Goal: Task Accomplishment & Management: Use online tool/utility

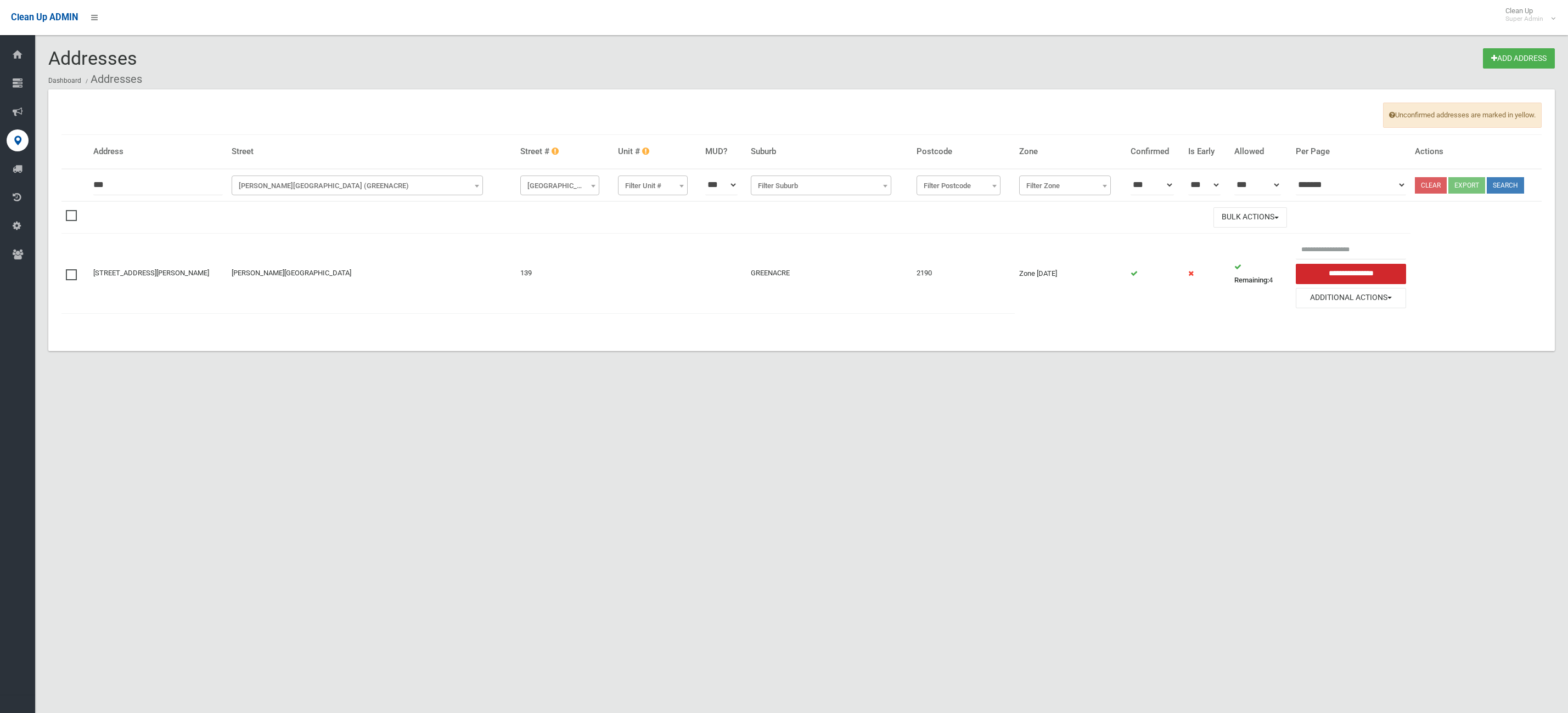
scroll to position [13, 0]
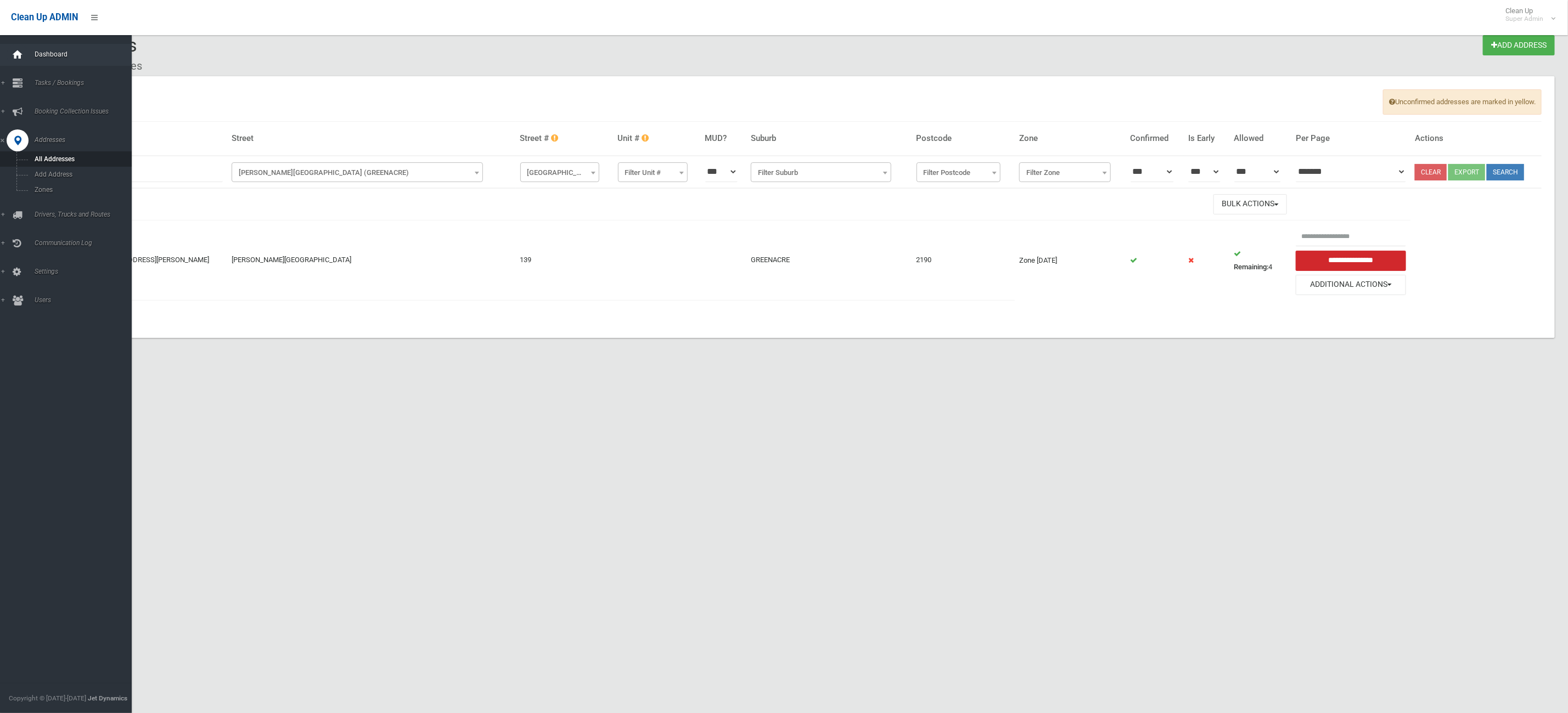
click at [24, 63] on div at bounding box center [18, 55] width 22 height 22
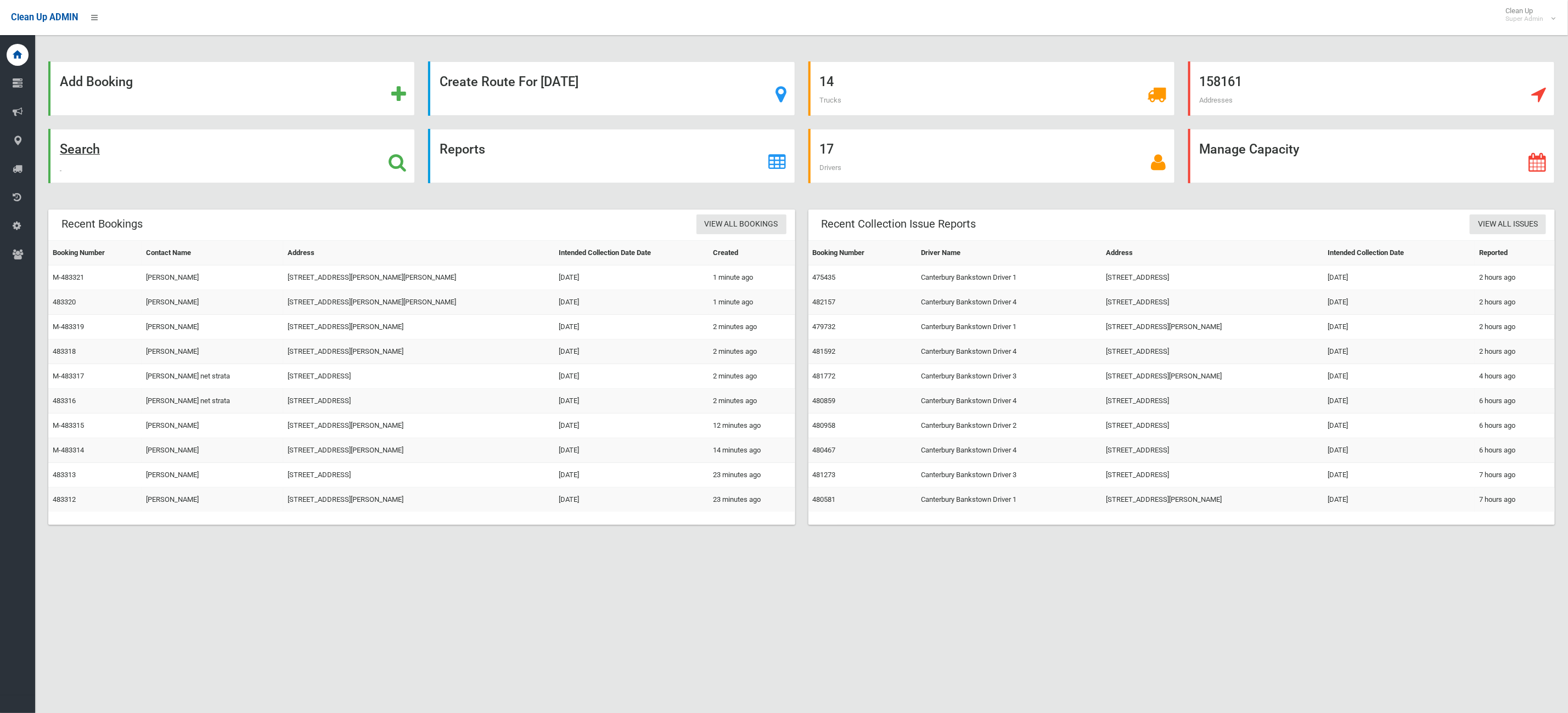
click at [177, 164] on div "Search" at bounding box center [231, 156] width 366 height 54
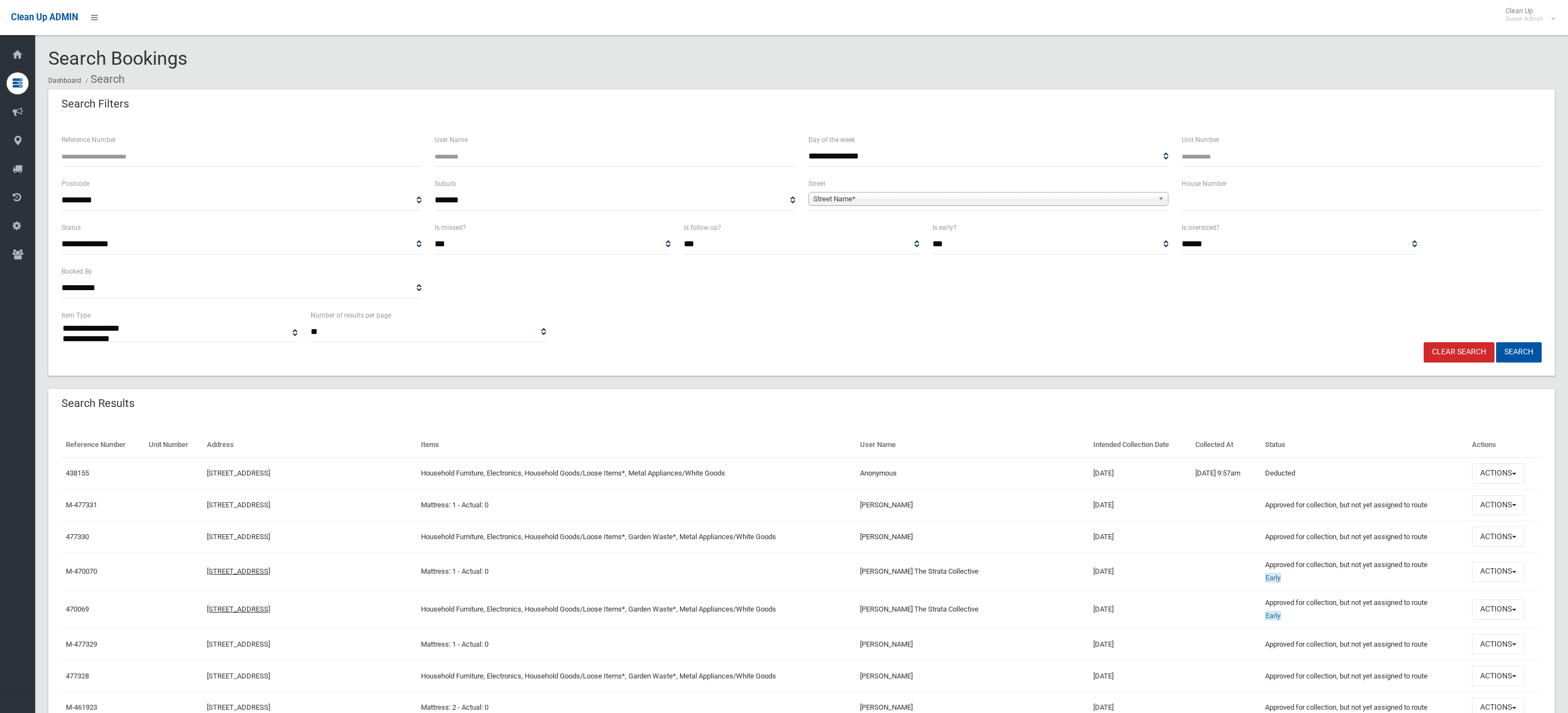
select select
click at [1201, 189] on label "House Number" at bounding box center [1204, 184] width 45 height 12
click at [1203, 191] on input "text" at bounding box center [1361, 200] width 360 height 20
type input "*"
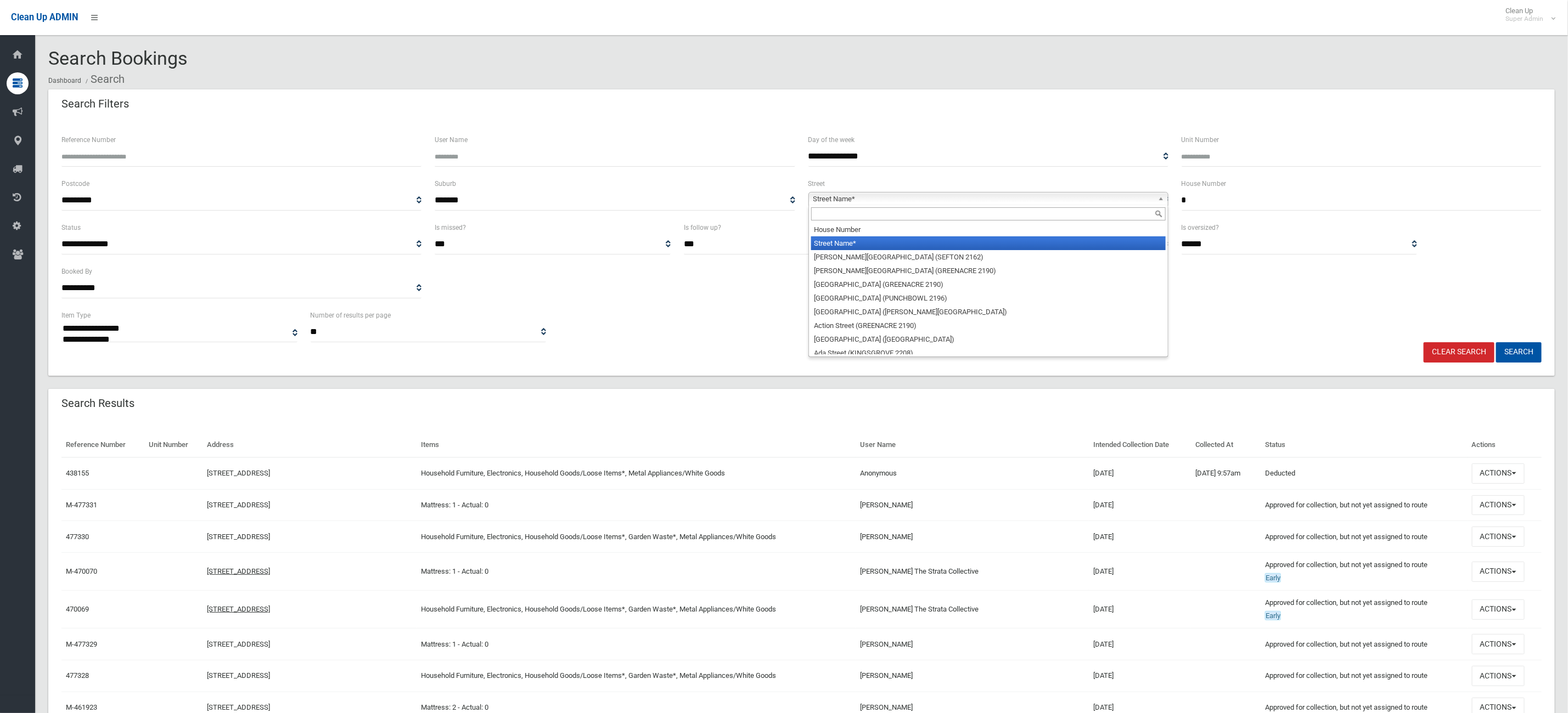
click at [1034, 201] on link "Street Name*" at bounding box center [988, 199] width 360 height 14
click at [937, 211] on input "text" at bounding box center [989, 214] width 354 height 13
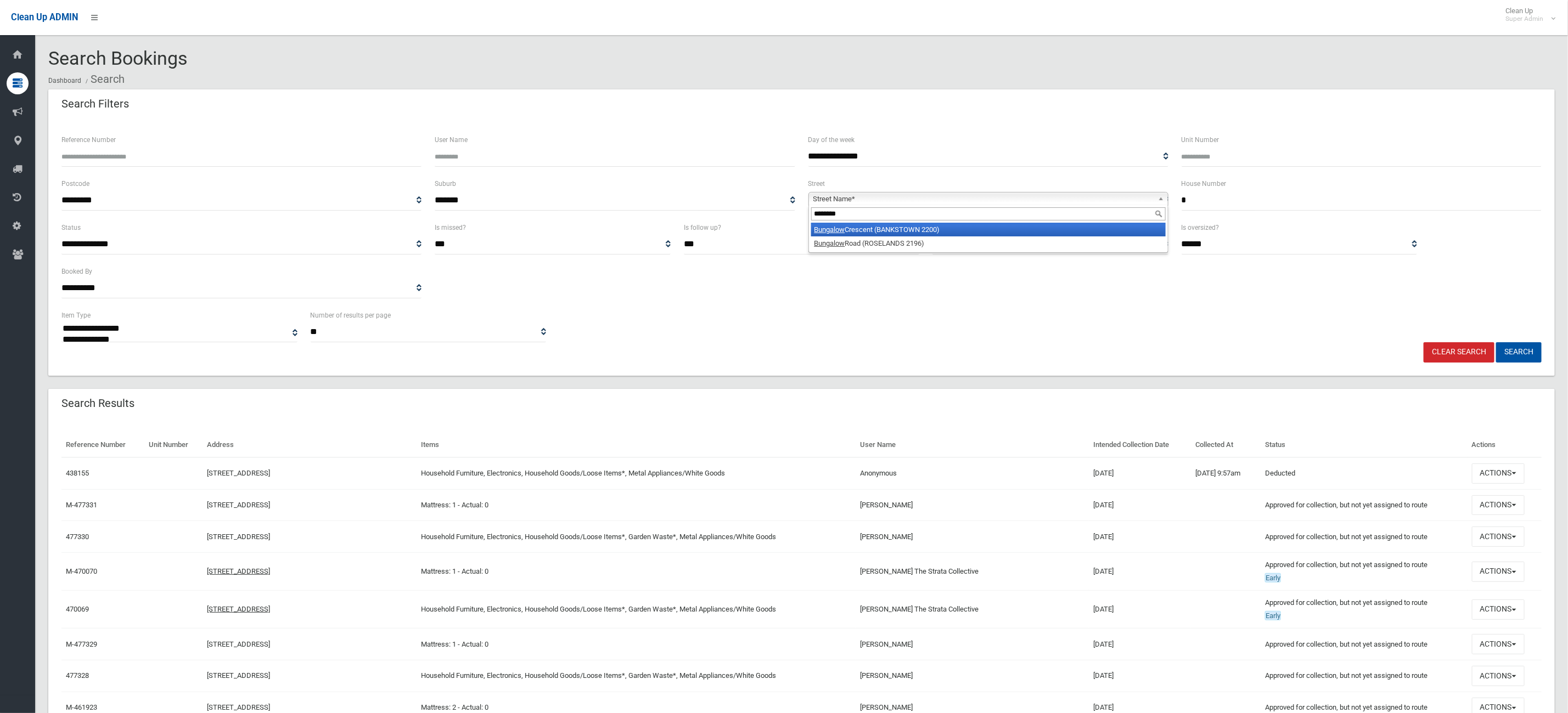
type input "********"
click at [926, 228] on li "Bungalow Crescent (BANKSTOWN 2200)" at bounding box center [989, 229] width 354 height 14
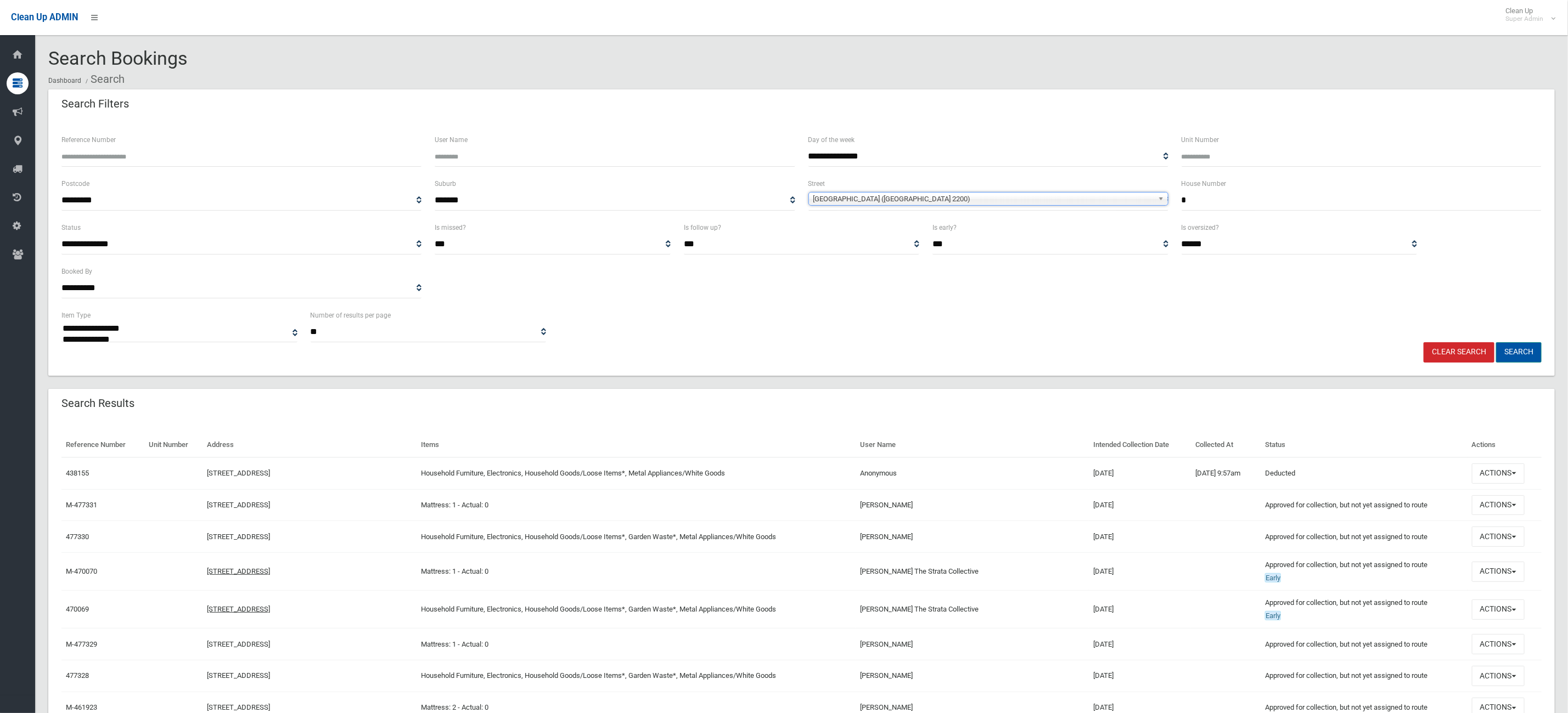
click at [1522, 349] on button "Search" at bounding box center [1519, 352] width 46 height 20
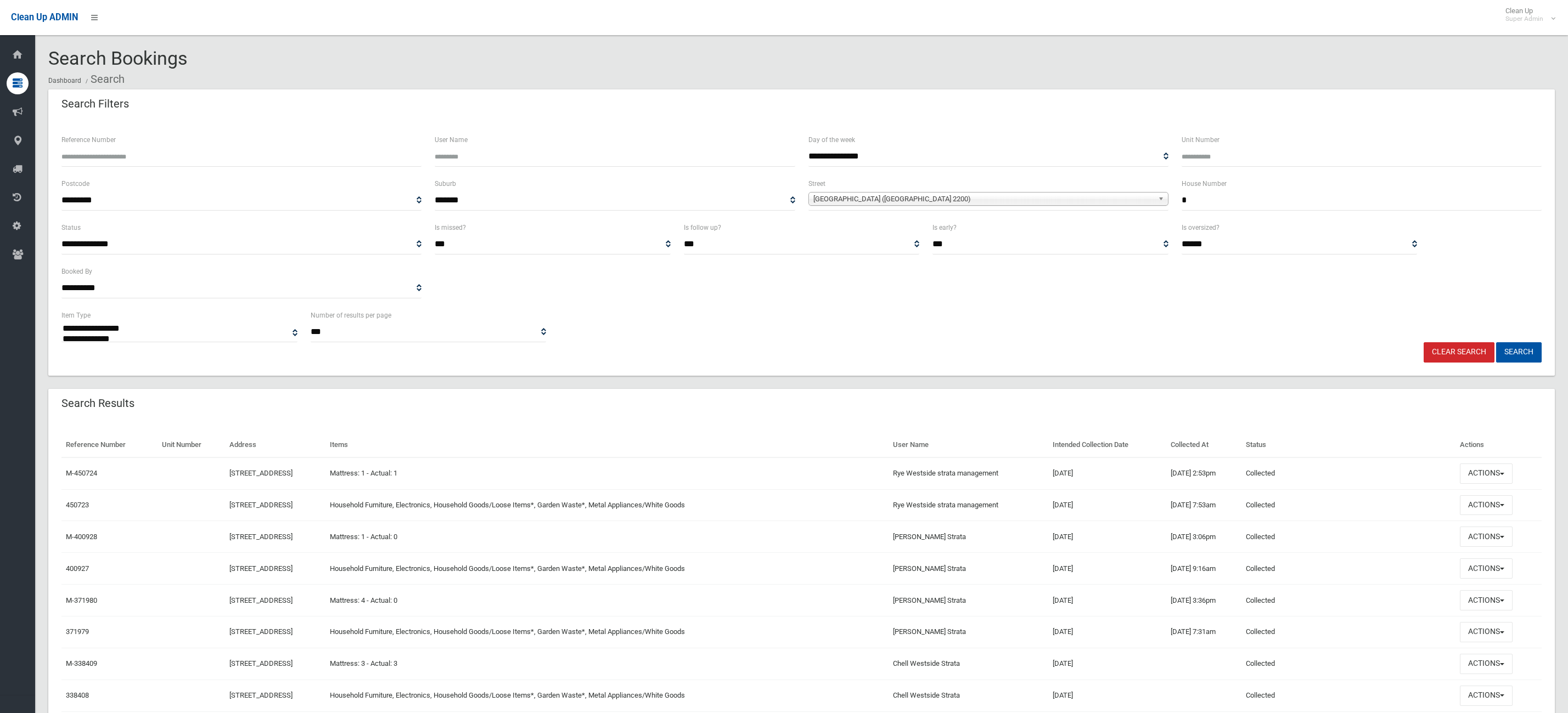
select select
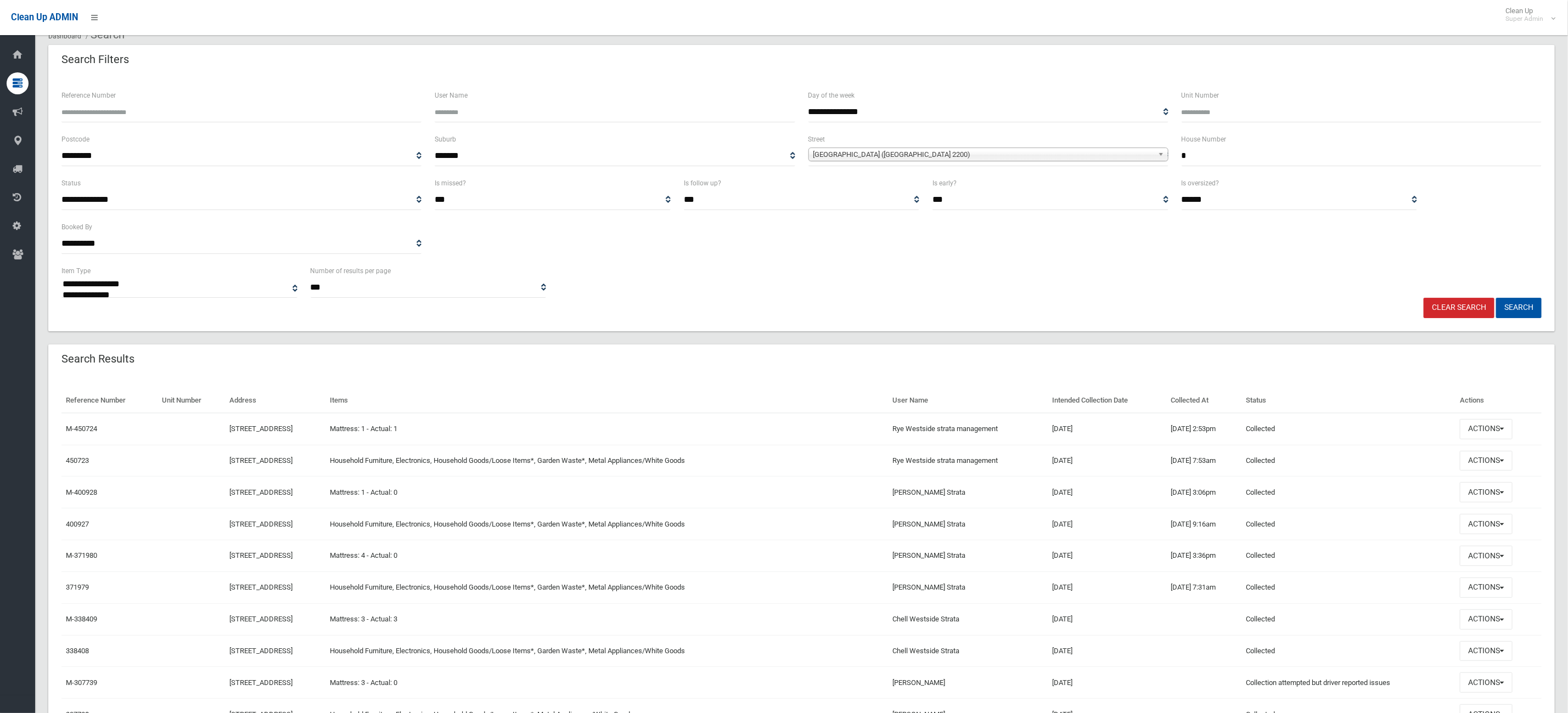
scroll to position [82, 0]
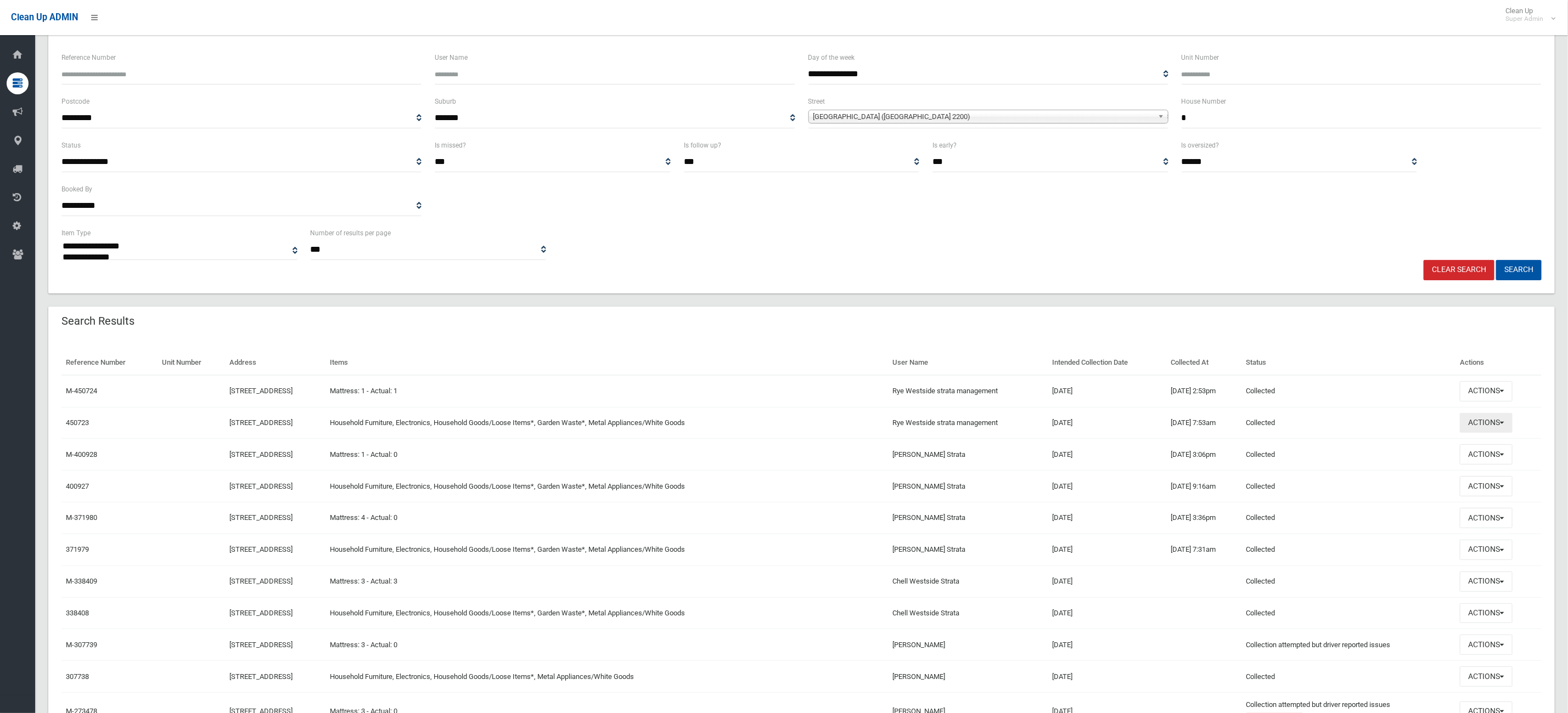
click at [1509, 428] on button "Actions" at bounding box center [1486, 423] width 53 height 20
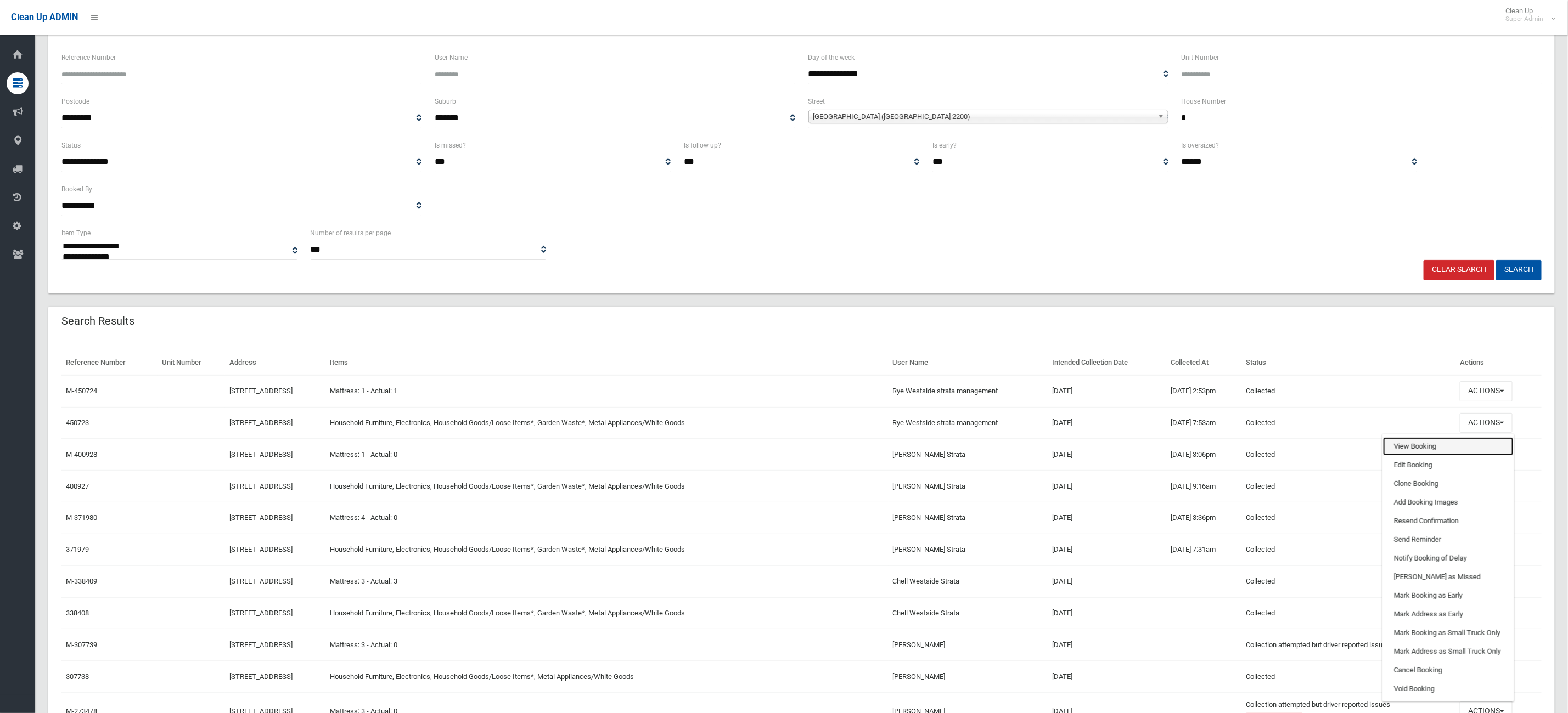
click at [1469, 447] on link "View Booking" at bounding box center [1448, 447] width 131 height 19
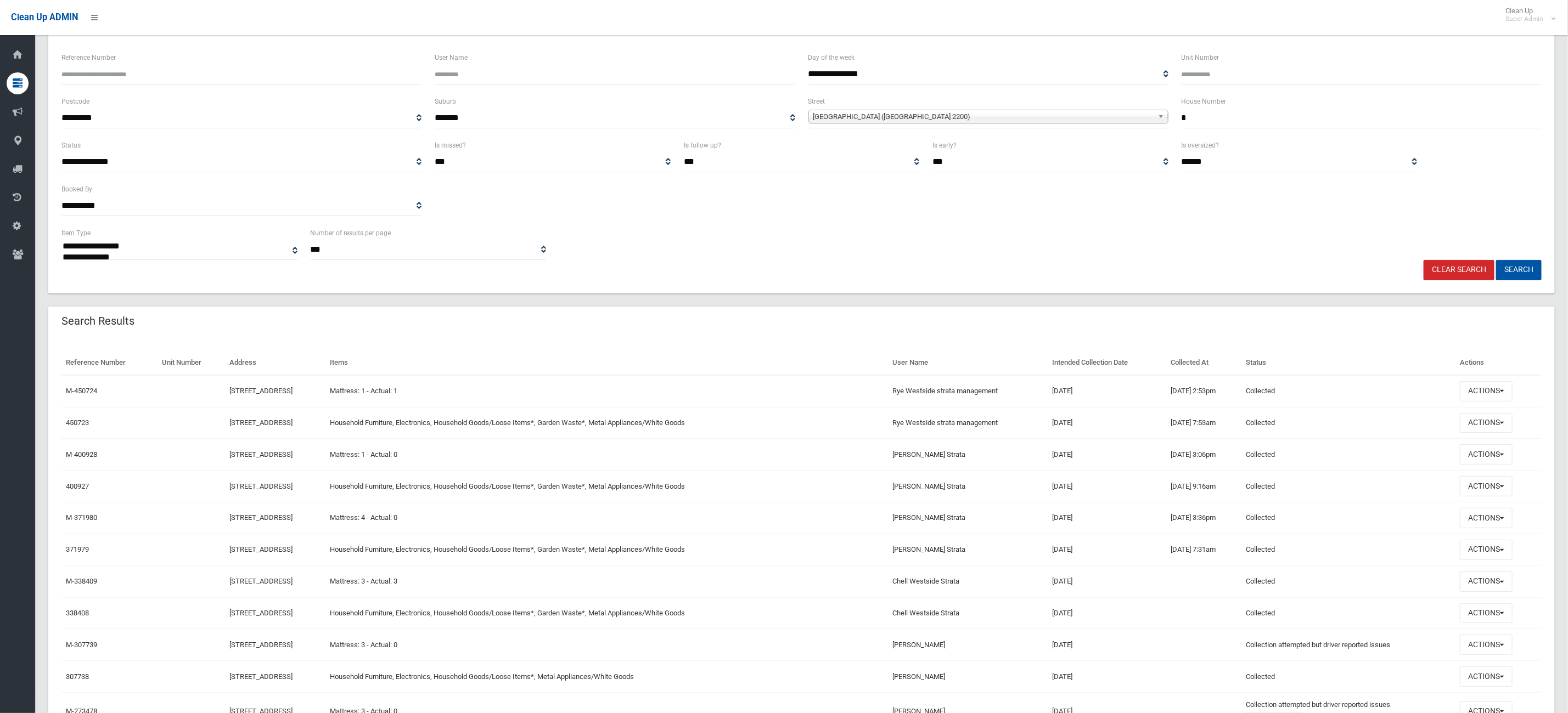
drag, startPoint x: 1209, startPoint y: 114, endPoint x: 1099, endPoint y: 122, distance: 110.3
click at [1099, 122] on div "**********" at bounding box center [801, 117] width 1493 height 44
type input "***"
click at [1496, 260] on button "Search" at bounding box center [1519, 270] width 46 height 20
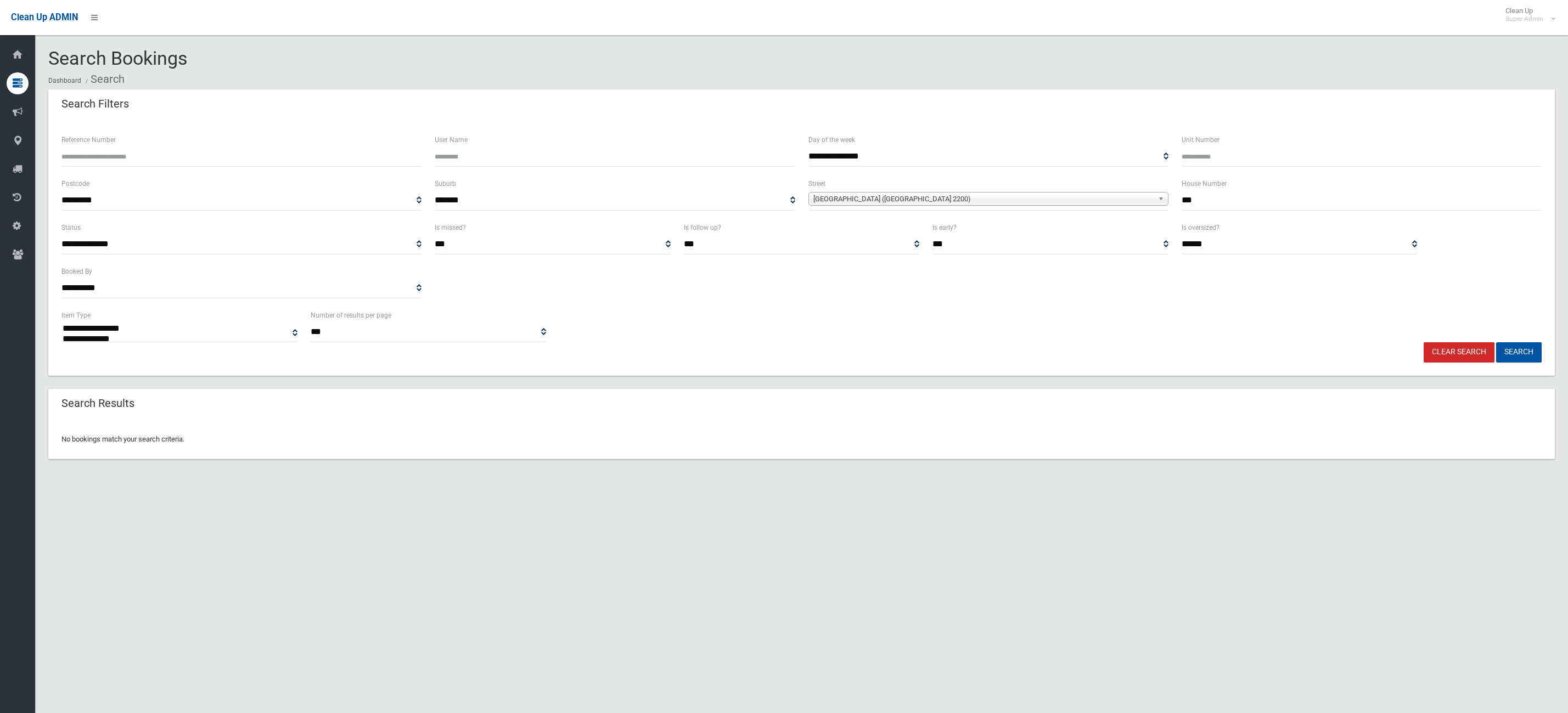
select select
click at [1191, 200] on input "***" at bounding box center [1361, 200] width 360 height 20
drag, startPoint x: 1192, startPoint y: 199, endPoint x: 1169, endPoint y: 199, distance: 23.0
click at [1173, 199] on div "**********" at bounding box center [801, 199] width 1493 height 44
type input "*"
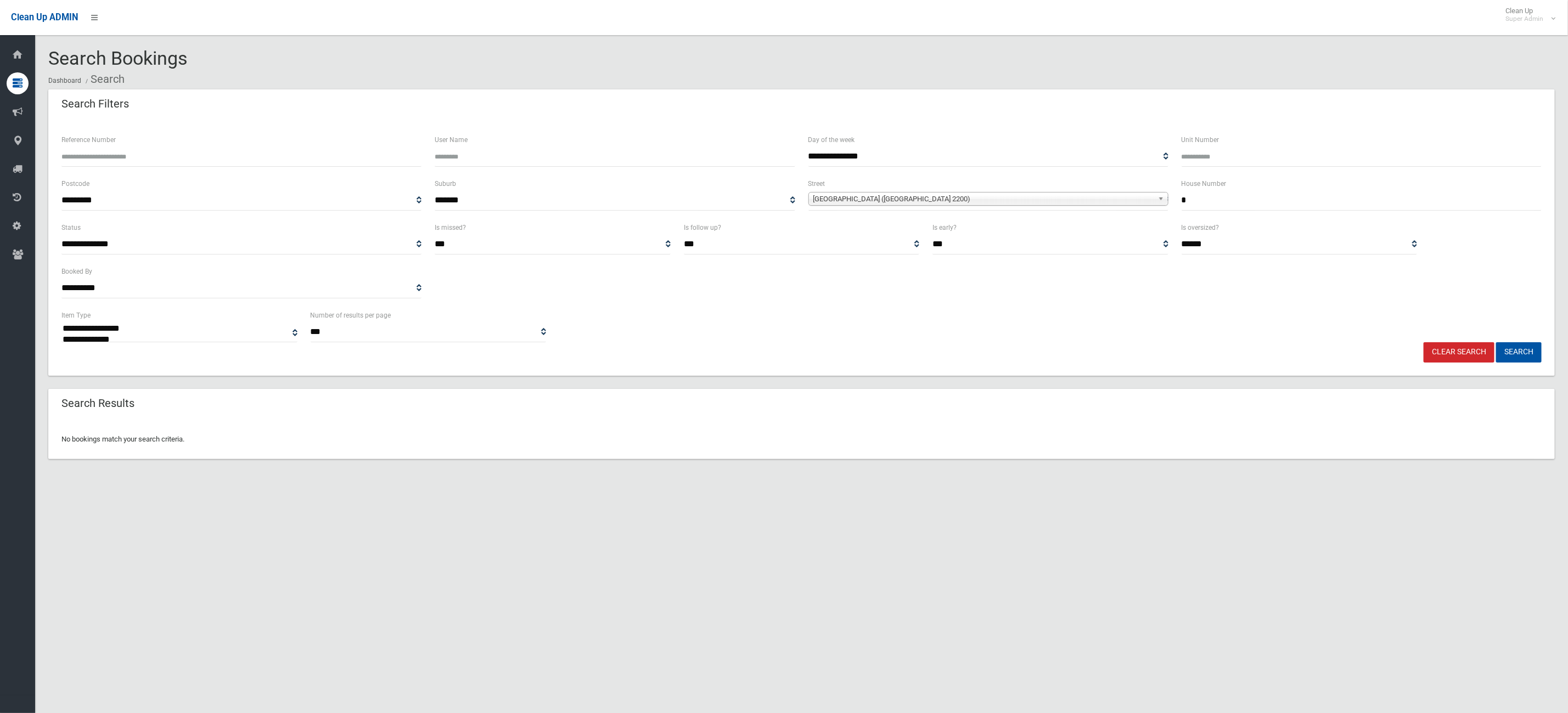
click at [1112, 195] on span "Bungalow Crescent (BANKSTOWN 2200)" at bounding box center [983, 199] width 340 height 13
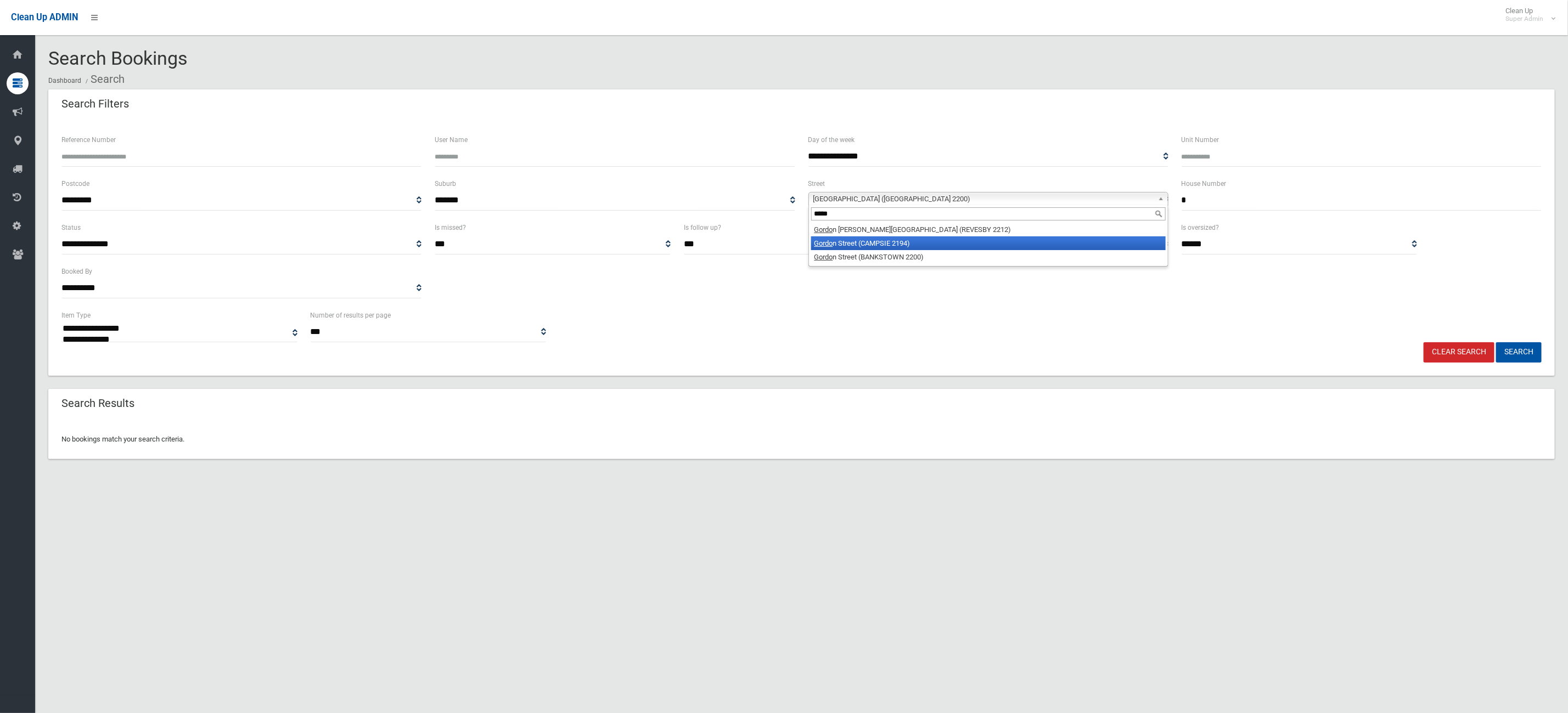
type input "*****"
click at [889, 260] on li "Gordo n Street (BANKSTOWN 2200)" at bounding box center [989, 257] width 354 height 14
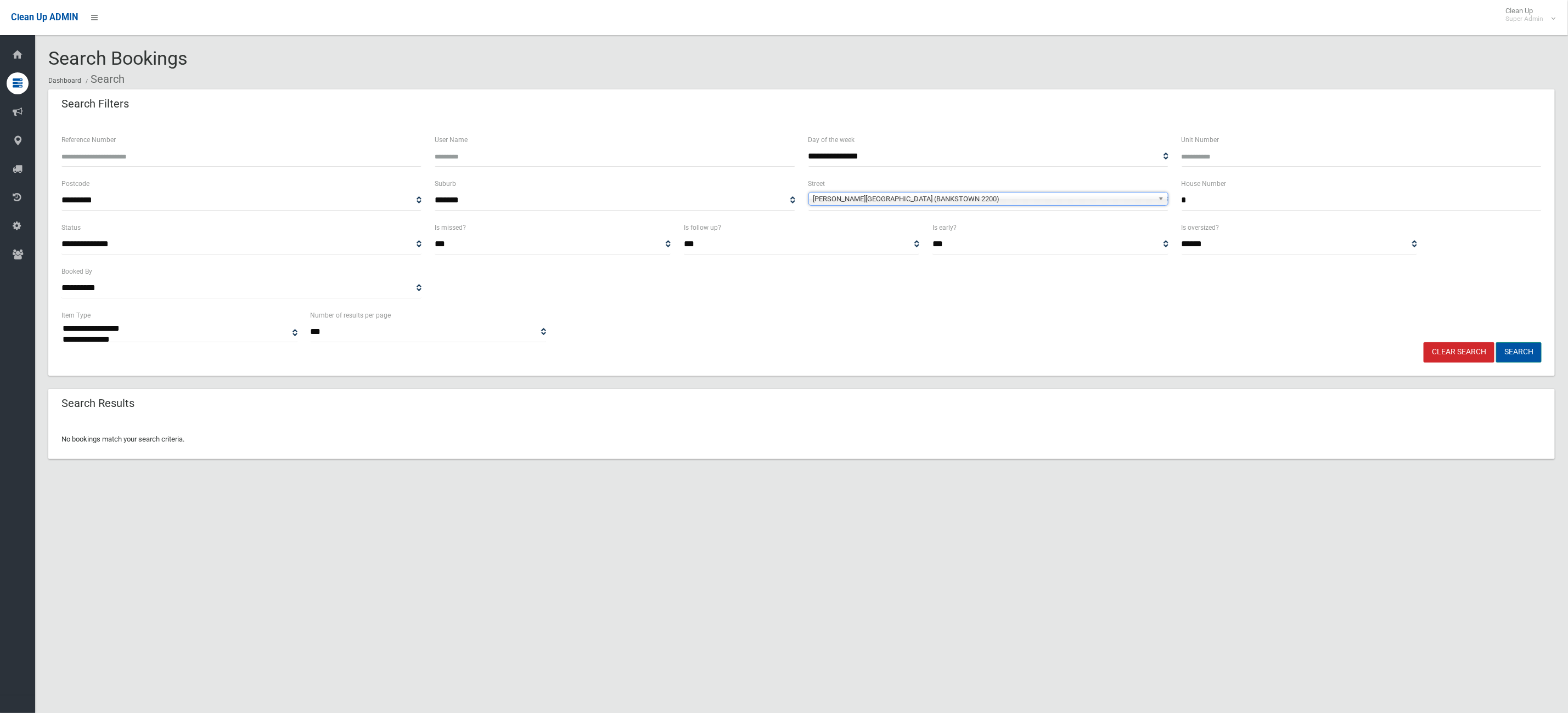
click at [1518, 348] on button "Search" at bounding box center [1519, 352] width 46 height 20
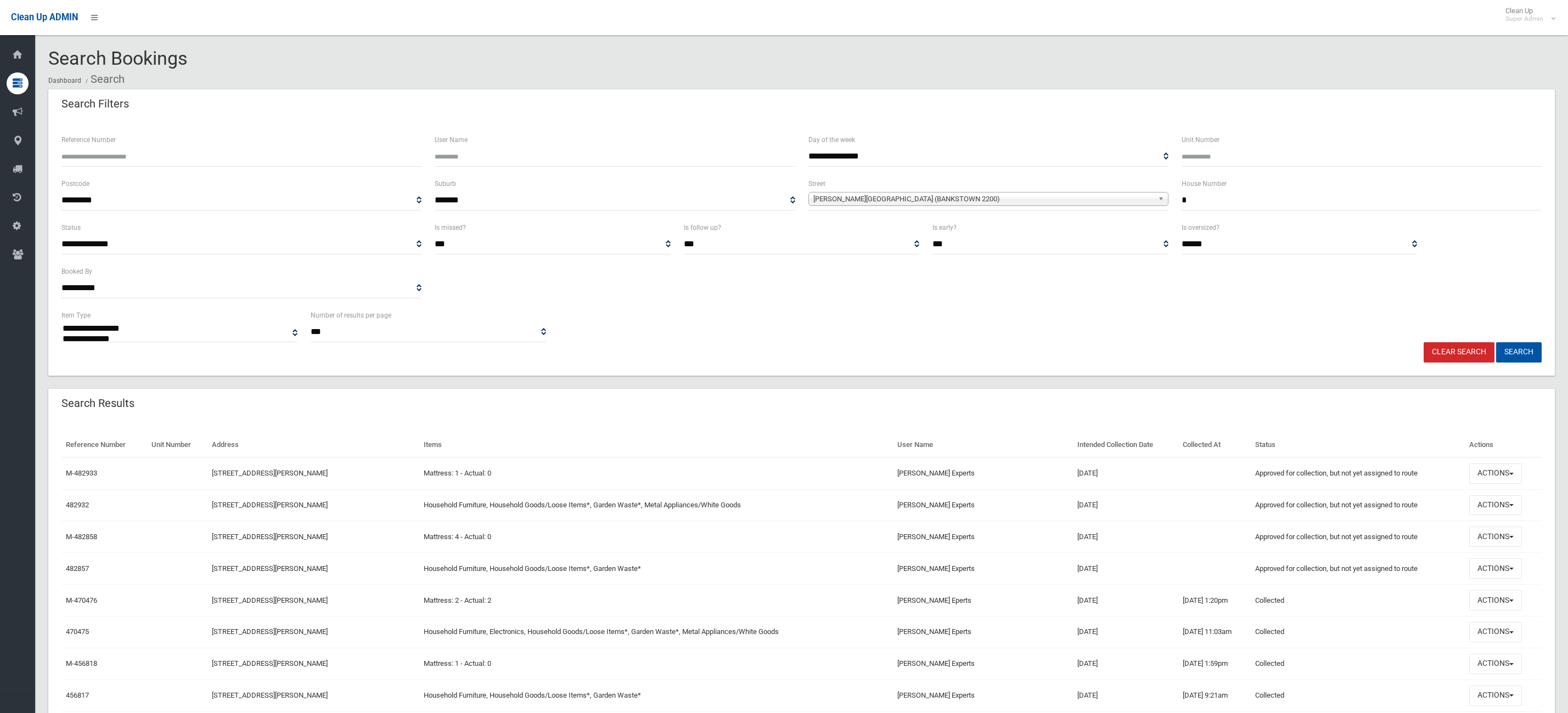
select select
click at [1481, 563] on button "Actions" at bounding box center [1496, 568] width 53 height 20
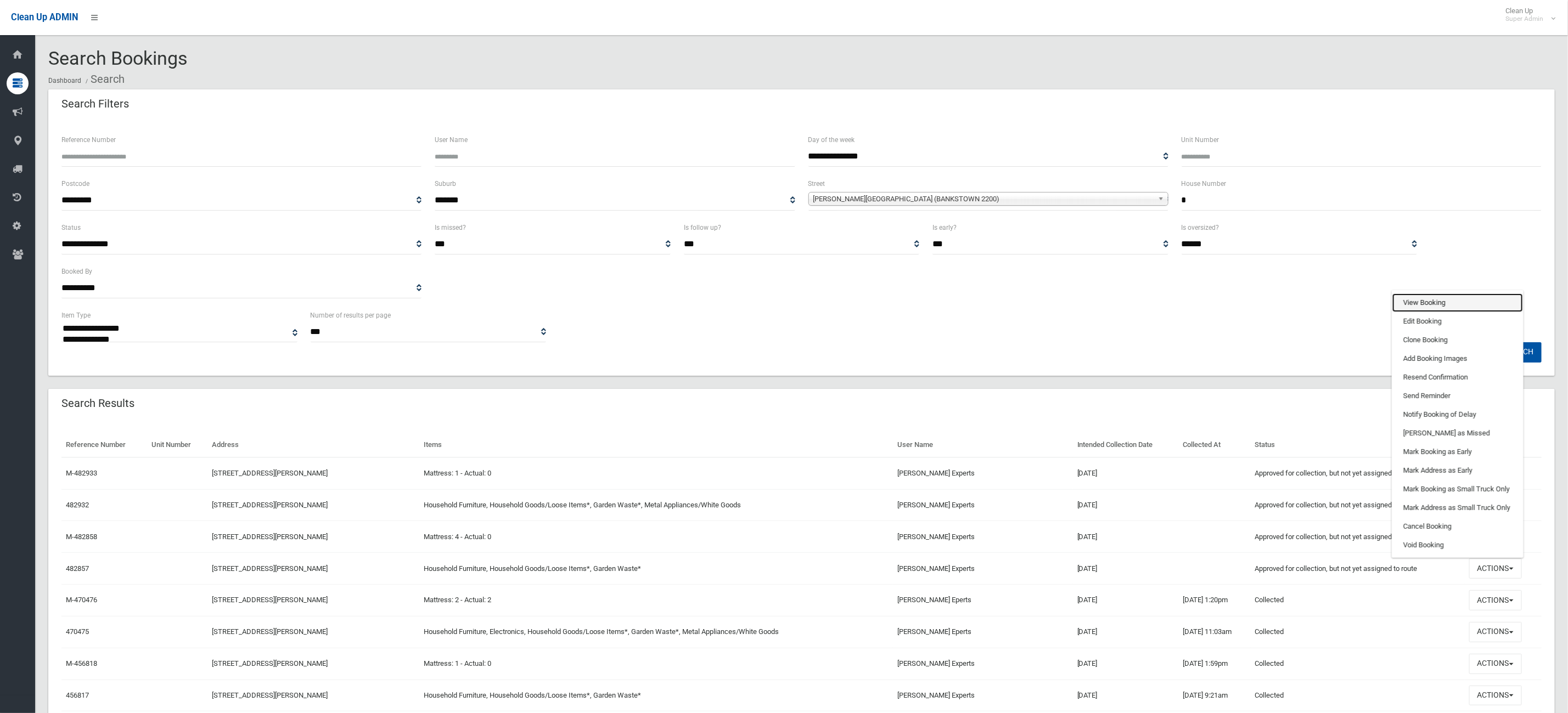
click at [1452, 301] on link "View Booking" at bounding box center [1457, 302] width 131 height 19
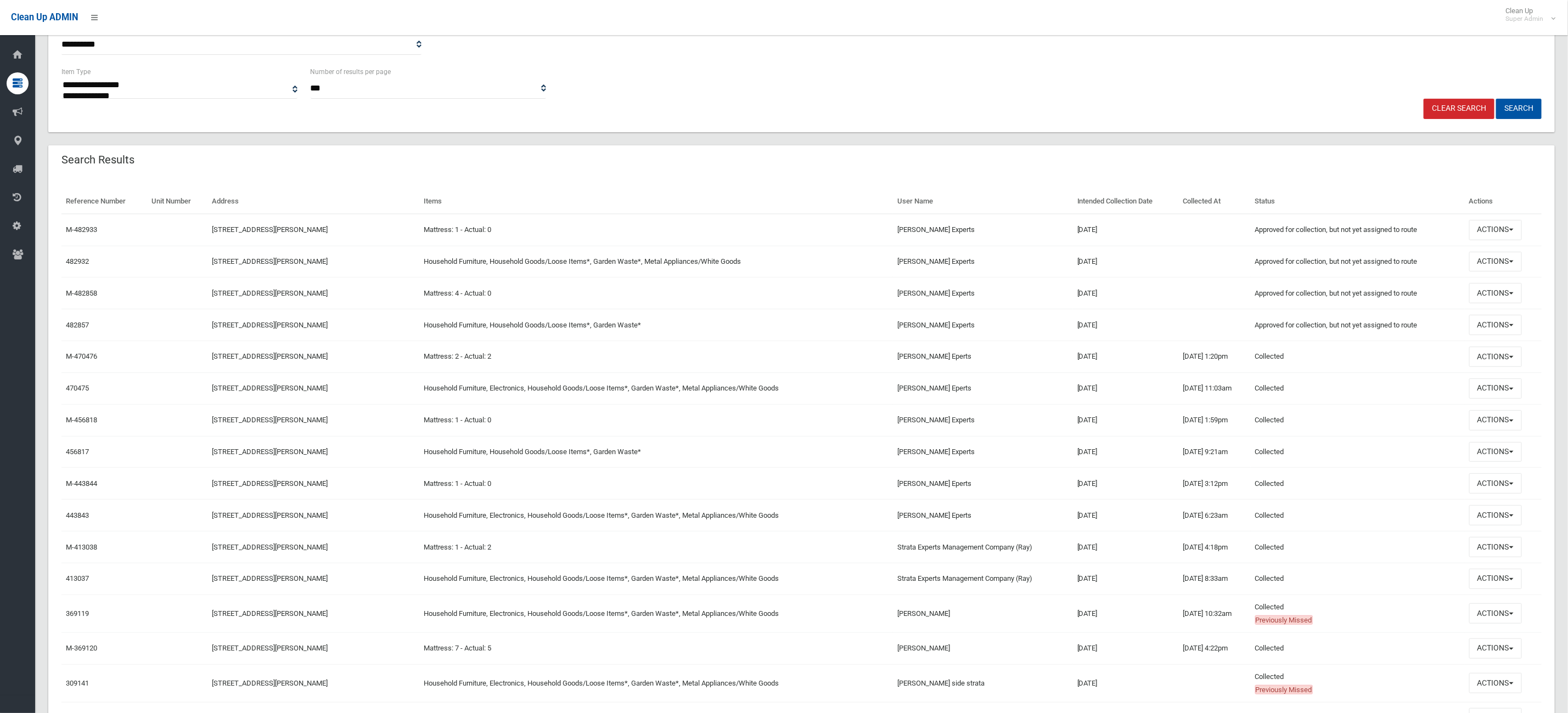
scroll to position [411, 0]
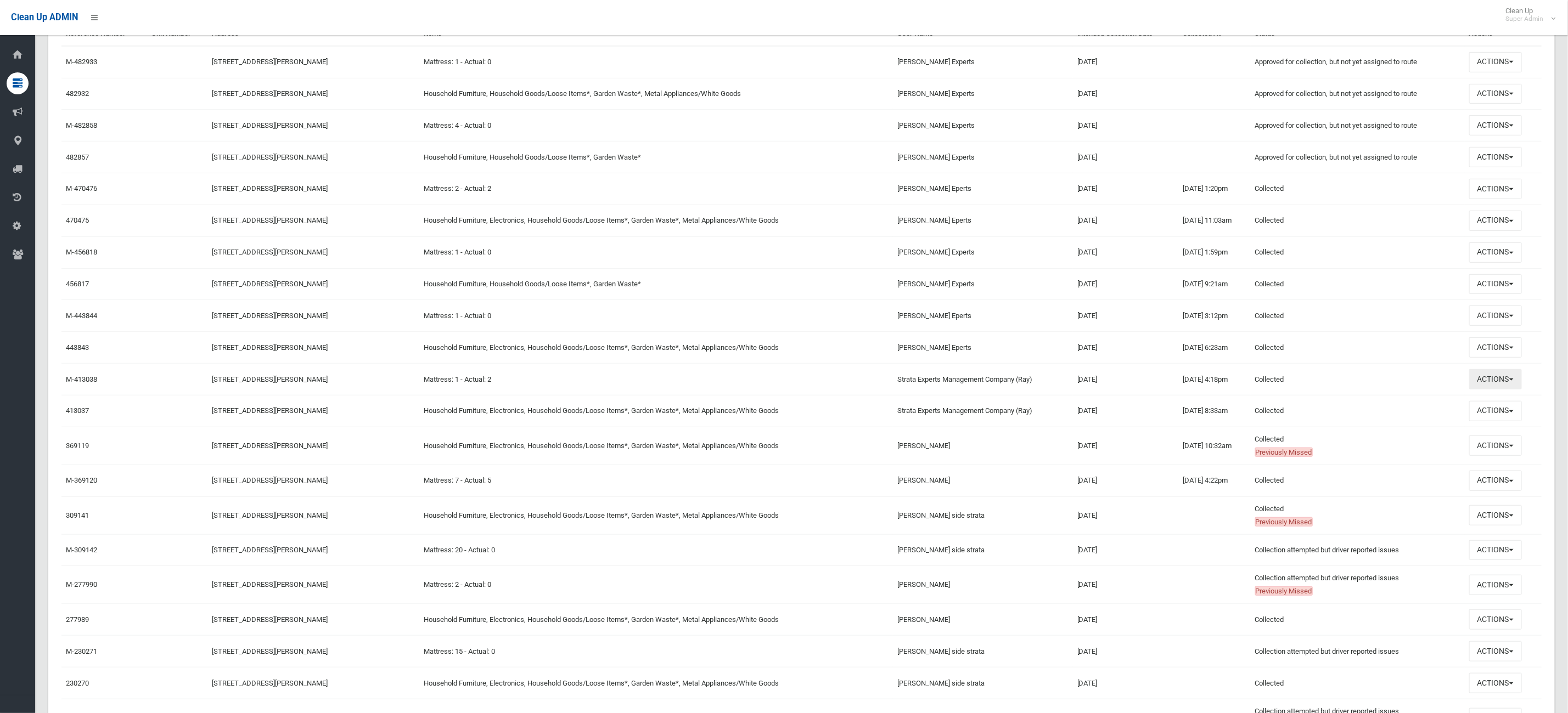
click at [1479, 384] on button "Actions" at bounding box center [1496, 379] width 53 height 20
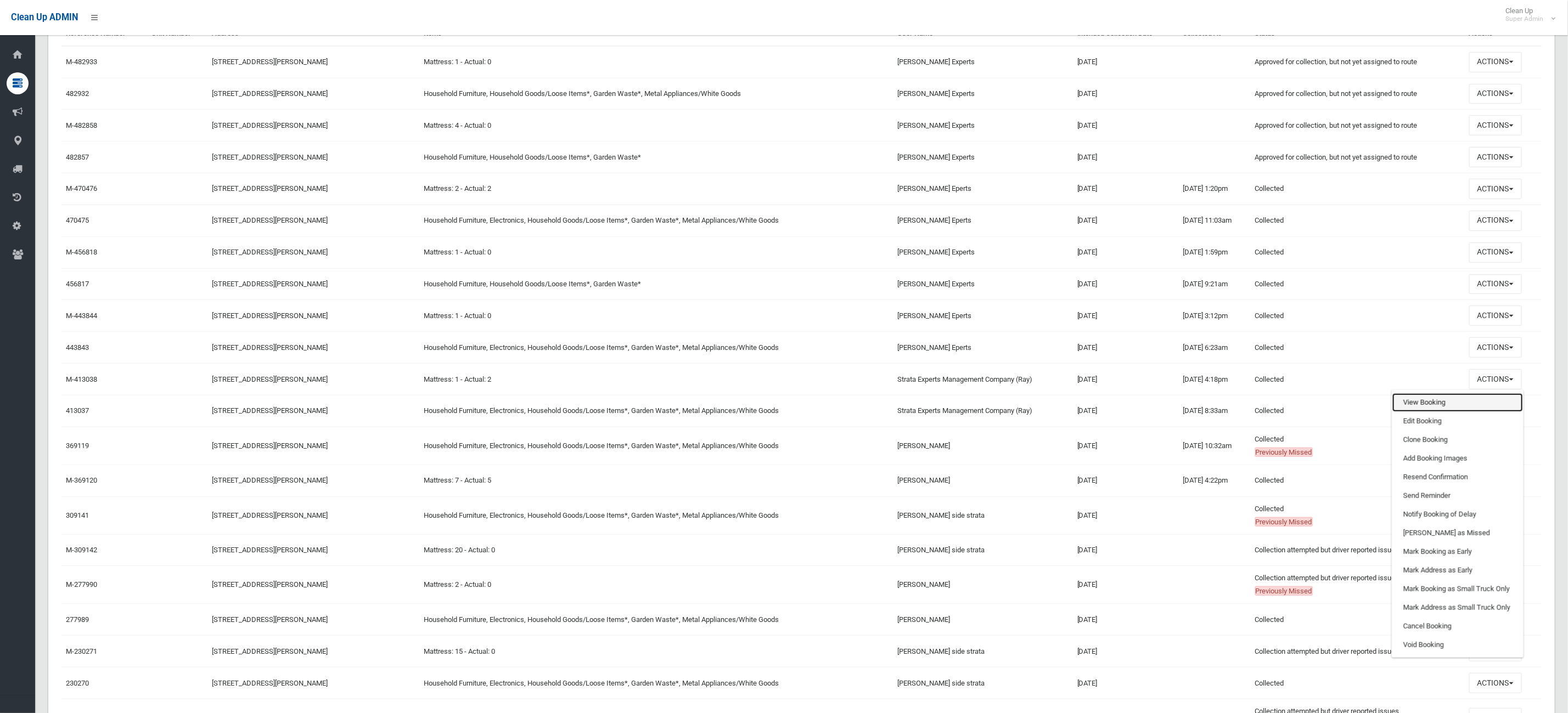
click at [1457, 407] on link "View Booking" at bounding box center [1457, 402] width 131 height 19
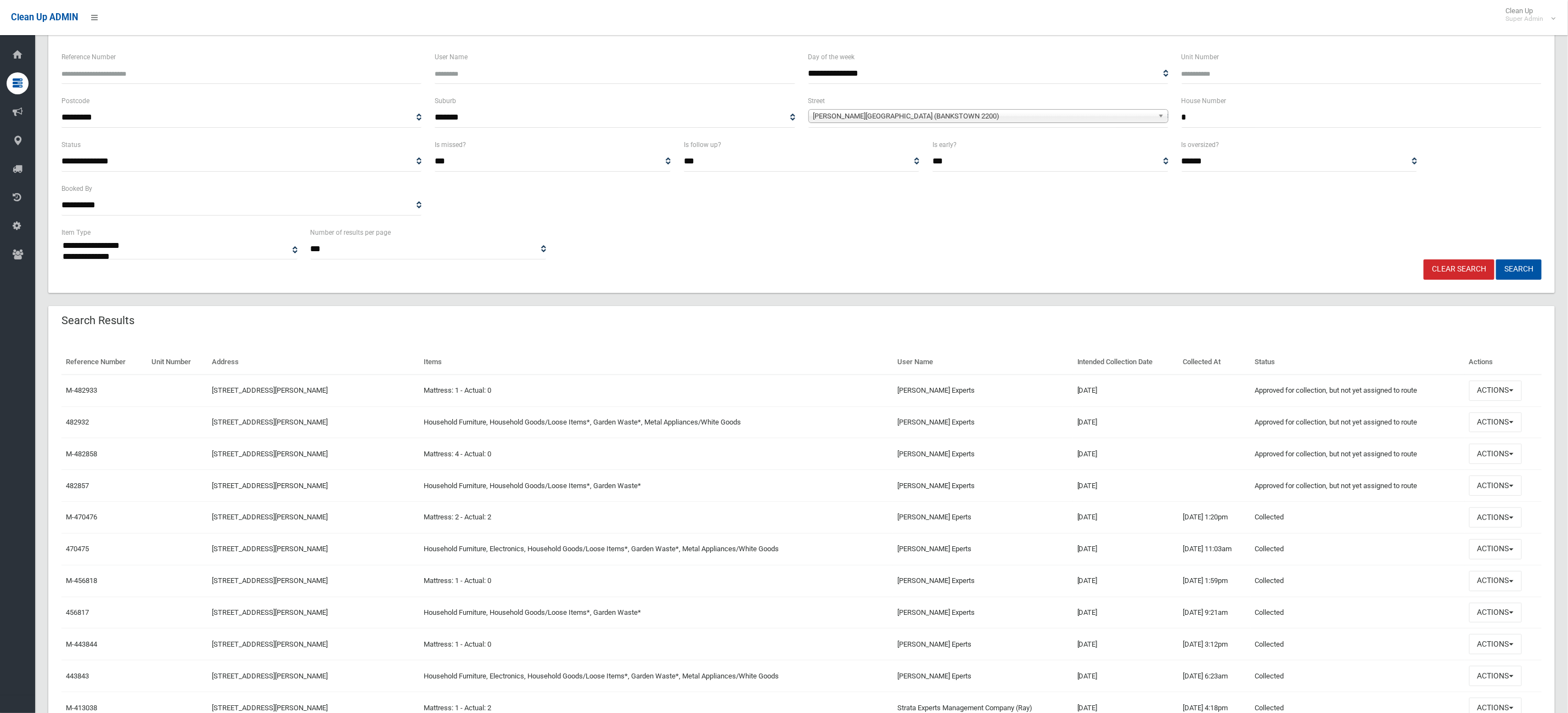
scroll to position [82, 0]
click at [1509, 387] on button "Actions" at bounding box center [1496, 391] width 53 height 20
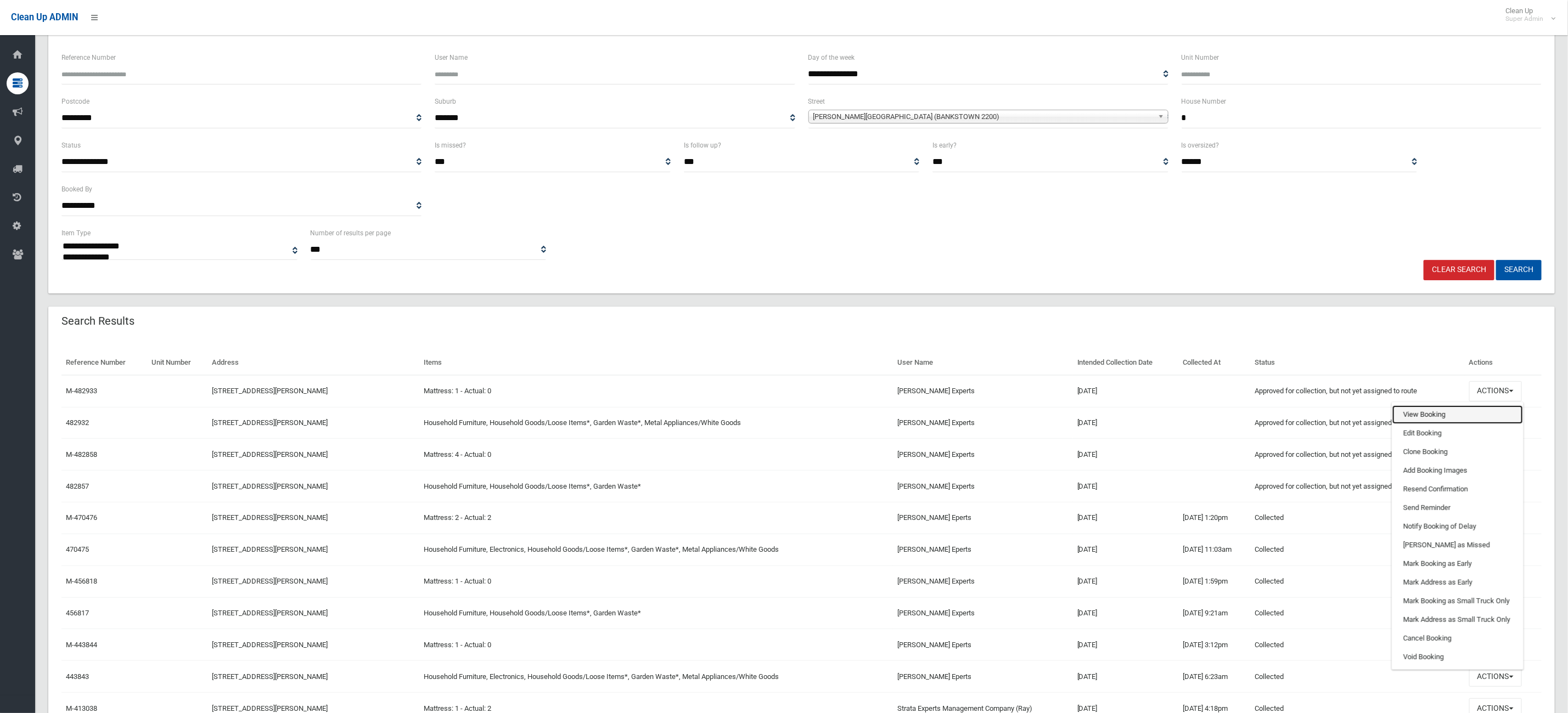
click at [1433, 410] on link "View Booking" at bounding box center [1457, 414] width 131 height 19
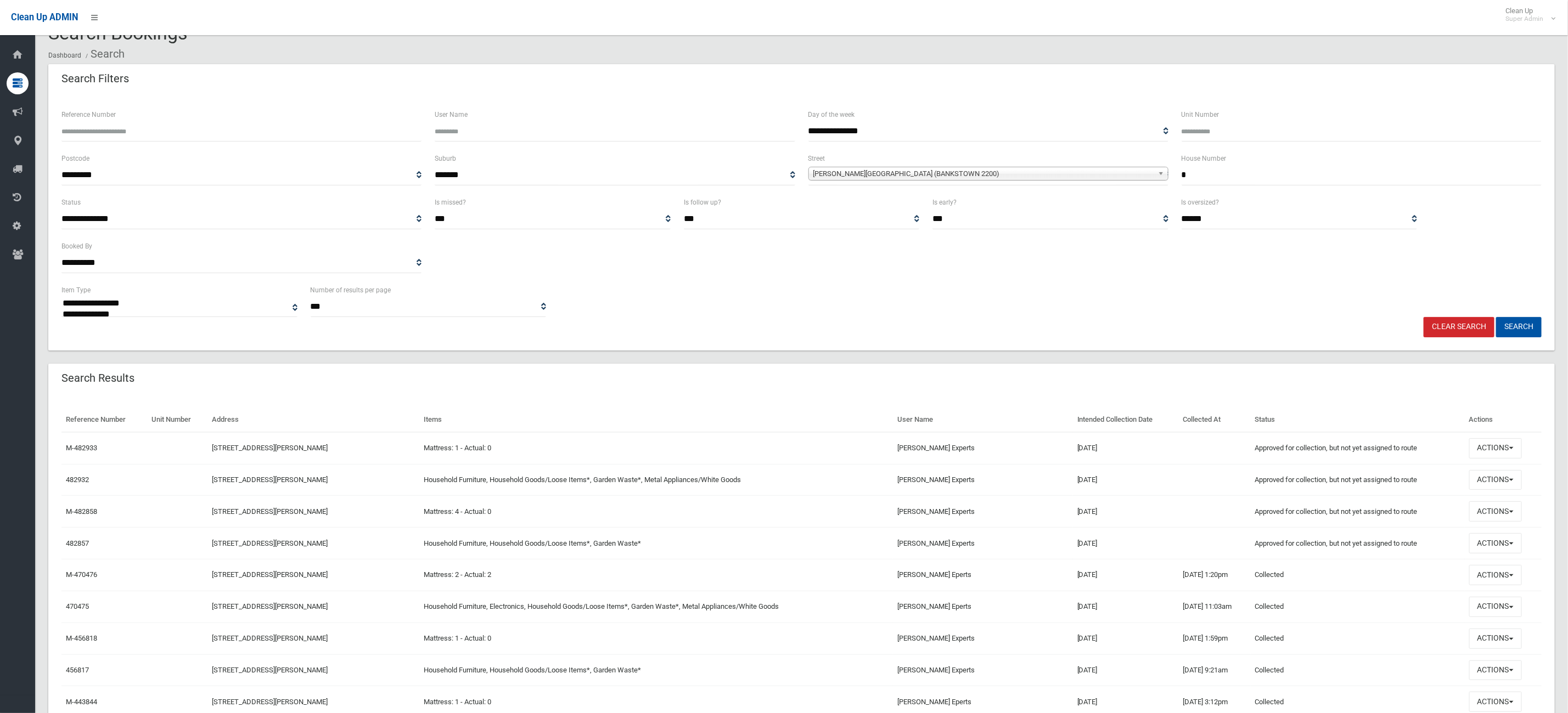
scroll to position [0, 0]
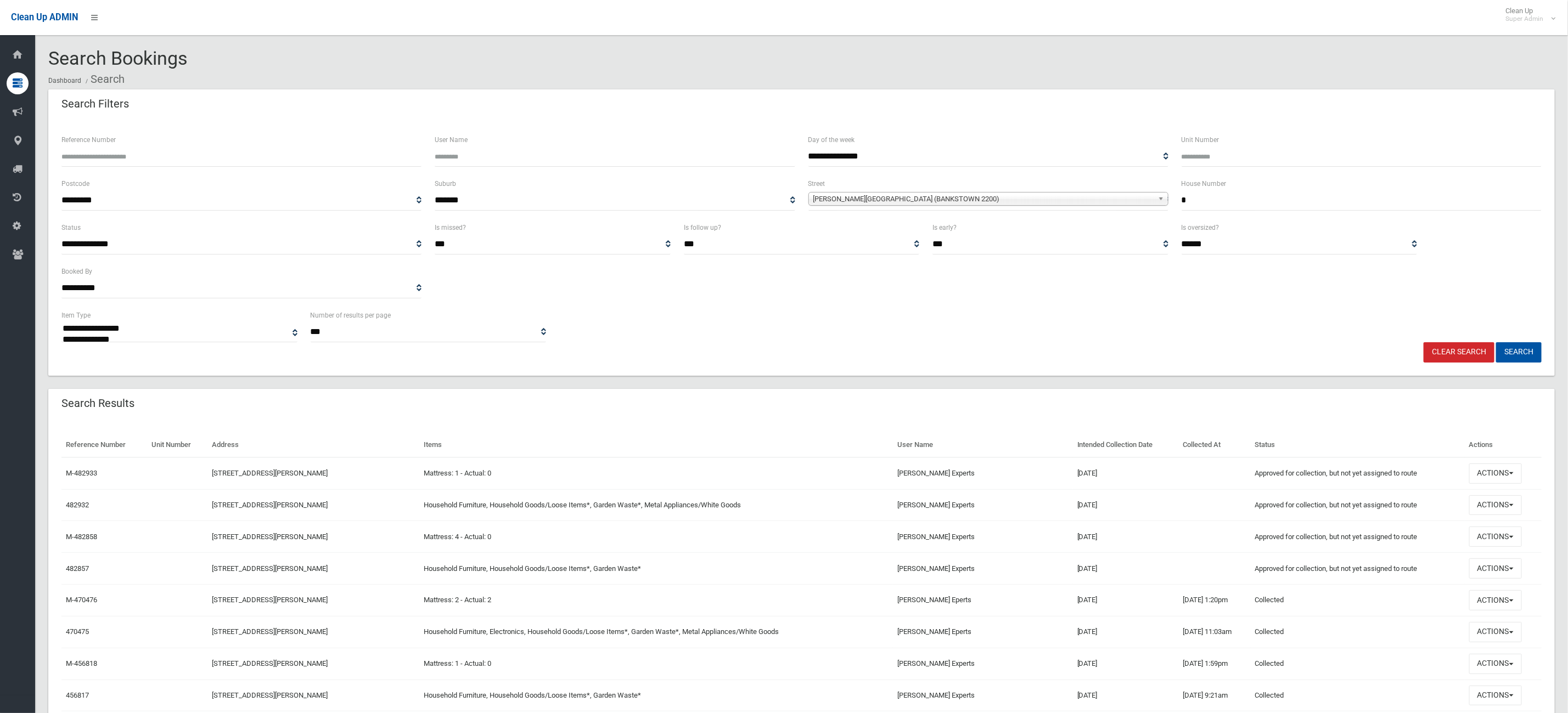
drag, startPoint x: 1241, startPoint y: 200, endPoint x: 1074, endPoint y: 167, distance: 170.2
click at [1080, 168] on form "**********" at bounding box center [802, 248] width 1480 height 229
type input "*"
click at [1051, 198] on span "Gordon Street (BANKSTOWN 2200)" at bounding box center [983, 199] width 340 height 13
type input "*****"
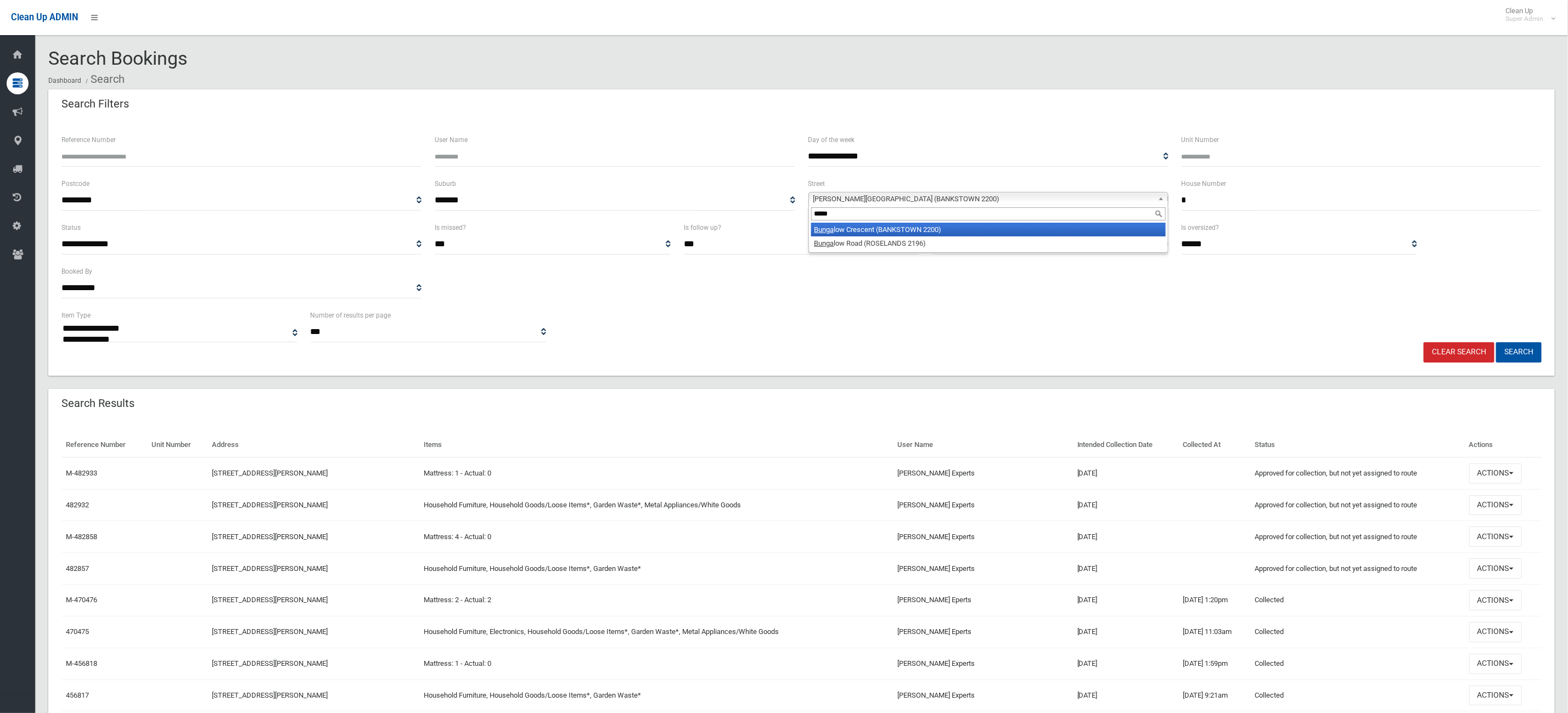
click at [877, 229] on li "Bunga low Crescent (BANKSTOWN 2200)" at bounding box center [989, 229] width 354 height 14
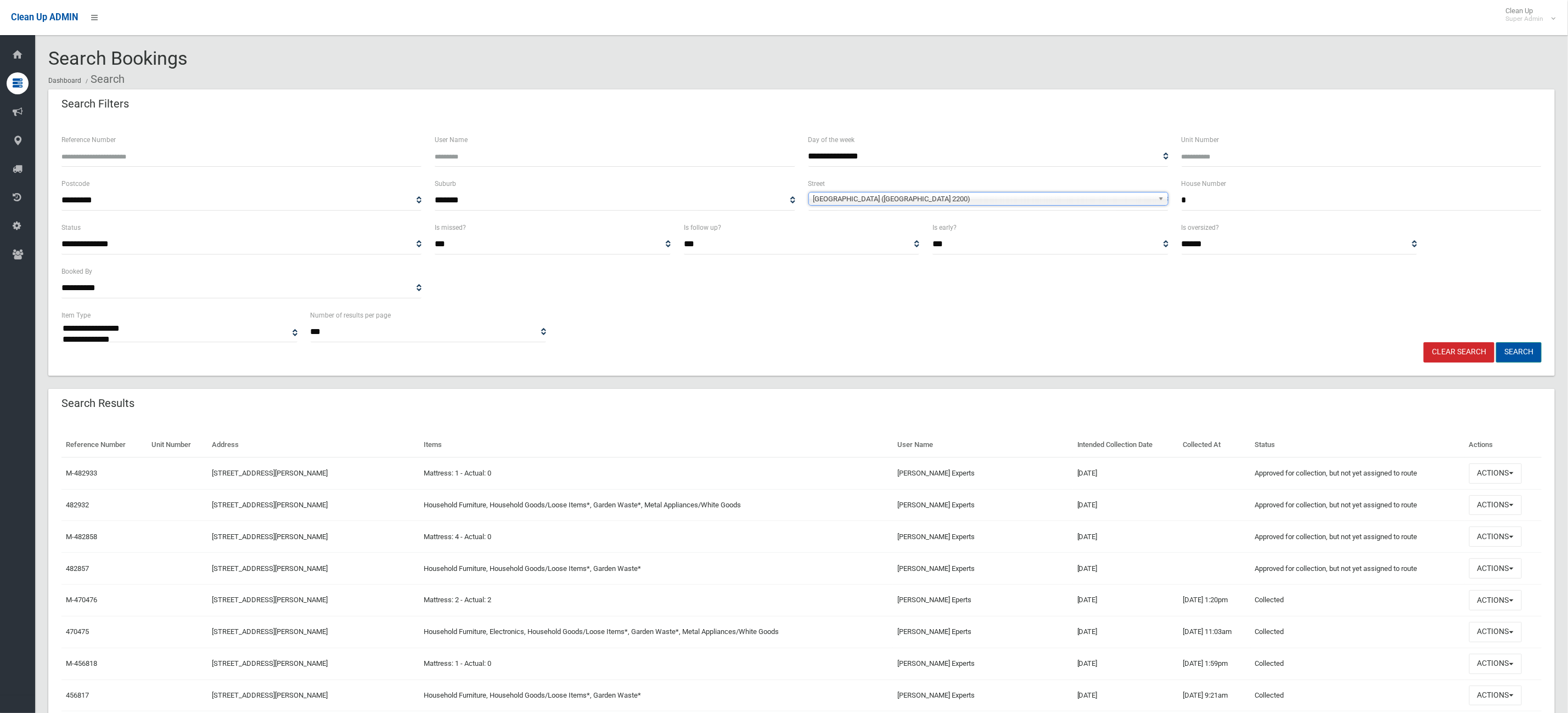
click at [1525, 351] on button "Search" at bounding box center [1519, 352] width 46 height 20
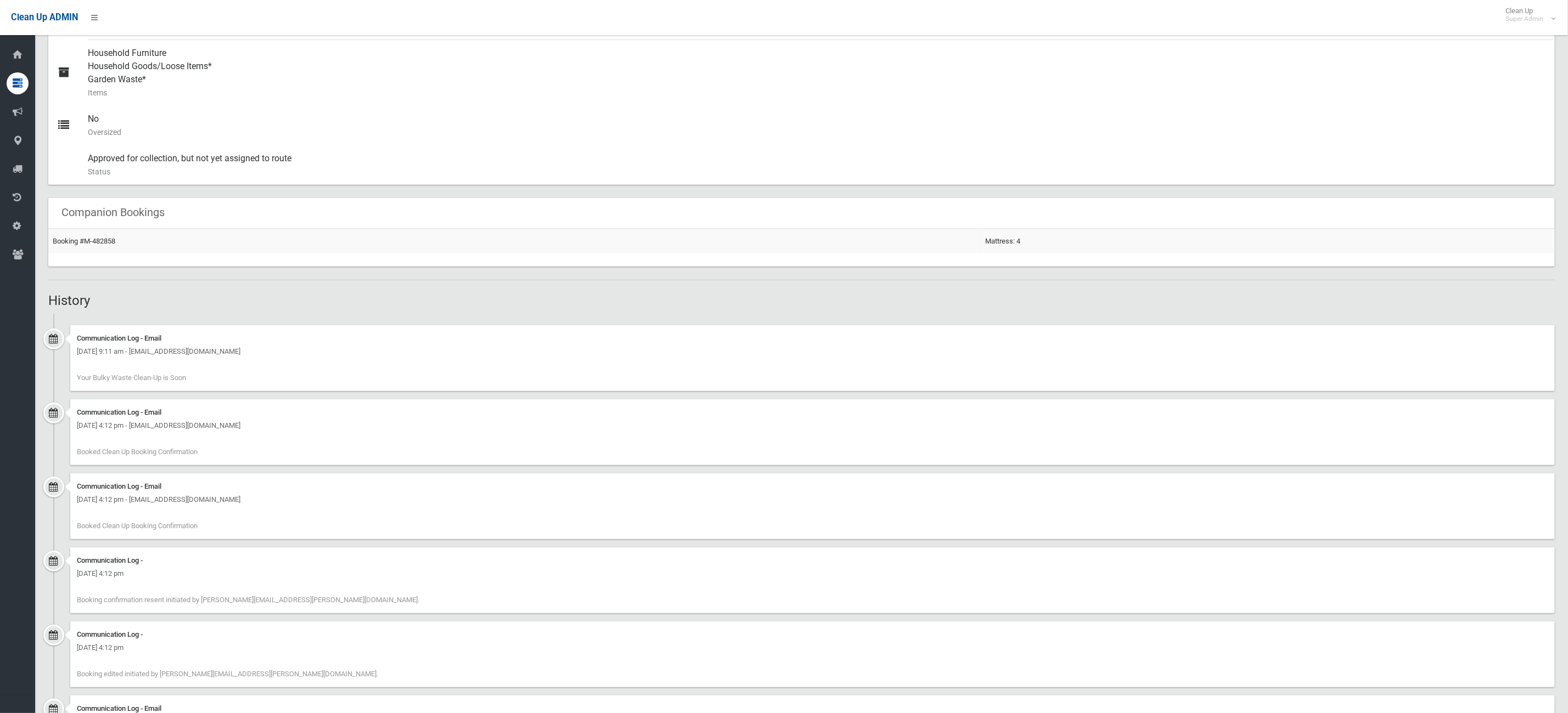
scroll to position [633, 0]
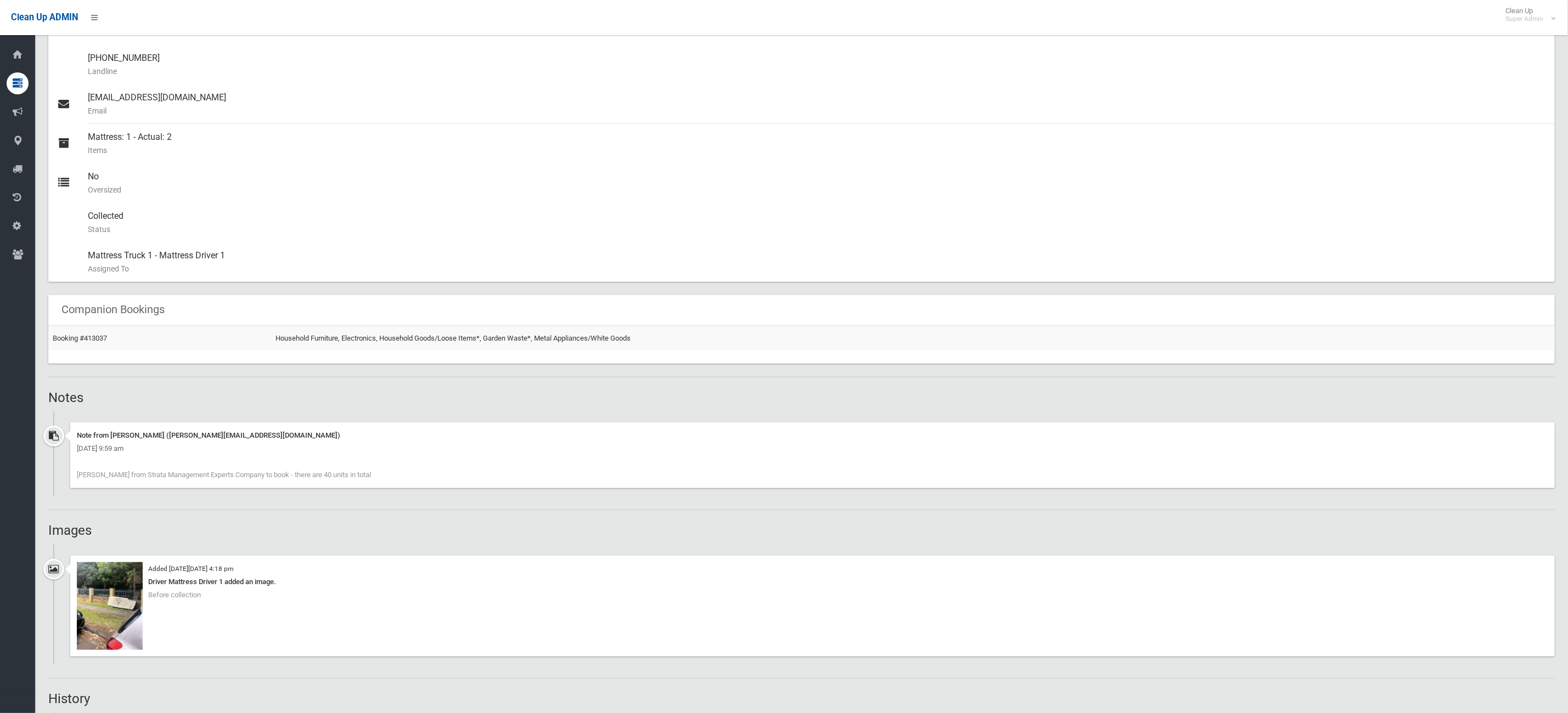
scroll to position [652, 0]
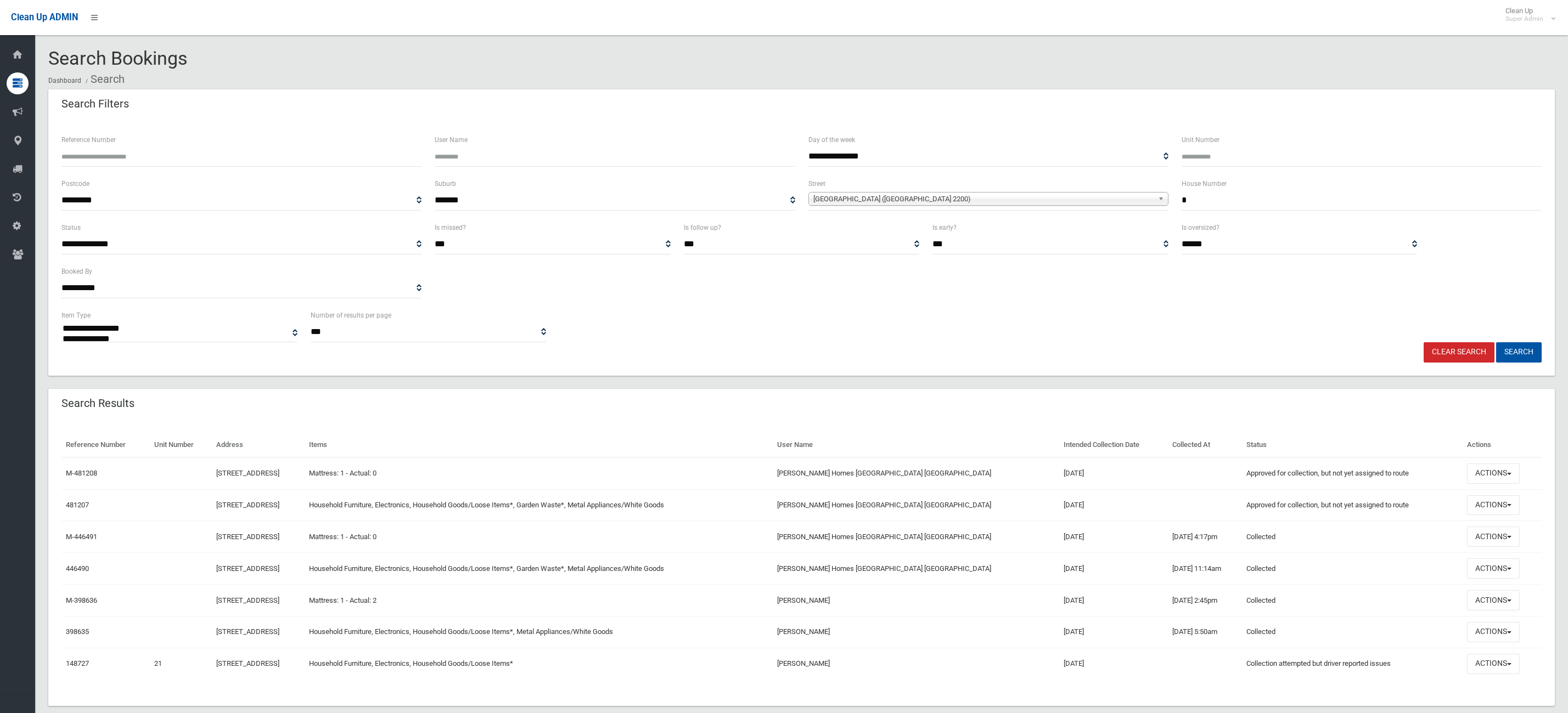
select select
click at [1517, 465] on button "Actions" at bounding box center [1493, 473] width 53 height 20
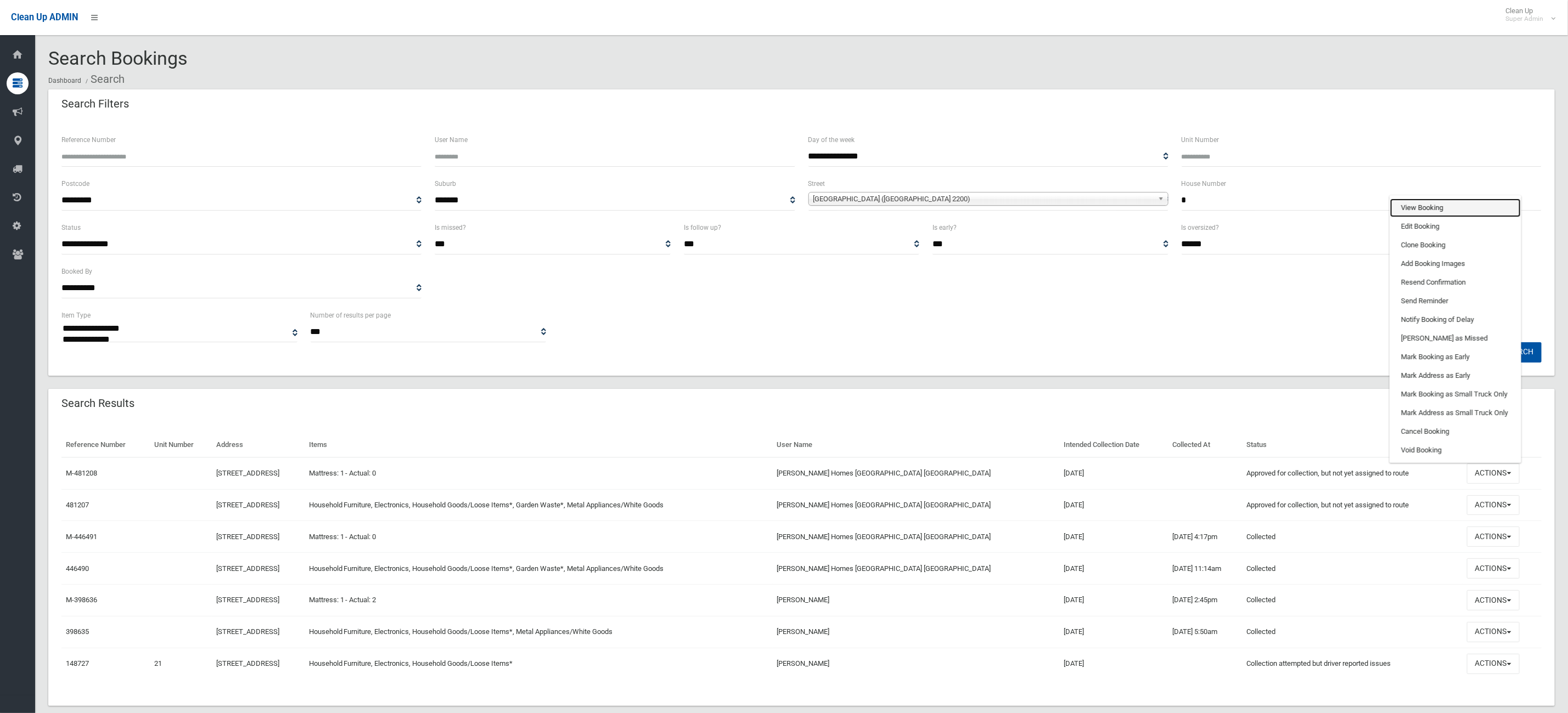
click at [1472, 215] on link "View Booking" at bounding box center [1455, 207] width 131 height 19
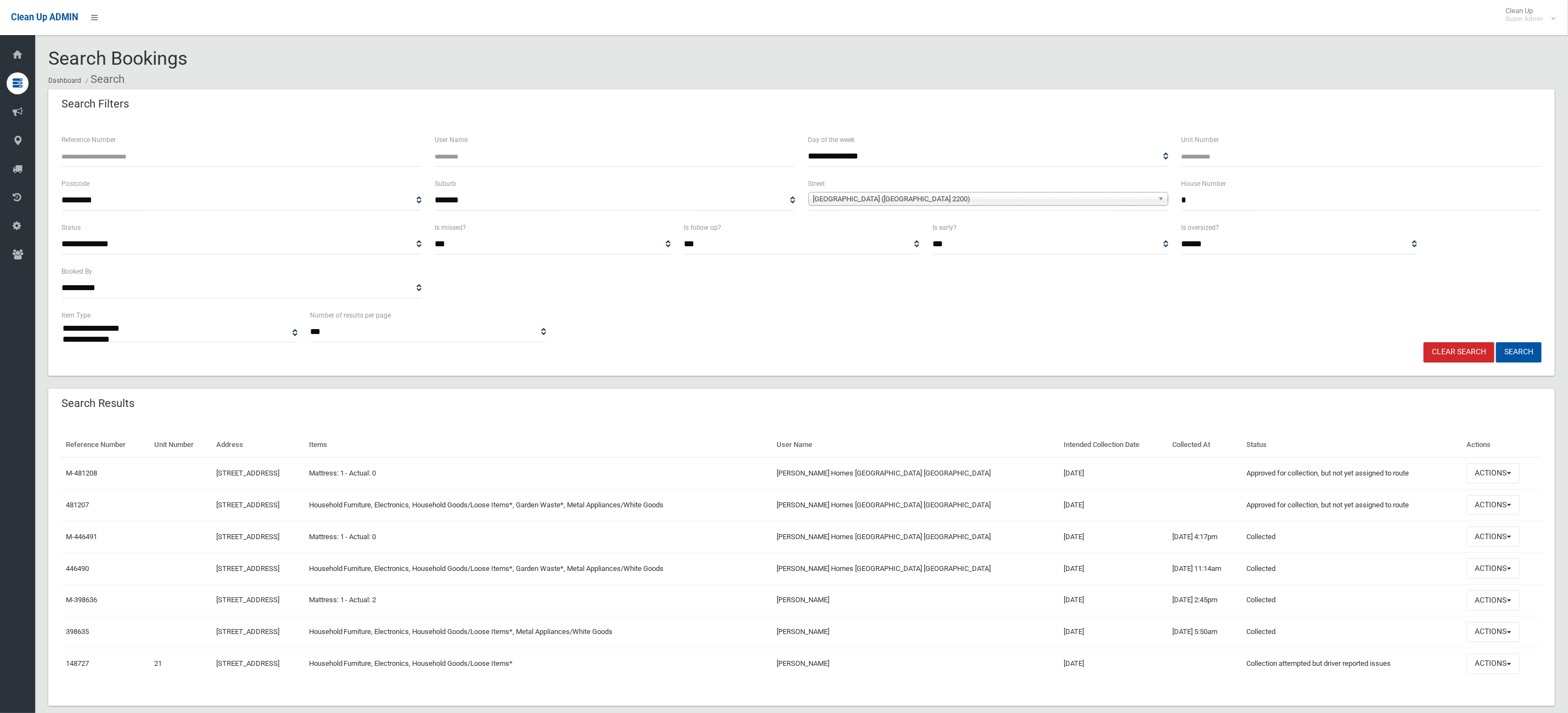
scroll to position [24, 0]
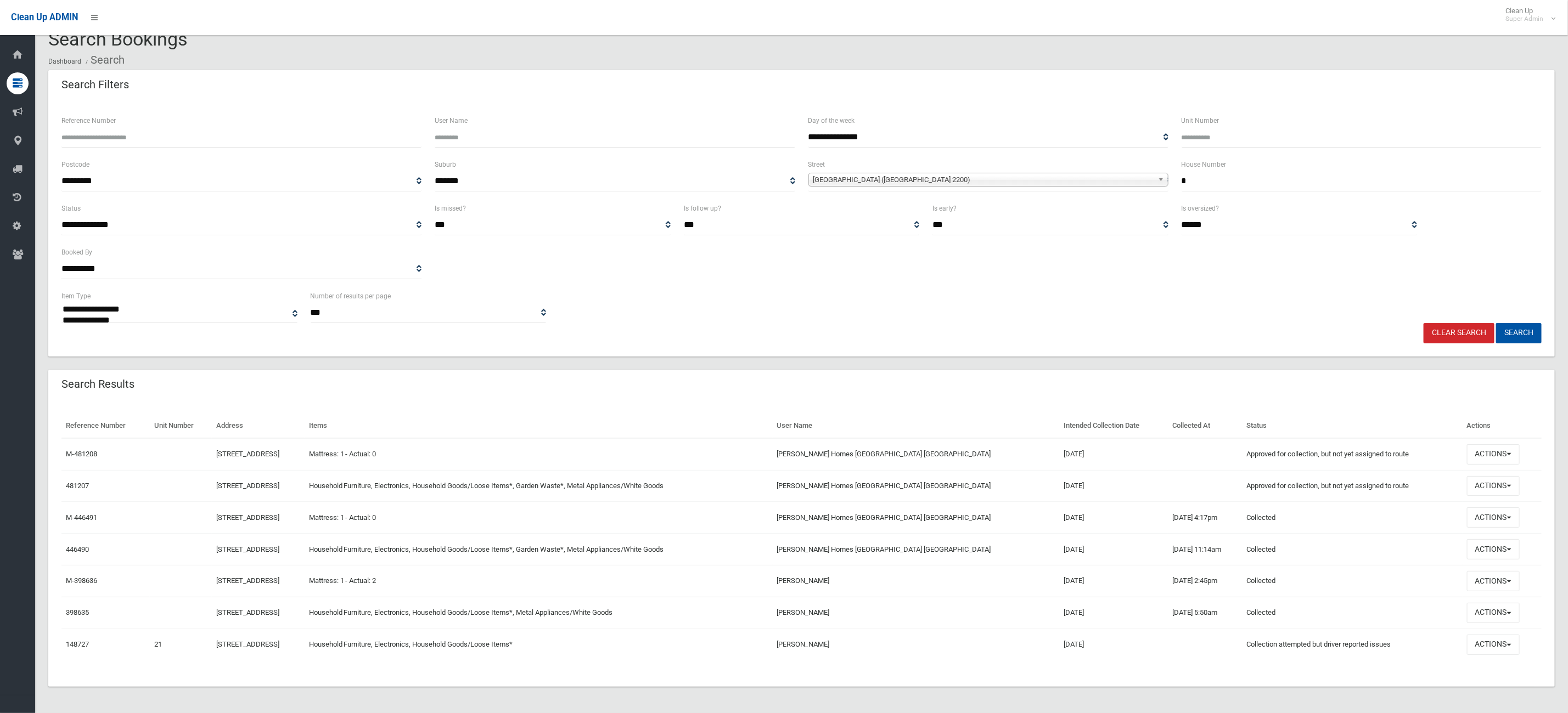
drag, startPoint x: 1203, startPoint y: 168, endPoint x: 1103, endPoint y: 175, distance: 100.2
click at [1103, 175] on div "**********" at bounding box center [801, 180] width 1493 height 44
type input "**"
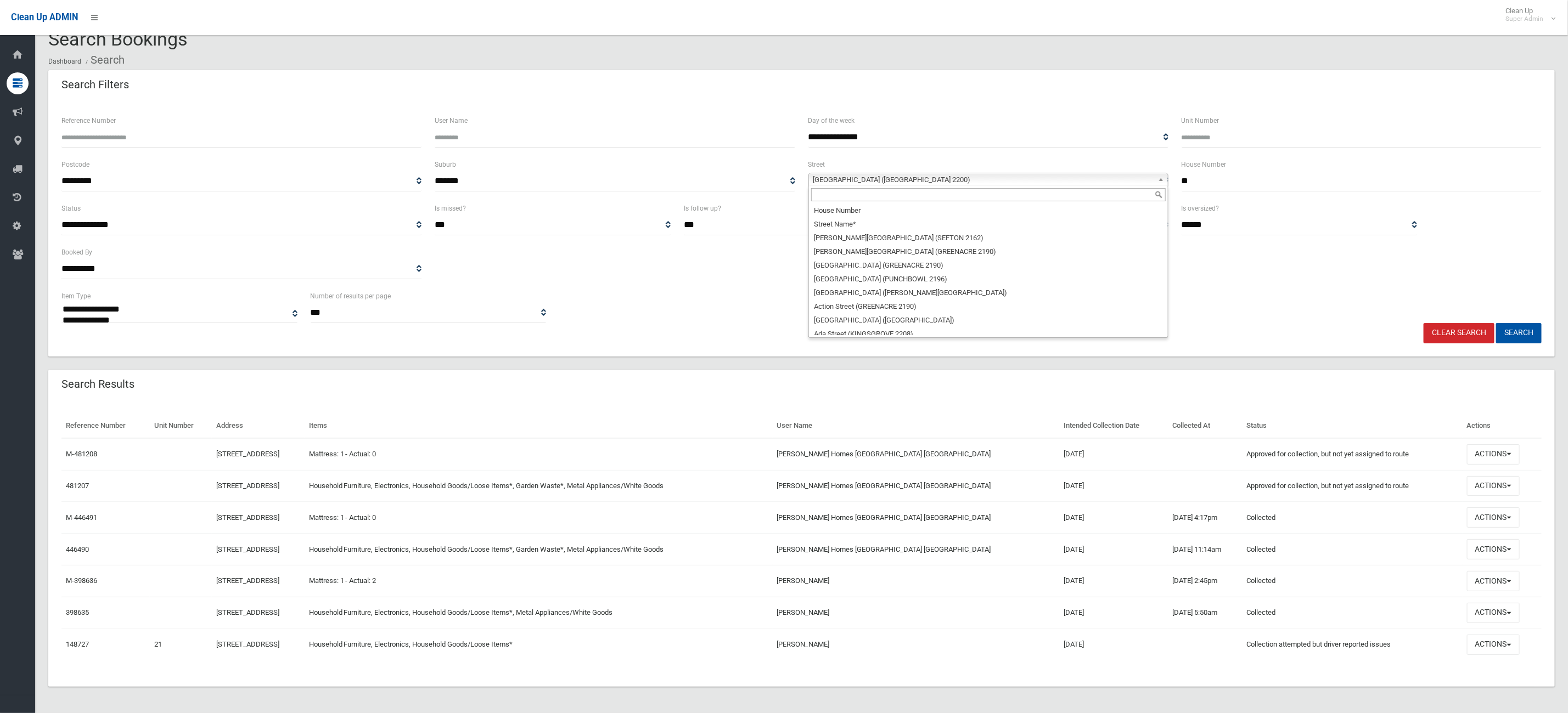
click at [1009, 178] on span "Bungalow Crescent (BANKSTOWN 2200)" at bounding box center [983, 180] width 340 height 13
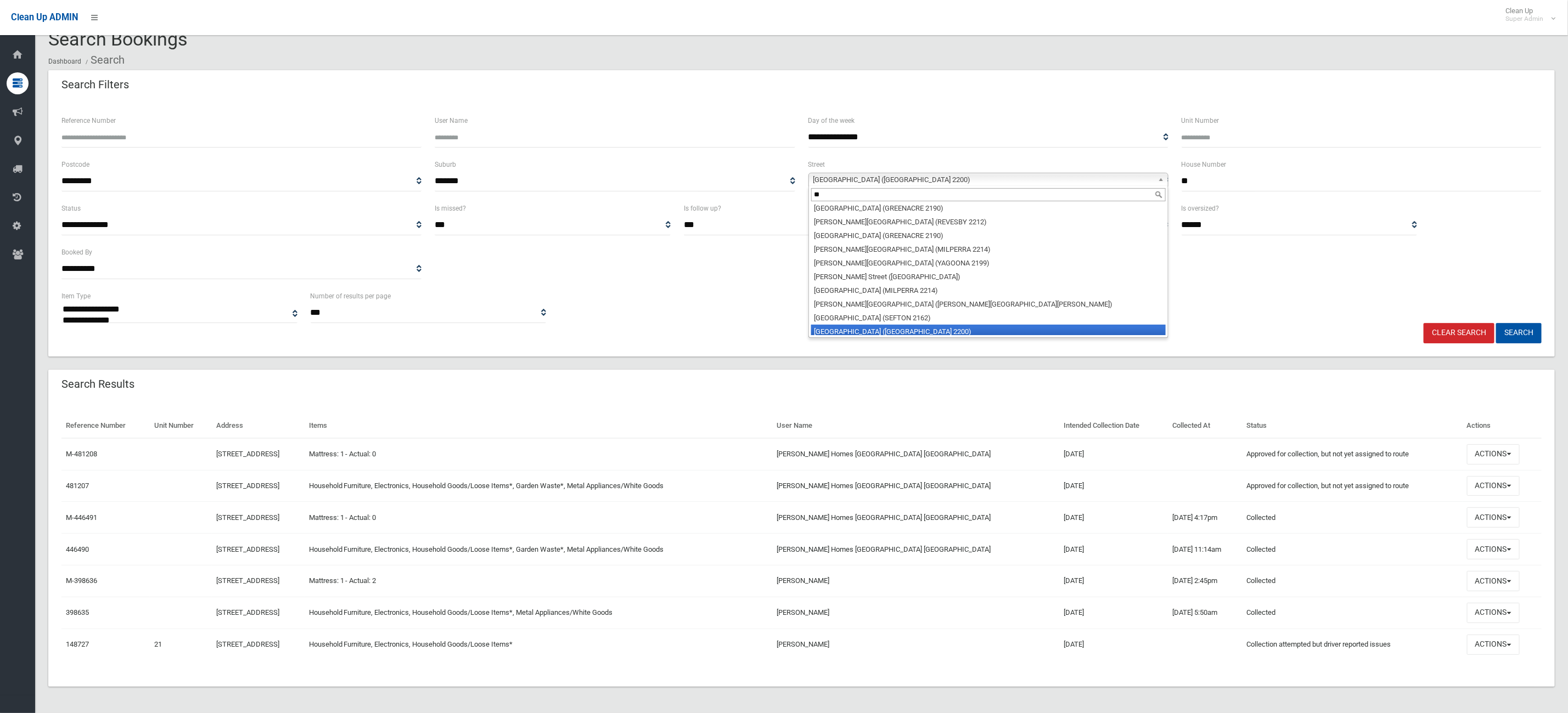
scroll to position [0, 0]
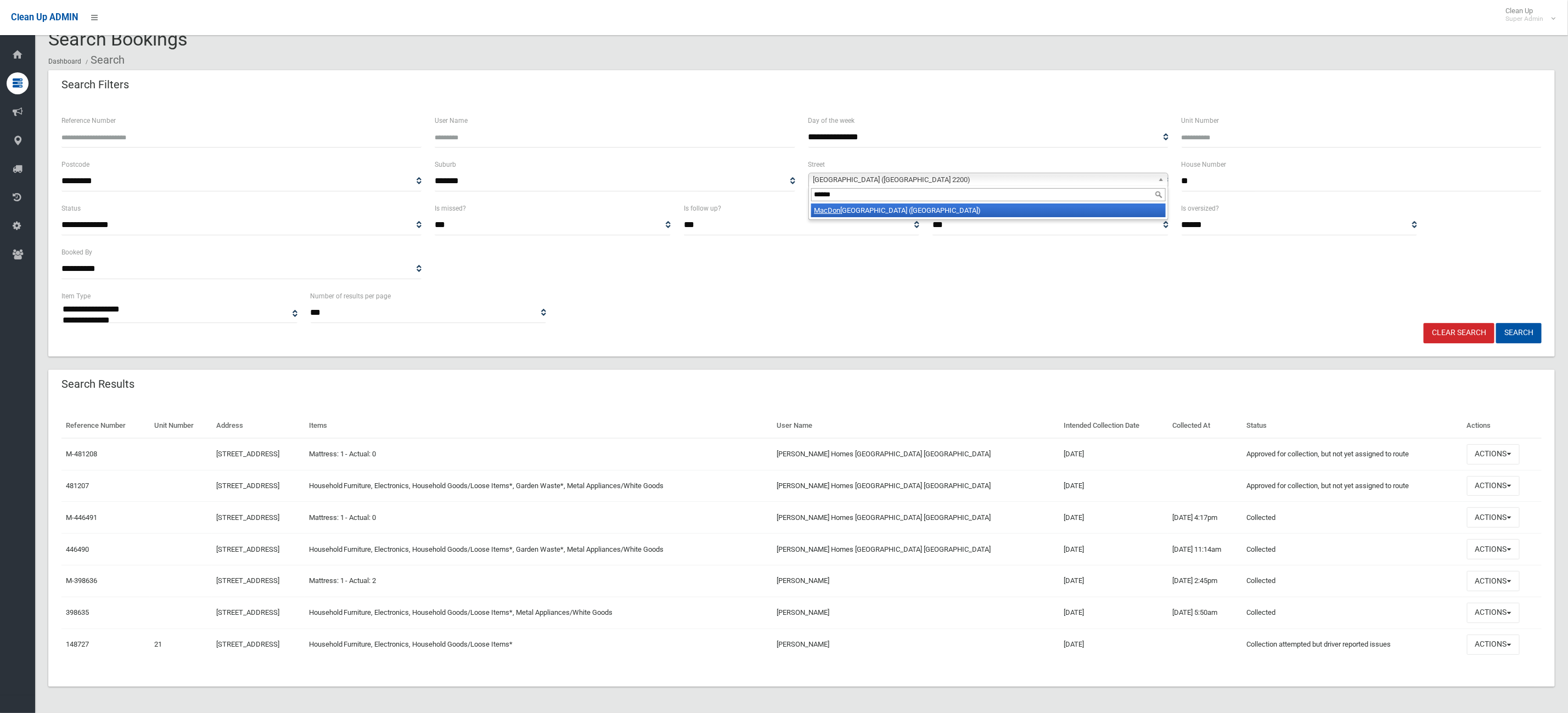
type input "******"
click at [926, 209] on li "MacDon ald Street (LAKEMBA 2195)" at bounding box center [989, 210] width 354 height 14
click at [1538, 335] on button "Search" at bounding box center [1519, 333] width 46 height 20
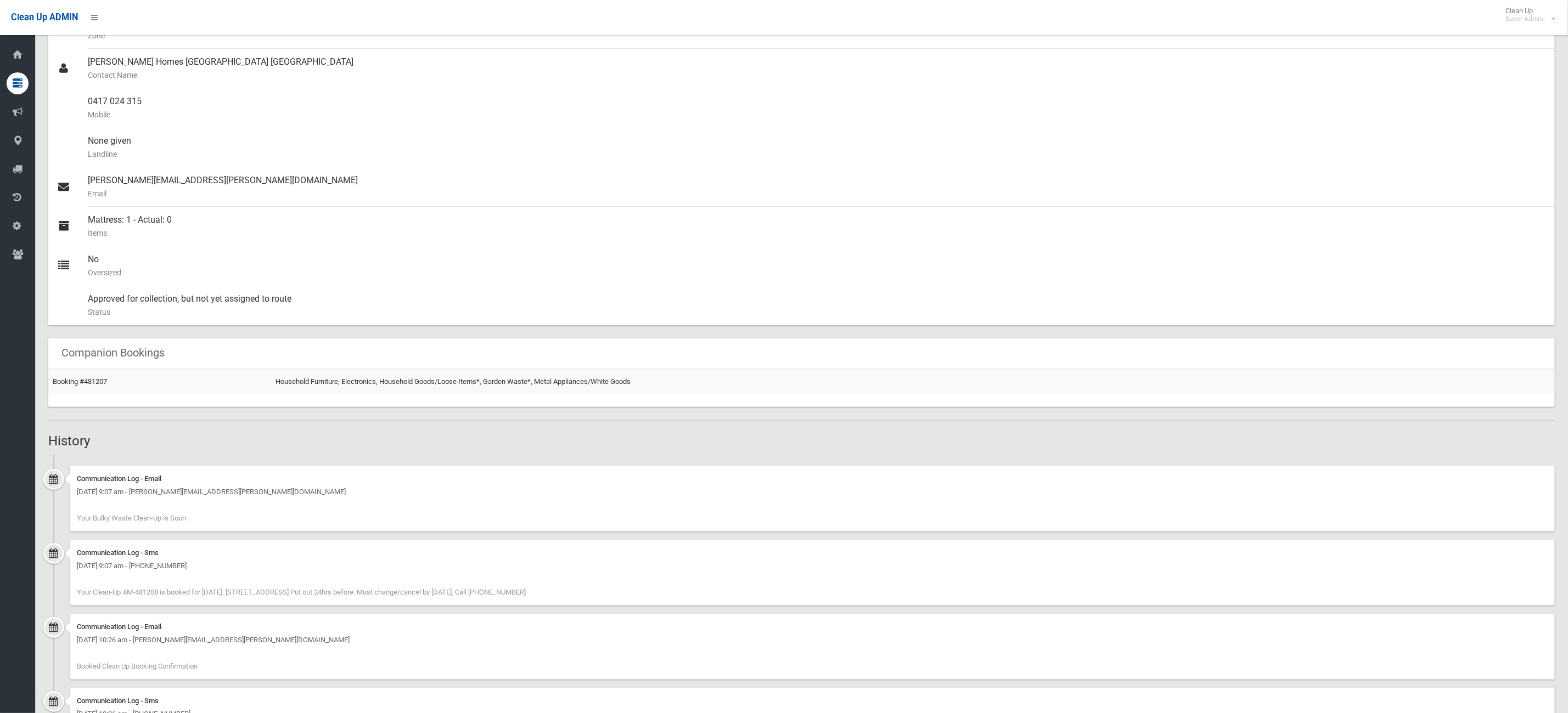
scroll to position [471, 0]
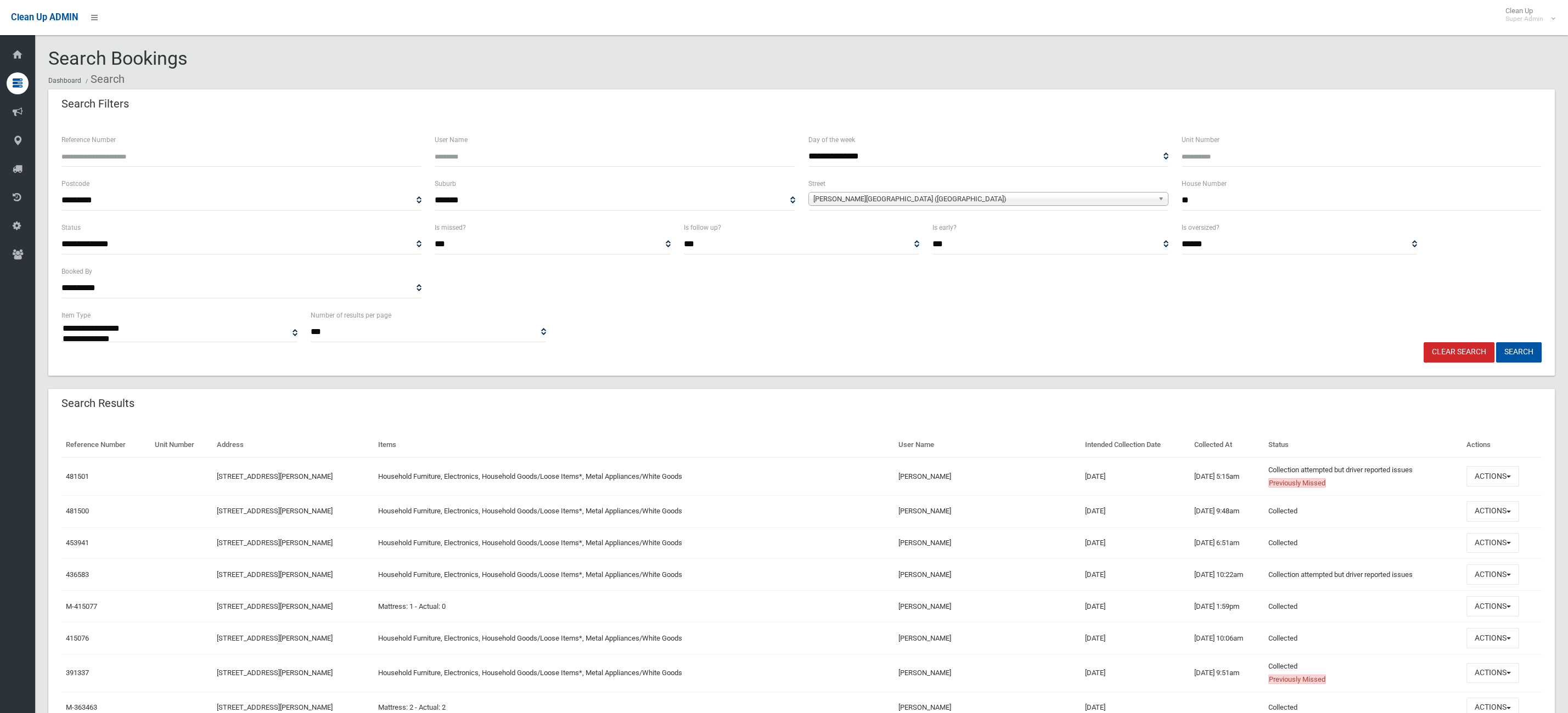
select select
click at [1515, 479] on button "Actions" at bounding box center [1493, 476] width 53 height 20
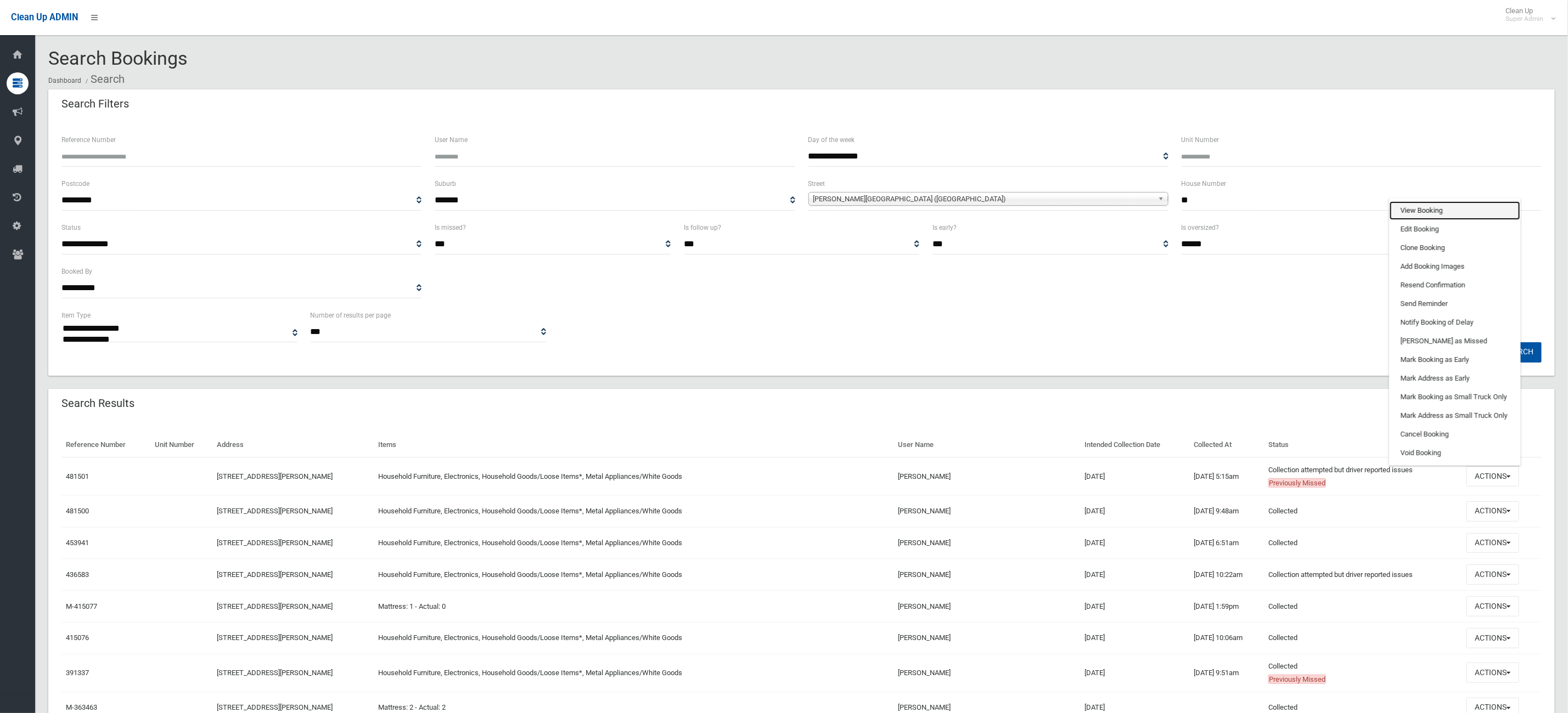
click at [1462, 203] on link "View Booking" at bounding box center [1455, 210] width 131 height 19
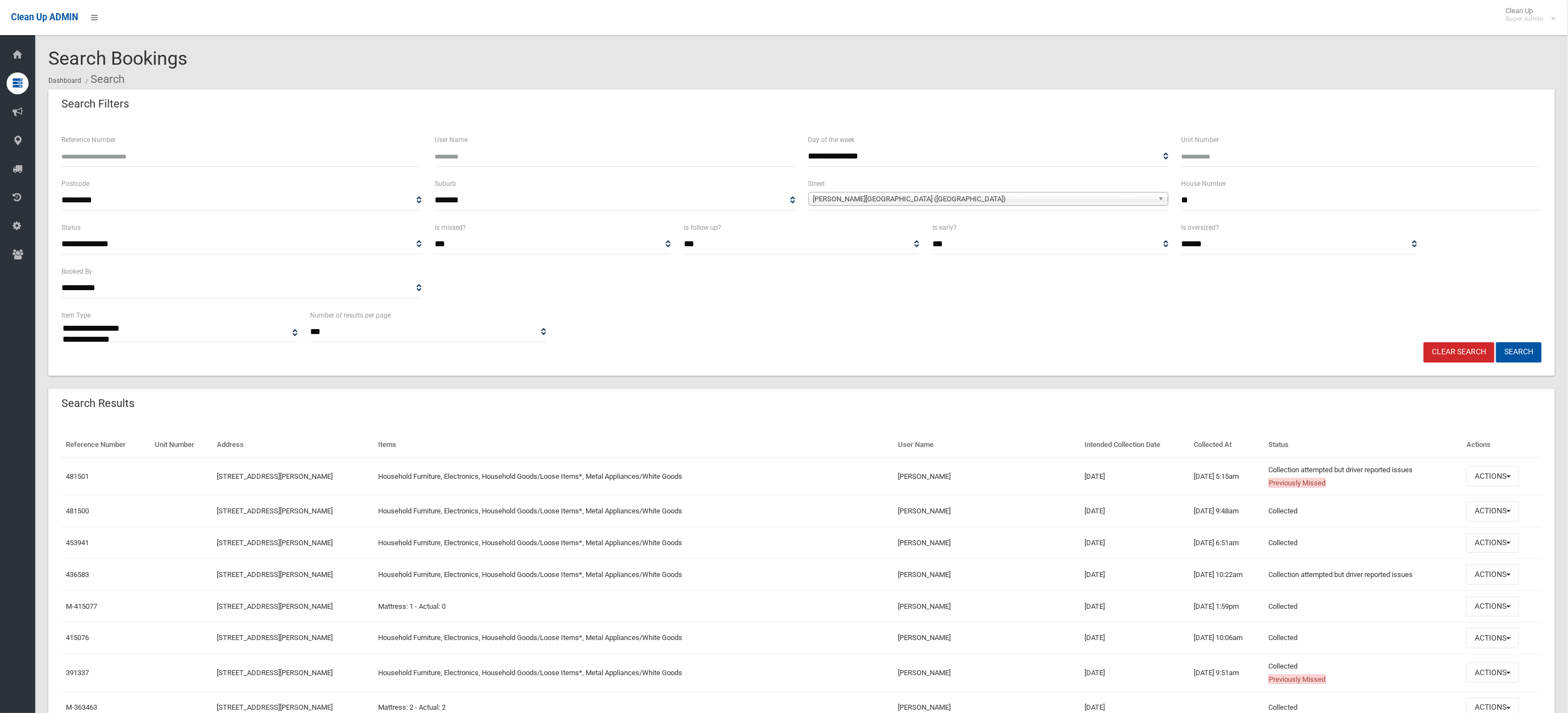
scroll to position [329, 0]
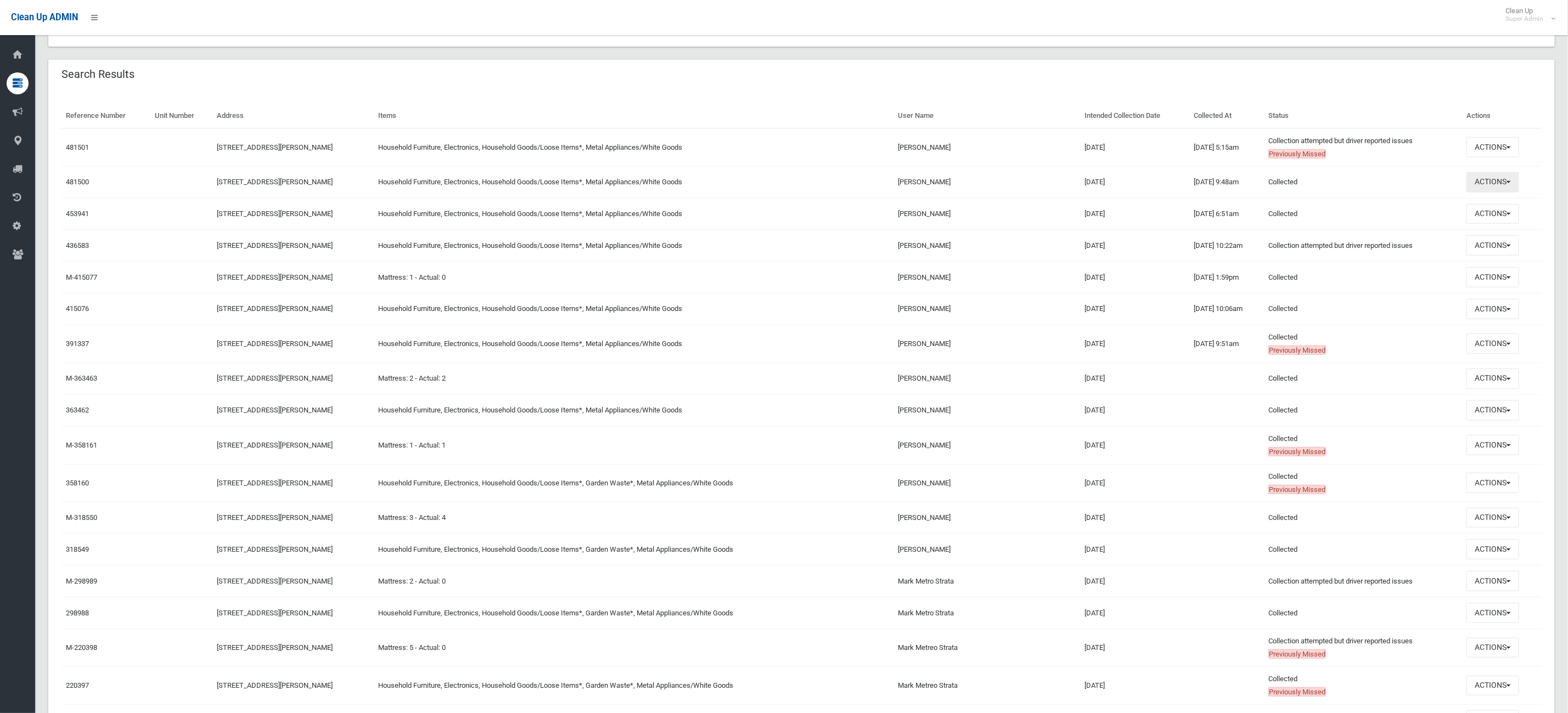
click at [1511, 192] on button "Actions" at bounding box center [1493, 182] width 53 height 20
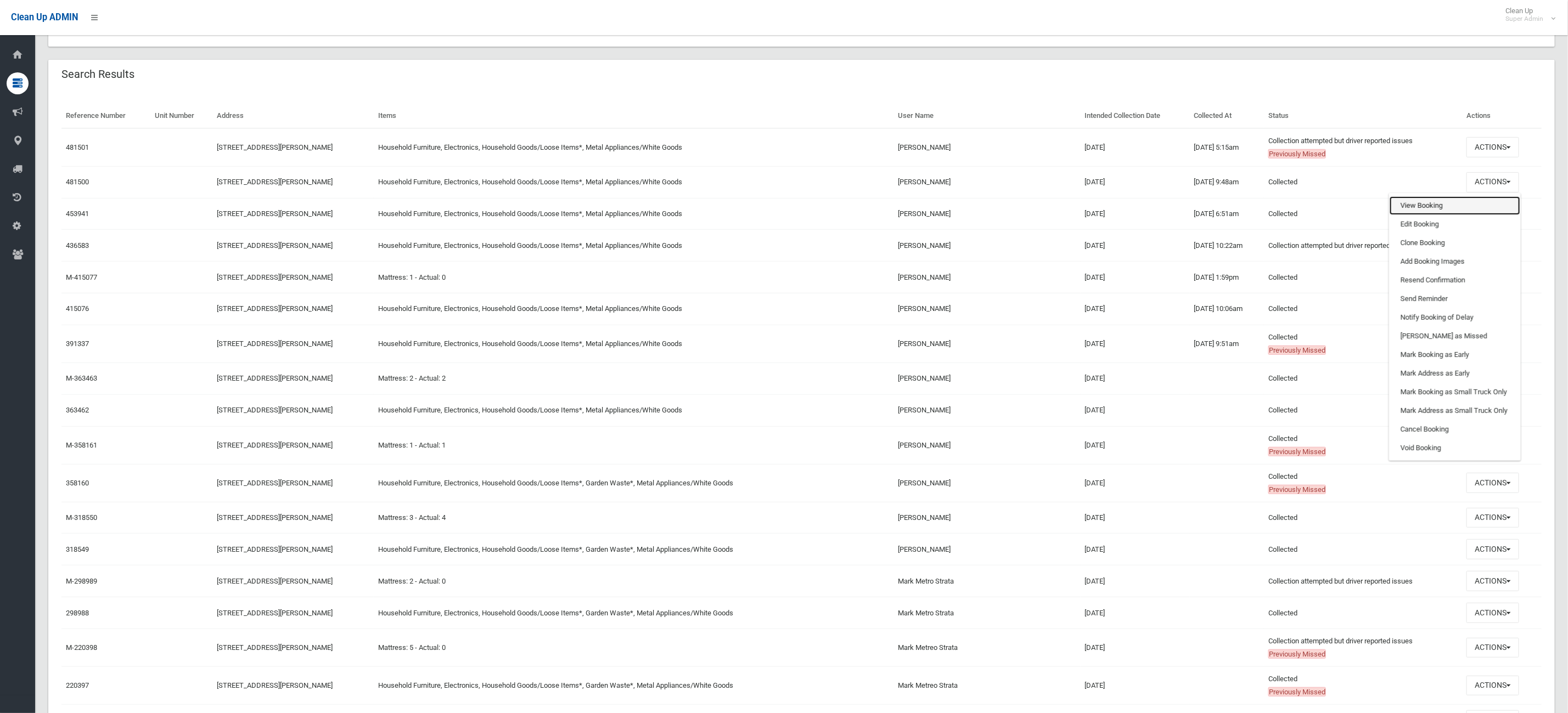
click at [1477, 206] on link "View Booking" at bounding box center [1455, 206] width 131 height 19
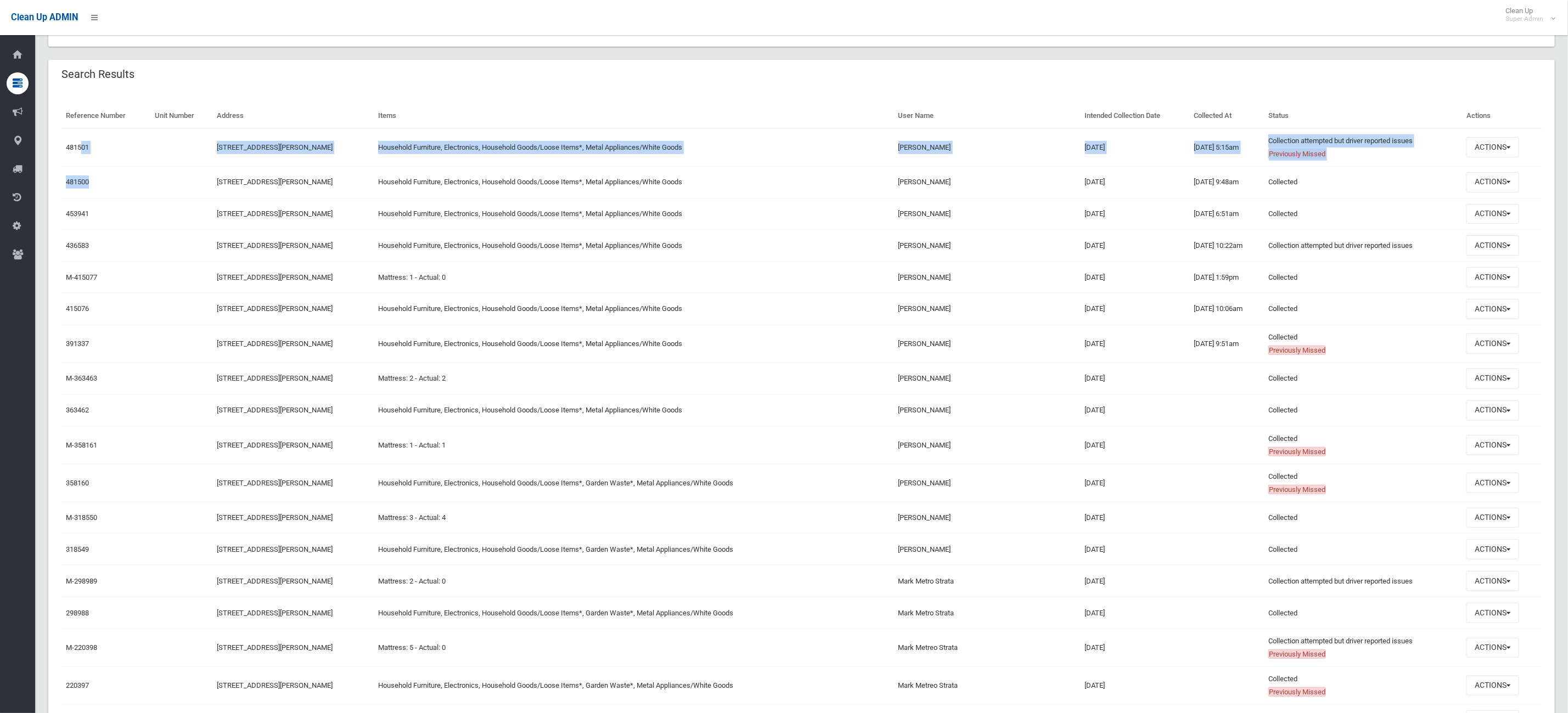
drag, startPoint x: 94, startPoint y: 185, endPoint x: 150, endPoint y: 148, distance: 67.1
click at [82, 152] on tbody "481501 37 MacDonald Street, LAKEMBA NSW 2195 Household Furniture, Electronics, …" at bounding box center [802, 629] width 1480 height 1001
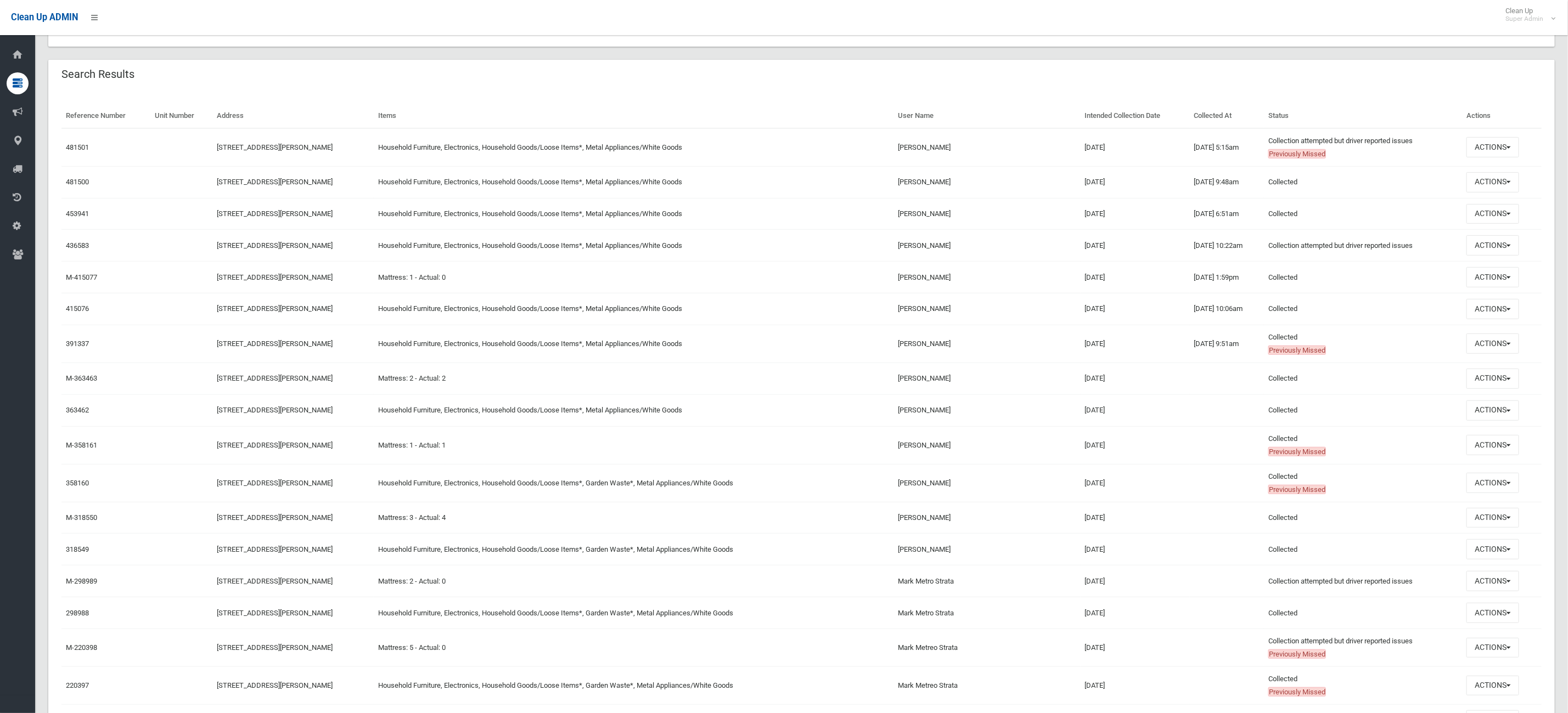
click at [1040, 107] on th "User Name" at bounding box center [987, 116] width 187 height 25
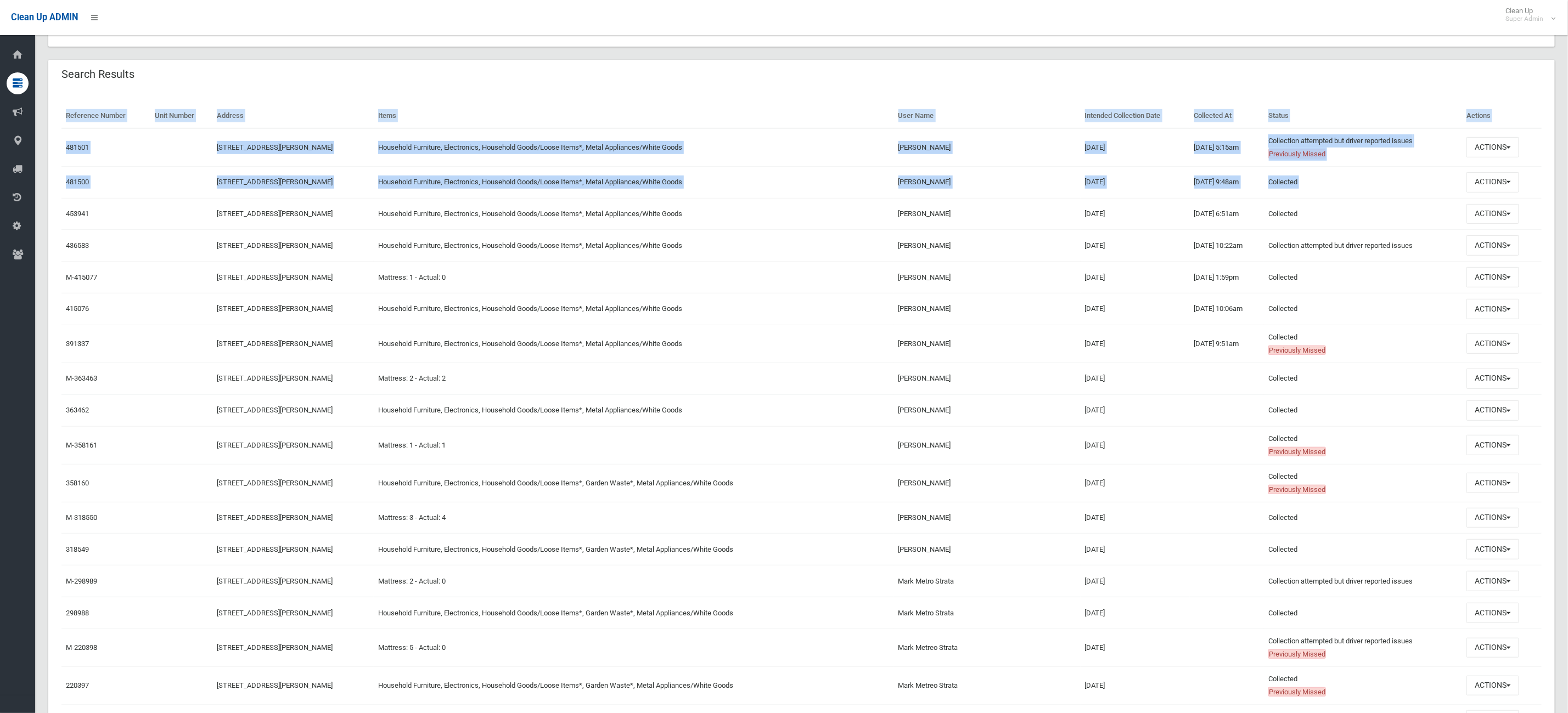
drag, startPoint x: 1539, startPoint y: 186, endPoint x: 60, endPoint y: 134, distance: 1479.9
click at [60, 134] on div "Reference Number Unit Number Address Items User Name Intended Collection Date C…" at bounding box center [801, 623] width 1507 height 1065
click at [1060, 178] on td "Mark Lester" at bounding box center [987, 182] width 187 height 32
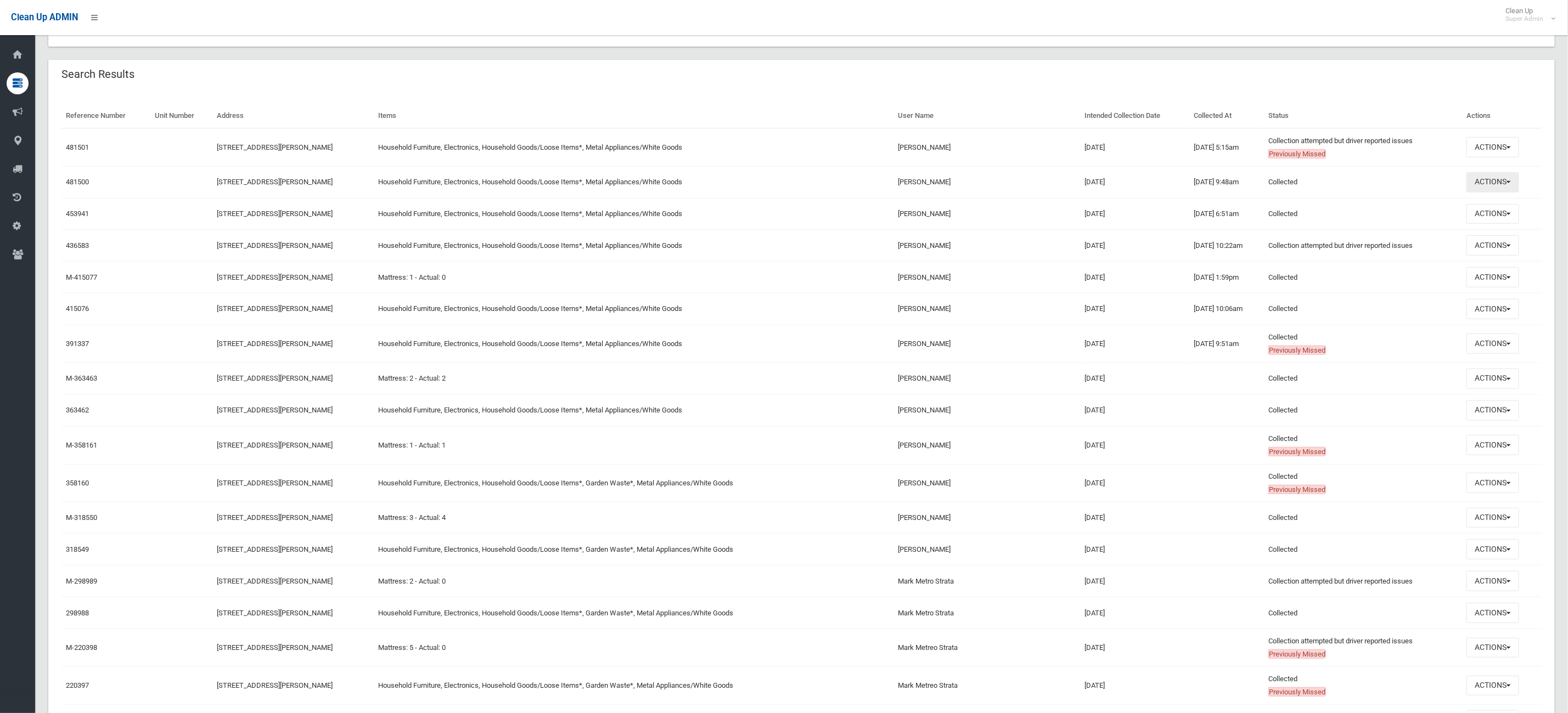
click at [1512, 185] on button "Actions" at bounding box center [1493, 182] width 53 height 20
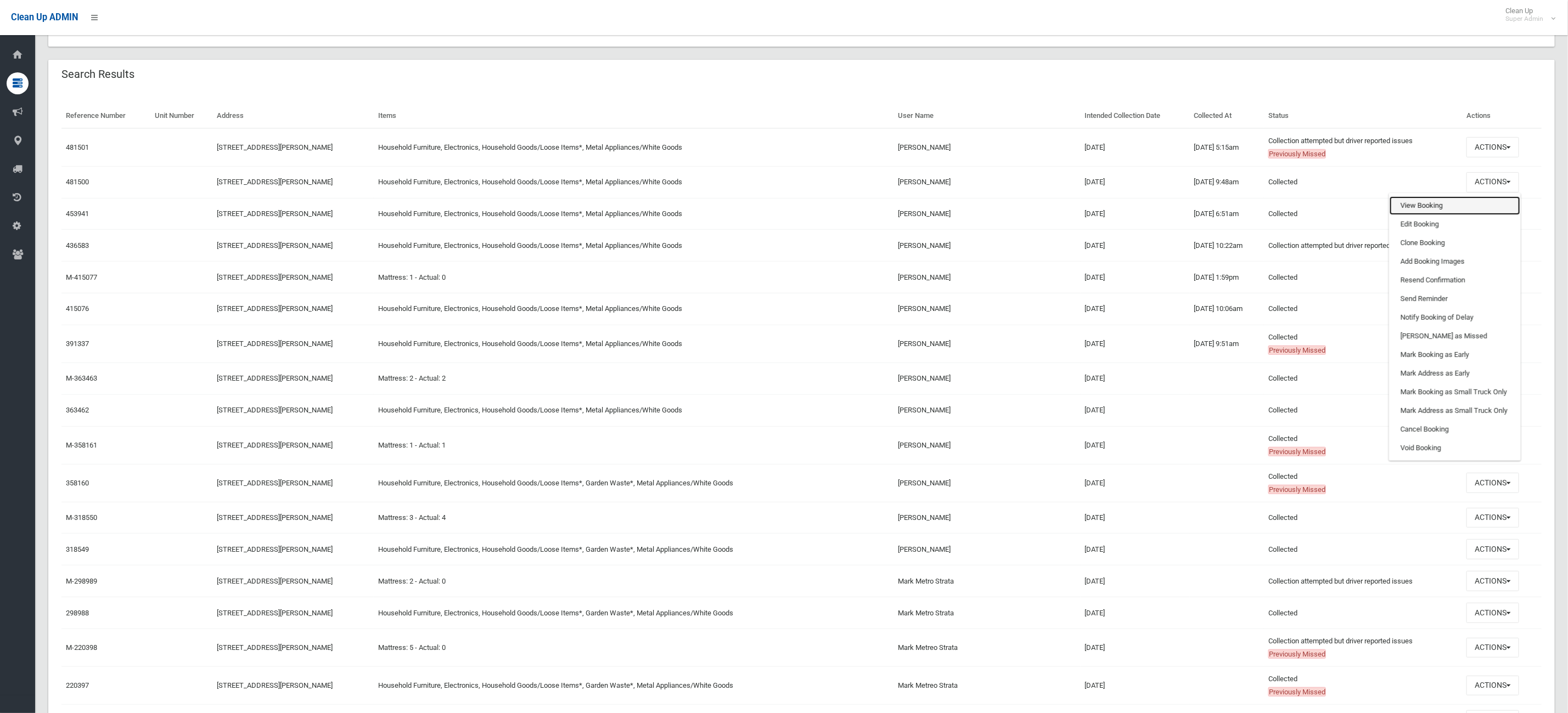
click at [1449, 206] on link "View Booking" at bounding box center [1455, 206] width 131 height 19
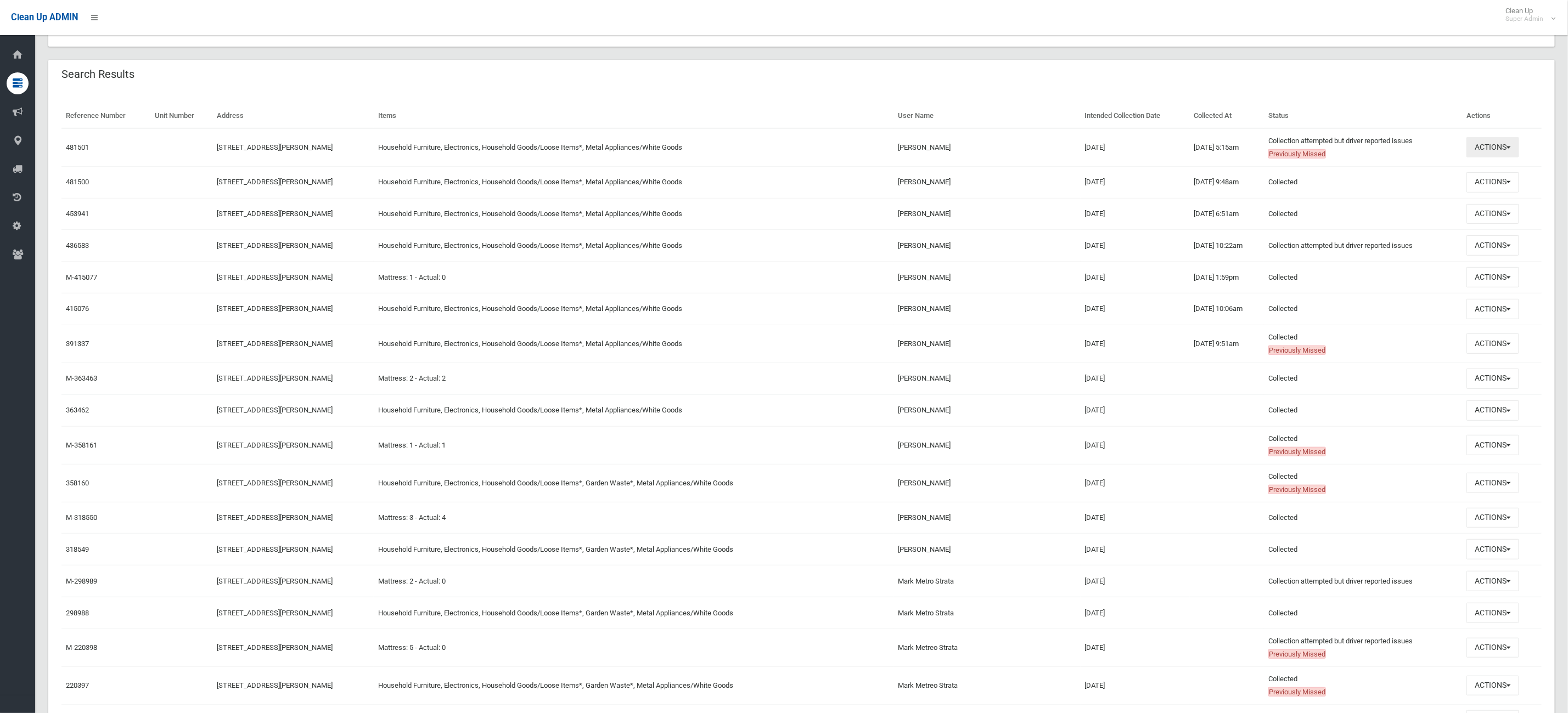
click at [1479, 155] on button "Actions" at bounding box center [1493, 147] width 53 height 20
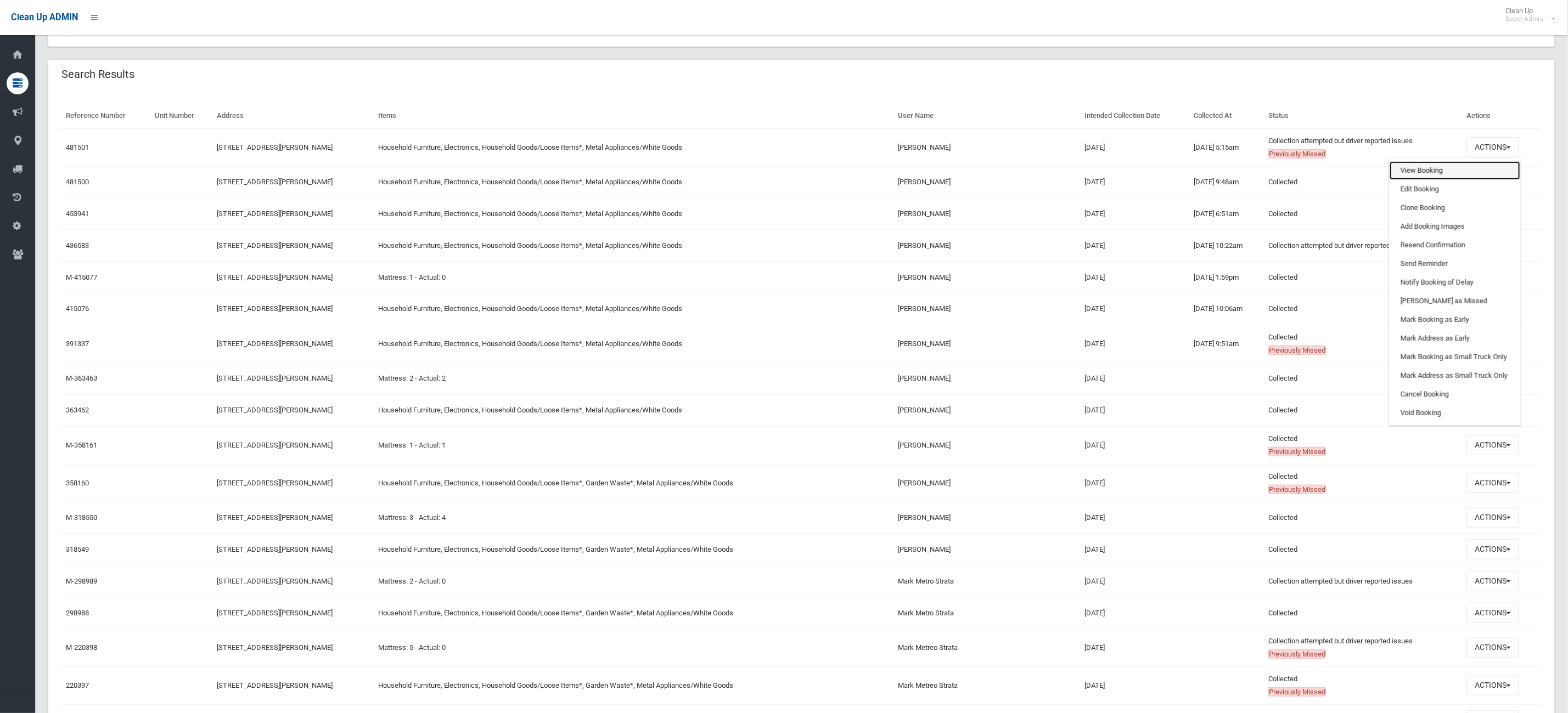
click at [1431, 175] on link "View Booking" at bounding box center [1455, 170] width 131 height 19
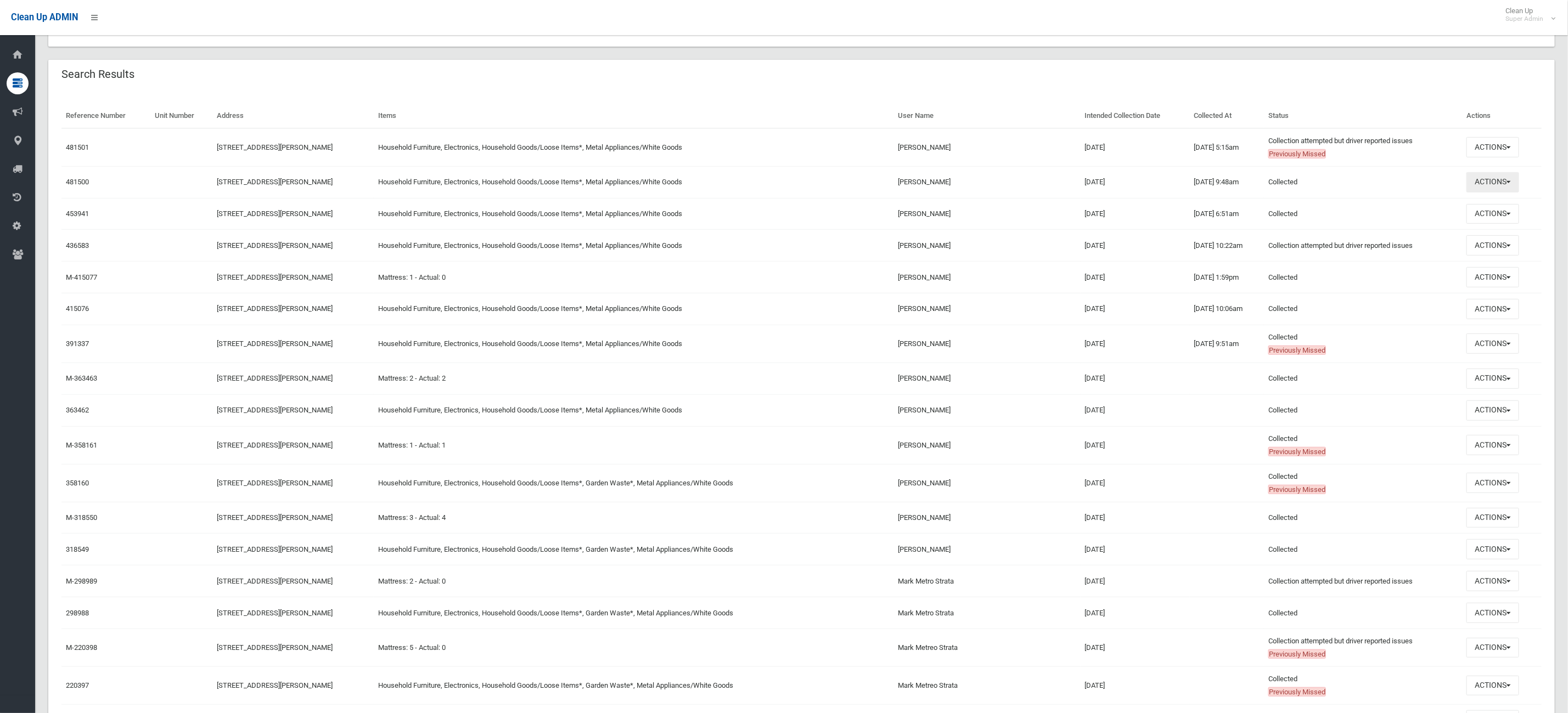
click at [1498, 186] on button "Actions" at bounding box center [1493, 182] width 53 height 20
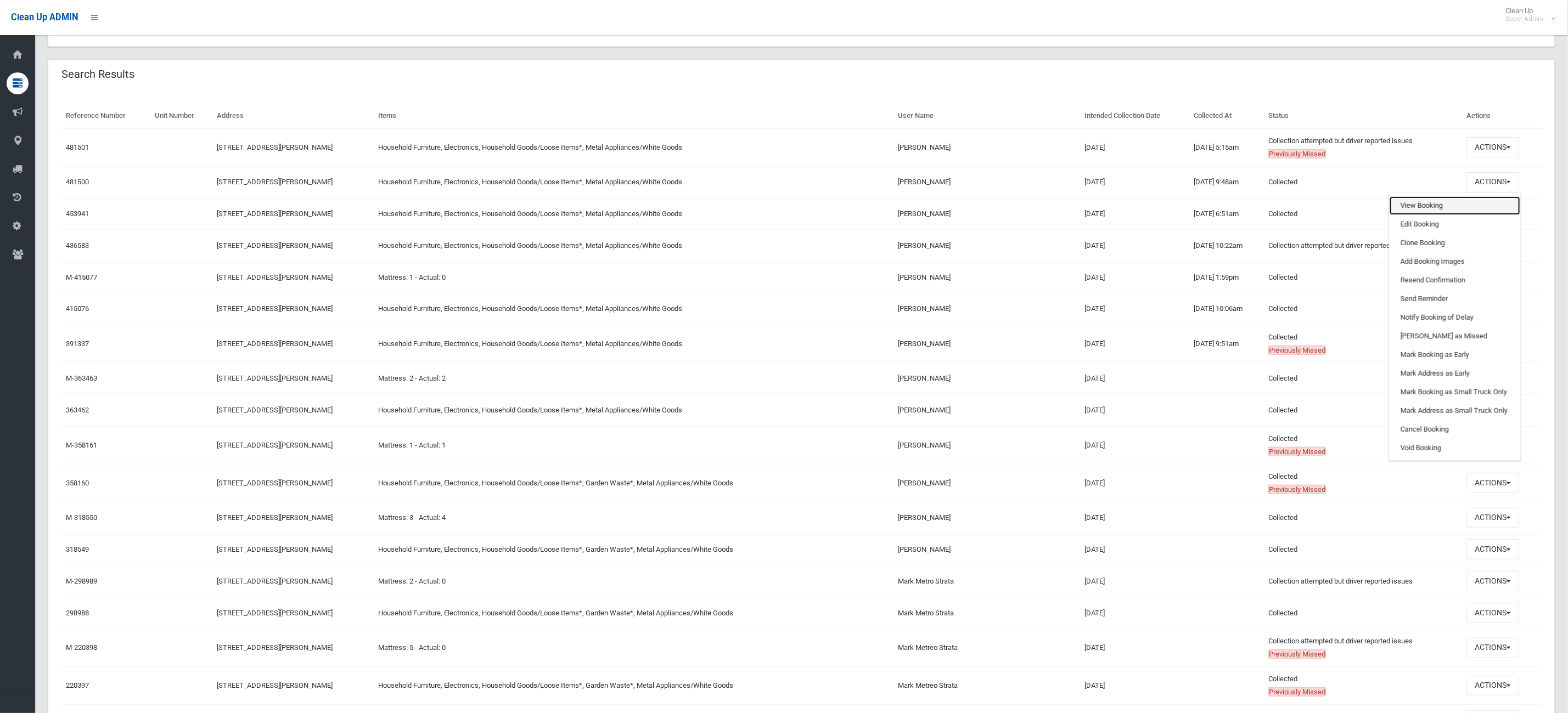
click at [1482, 209] on link "View Booking" at bounding box center [1455, 206] width 131 height 19
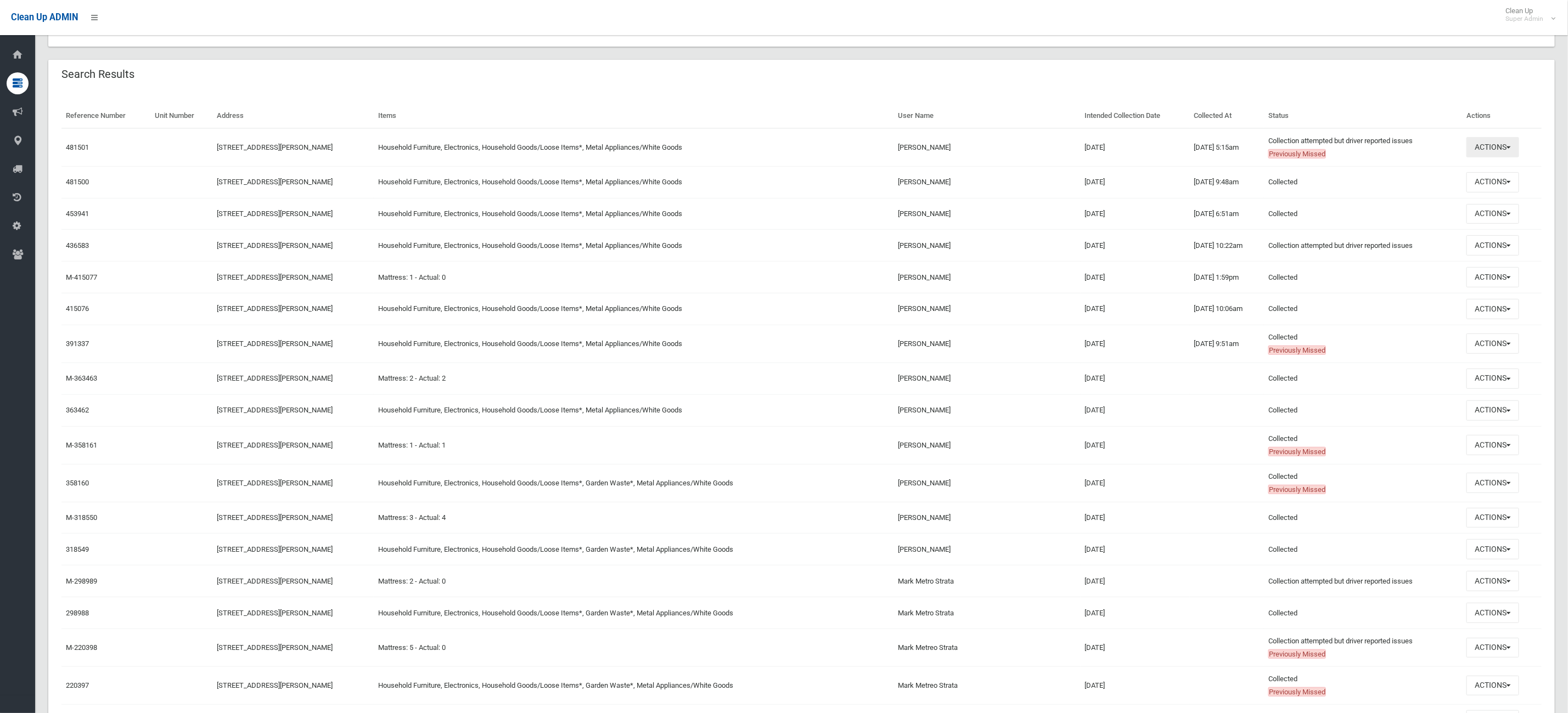
click at [1492, 148] on button "Actions" at bounding box center [1493, 147] width 53 height 20
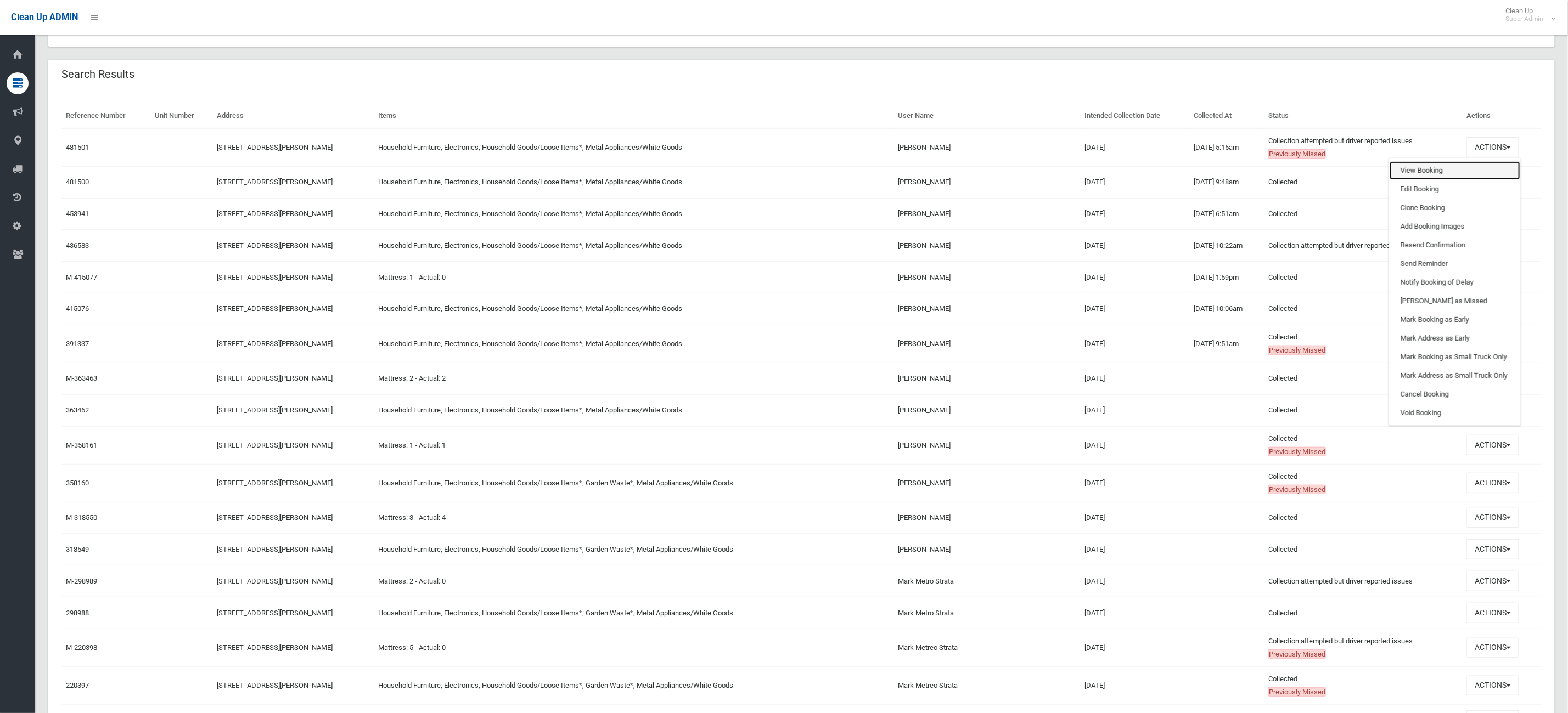
click at [1455, 173] on link "View Booking" at bounding box center [1455, 170] width 131 height 19
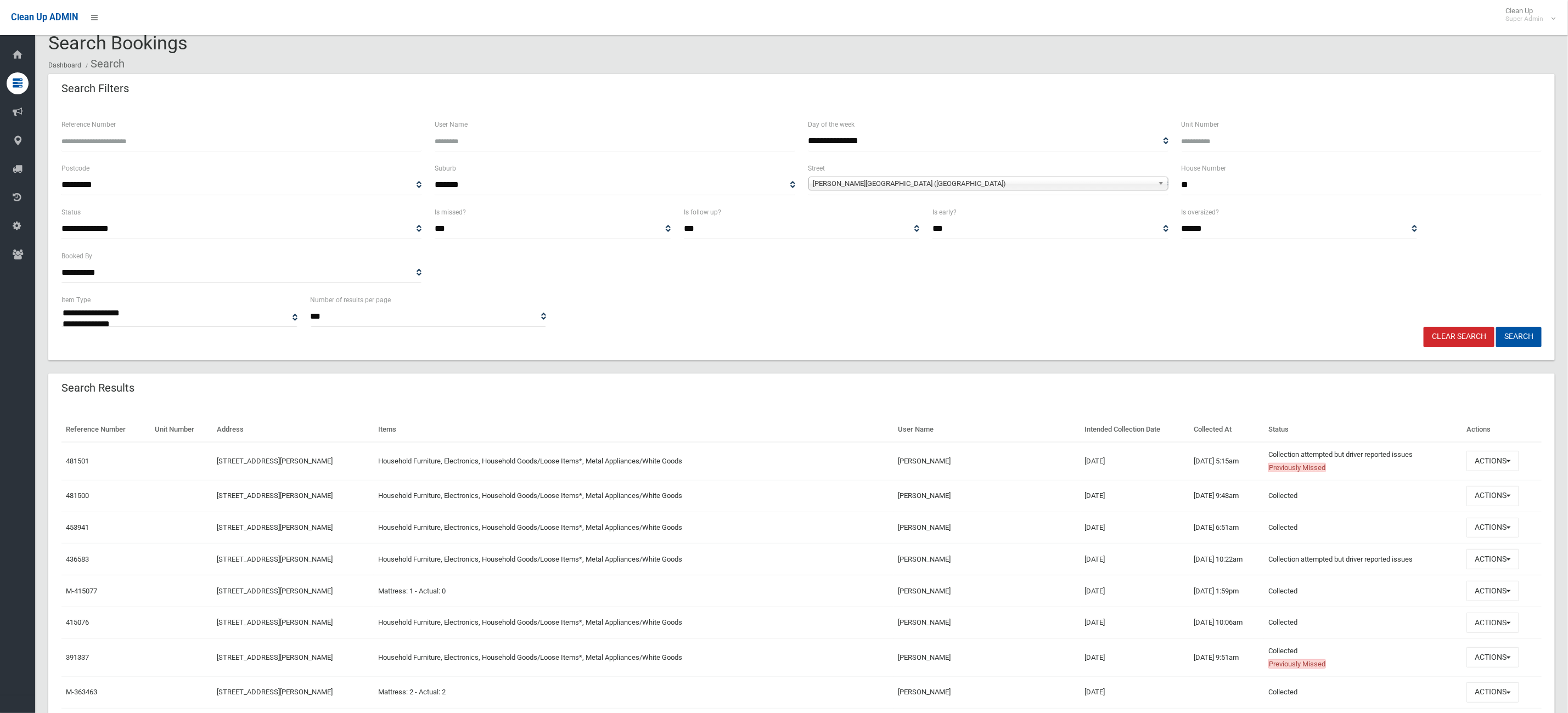
scroll to position [0, 0]
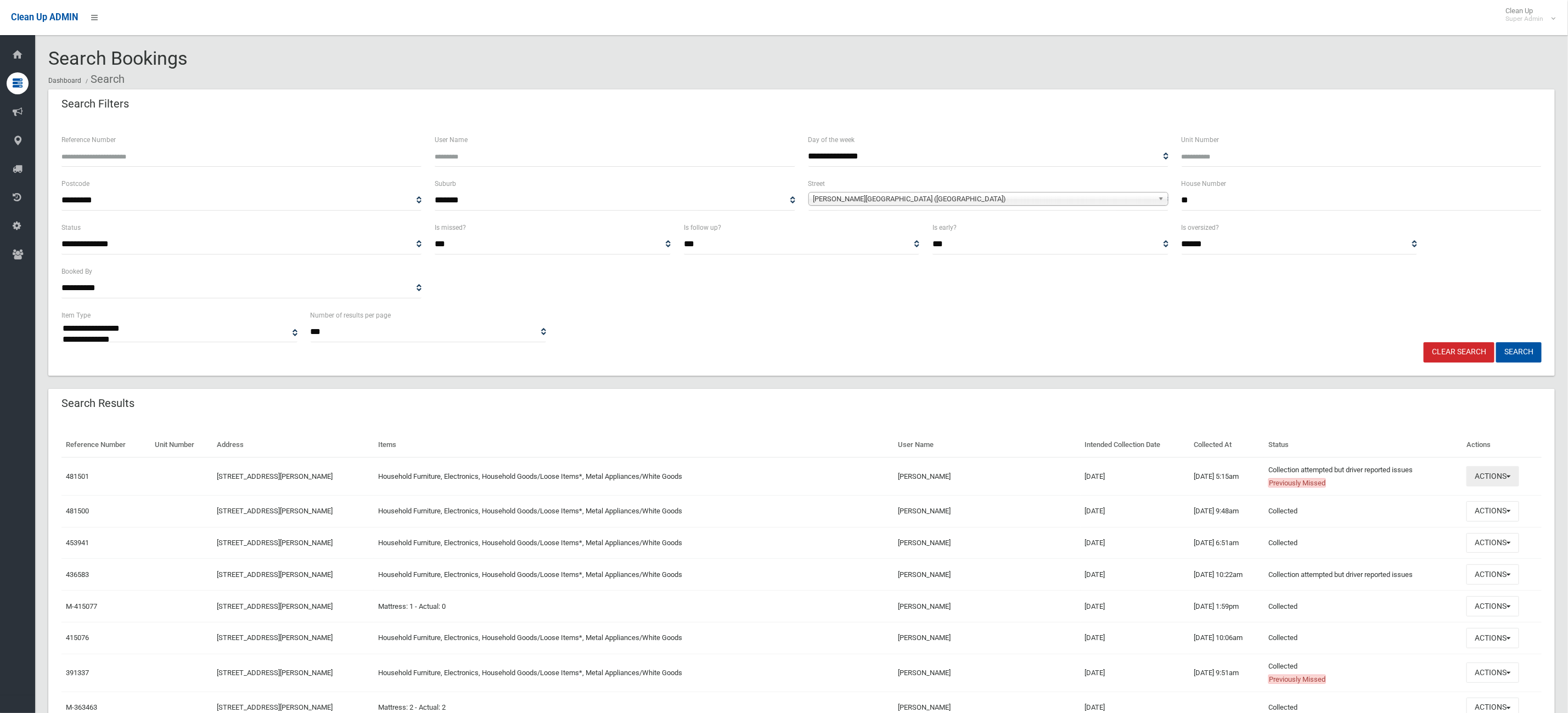
click at [1512, 471] on button "Actions" at bounding box center [1493, 476] width 53 height 20
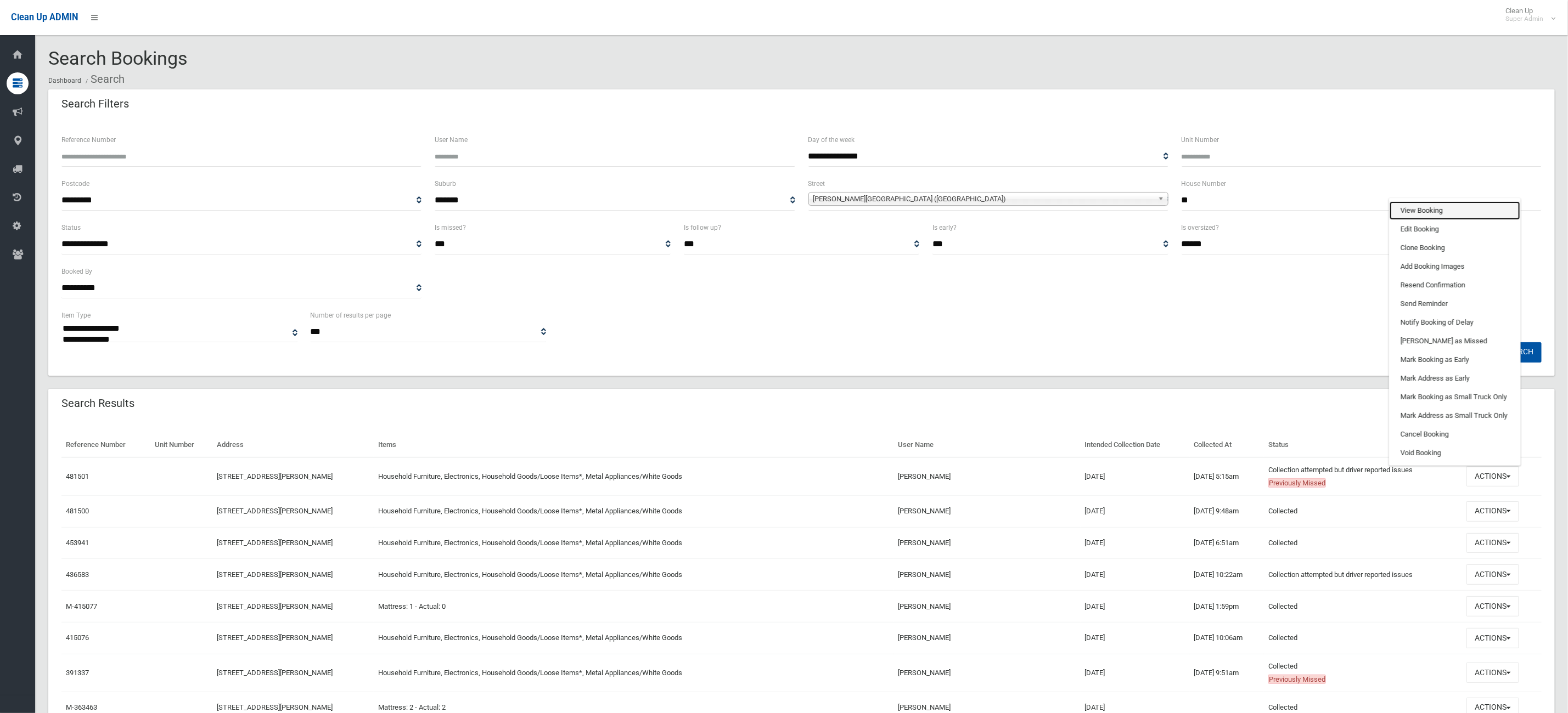
click at [1432, 211] on link "View Booking" at bounding box center [1455, 210] width 131 height 19
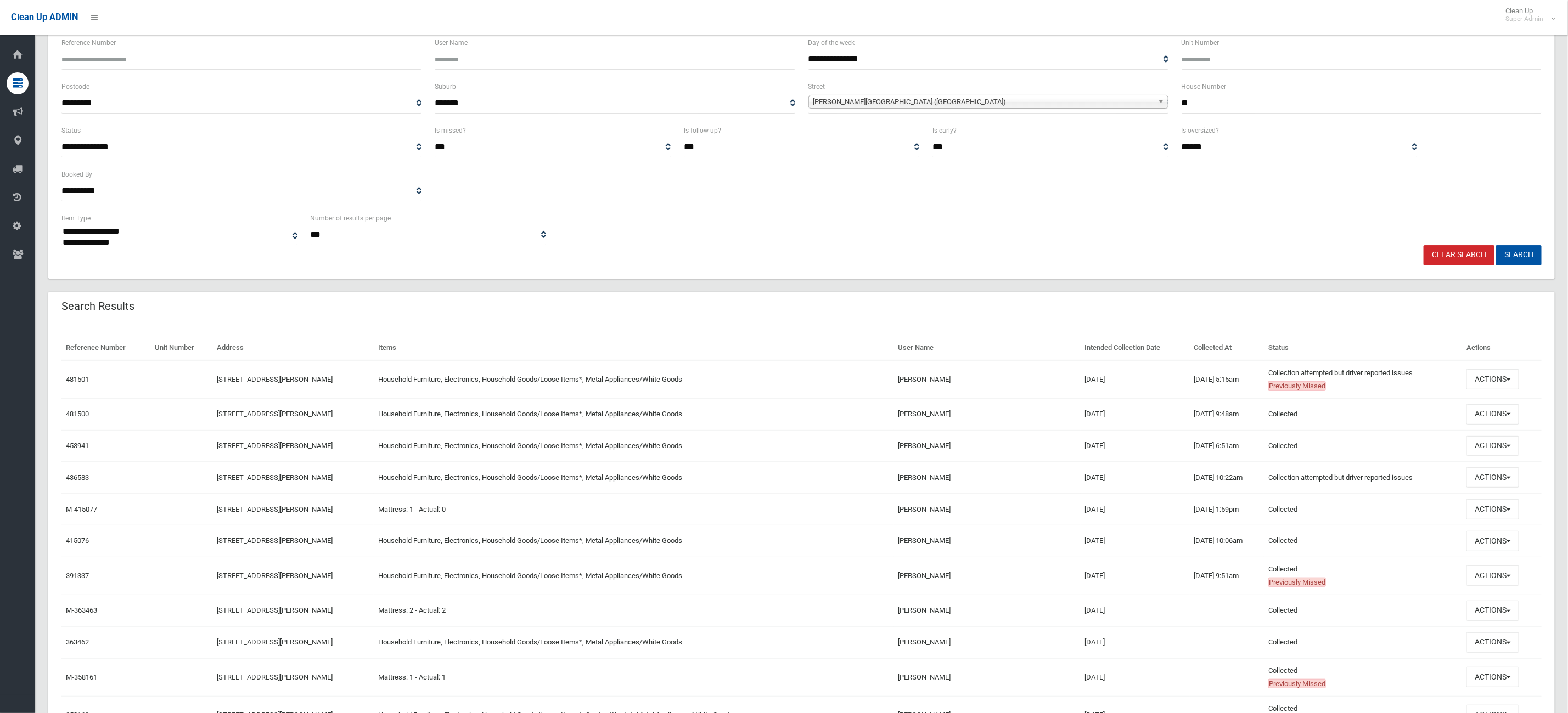
scroll to position [247, 0]
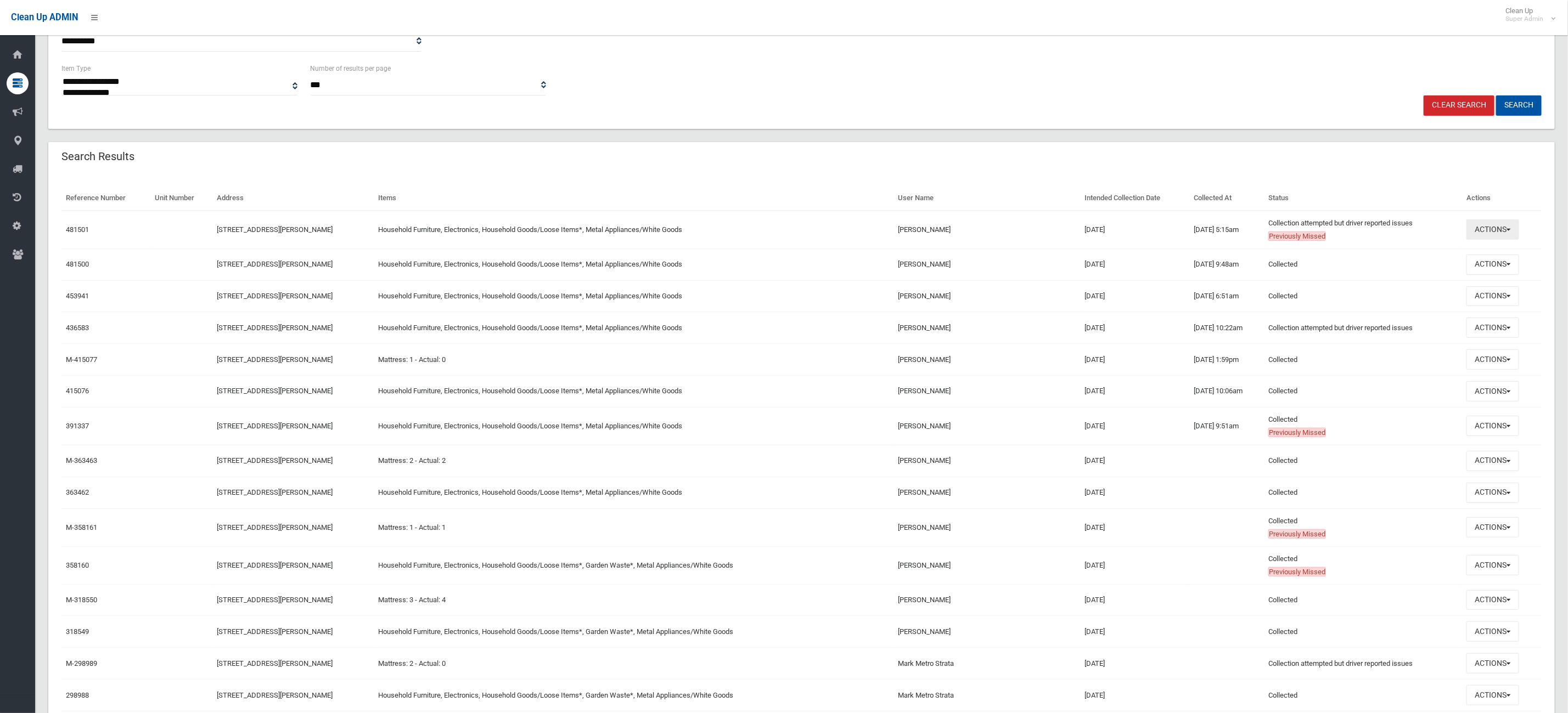
click at [1479, 232] on button "Actions" at bounding box center [1493, 229] width 53 height 20
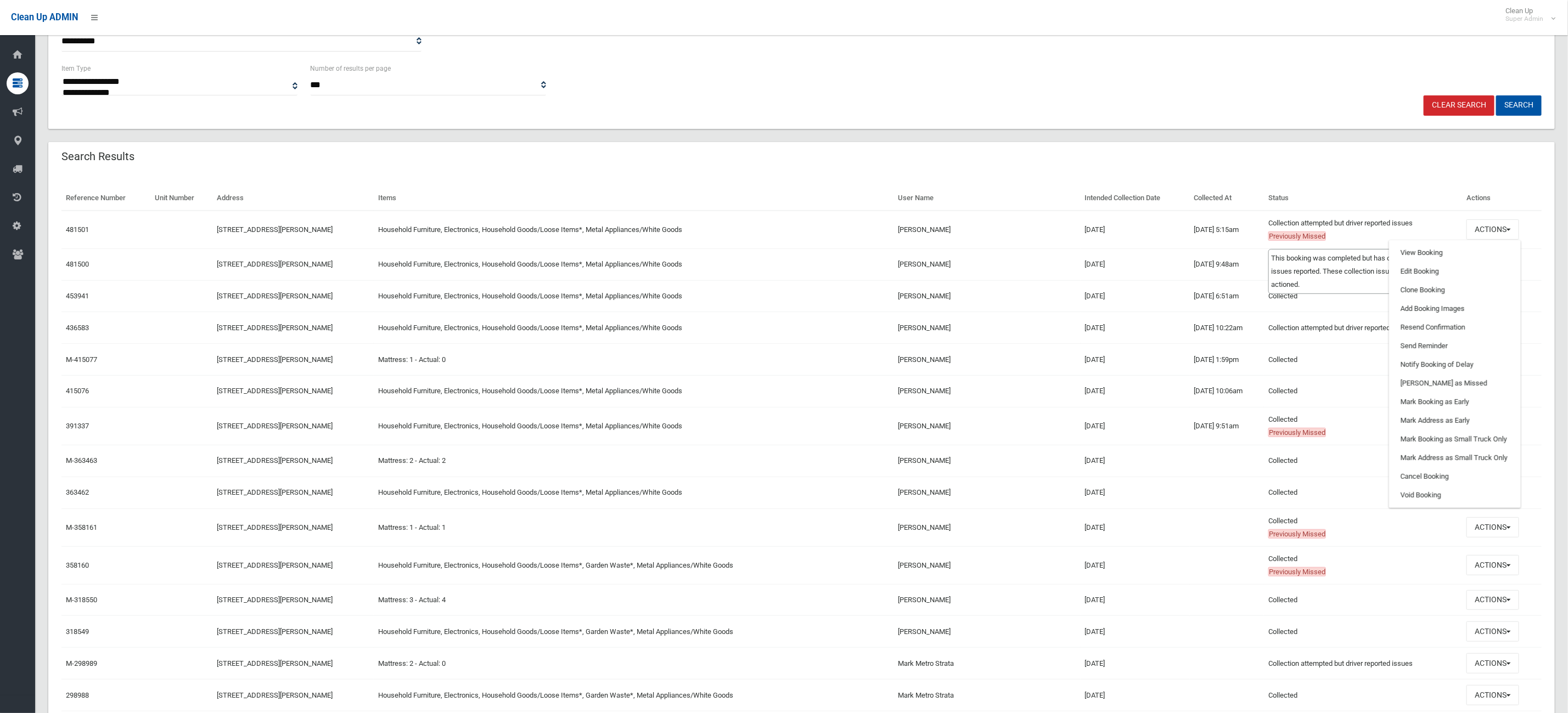
click at [1376, 229] on td "Collection attempted but driver reported issues Previously Missed This booking …" at bounding box center [1362, 229] width 198 height 38
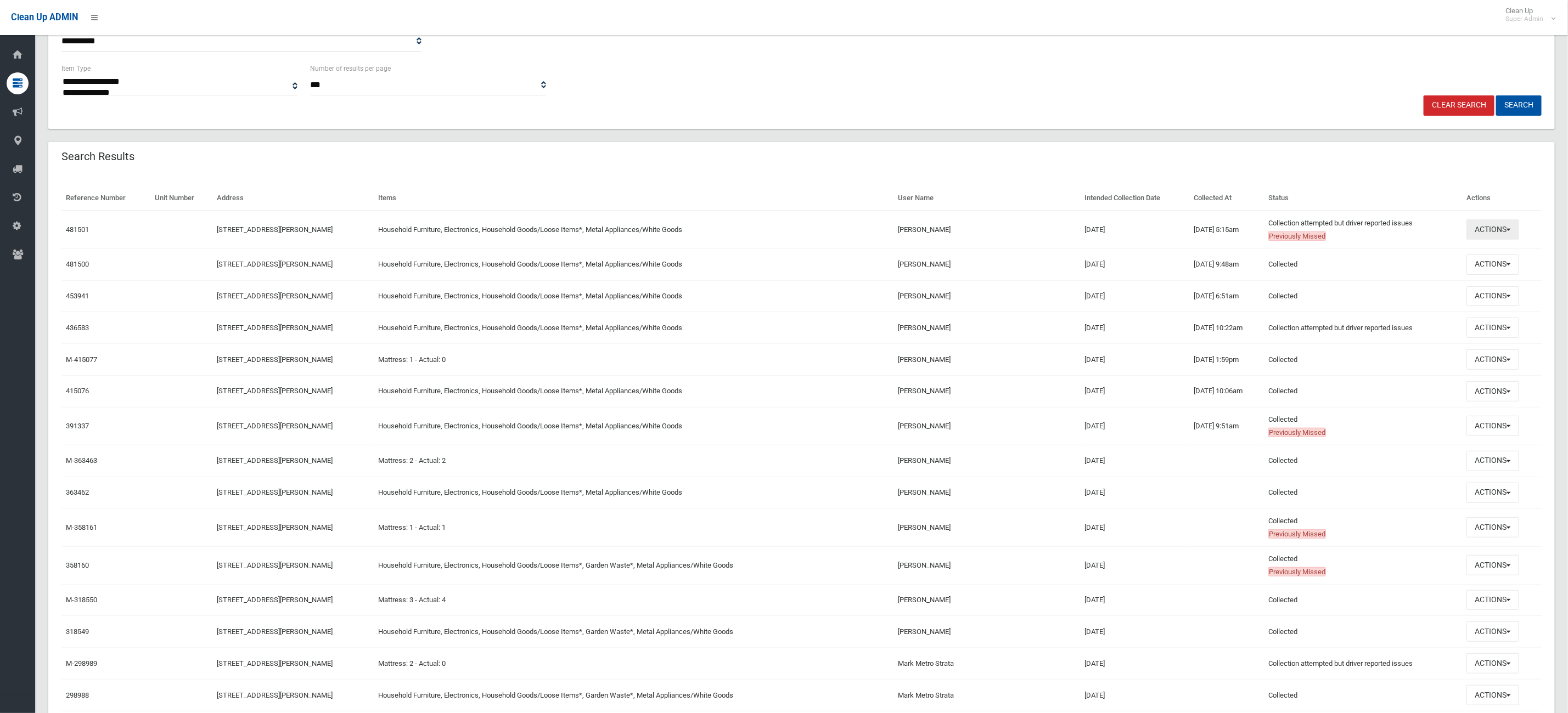
click at [1505, 231] on button "Actions" at bounding box center [1493, 229] width 53 height 20
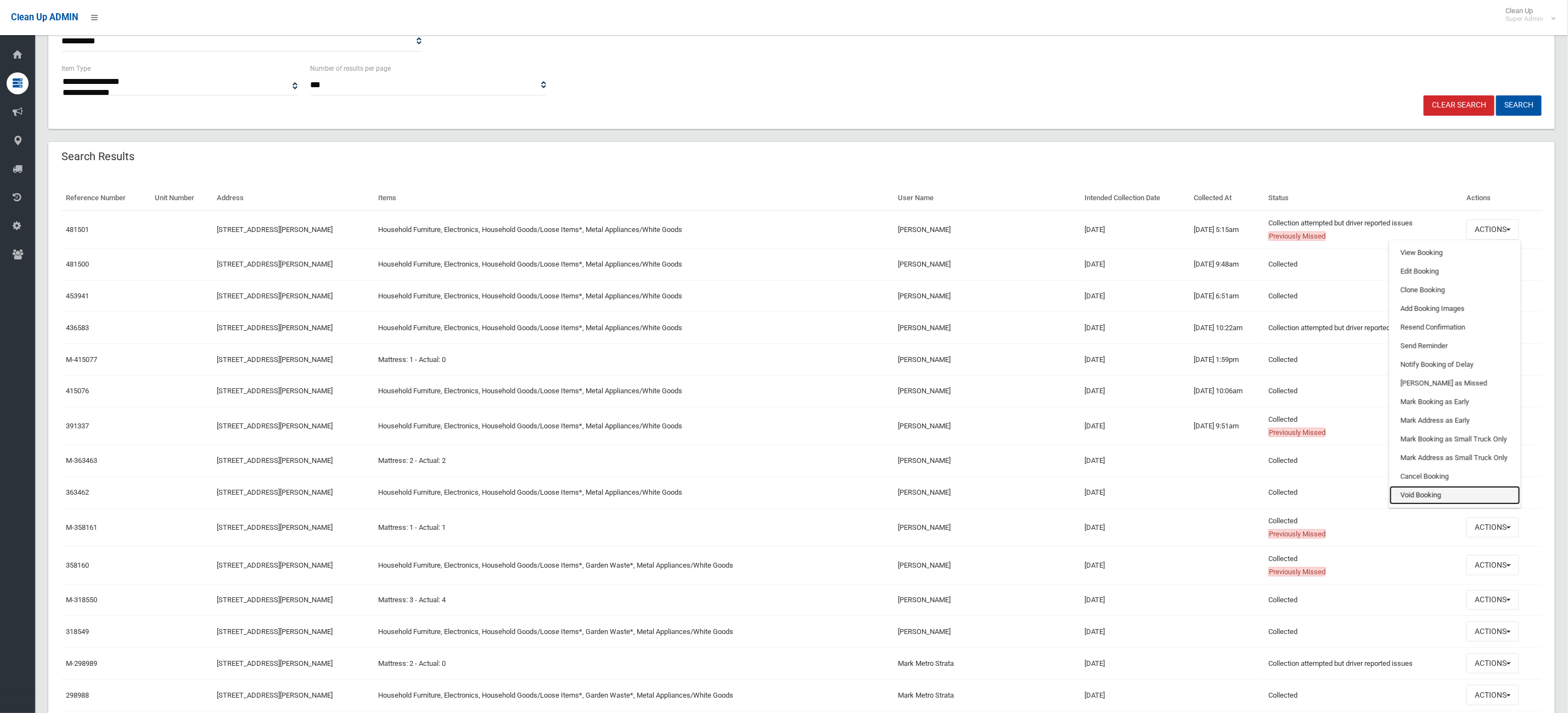
click at [1441, 498] on link "Void Booking" at bounding box center [1455, 495] width 131 height 19
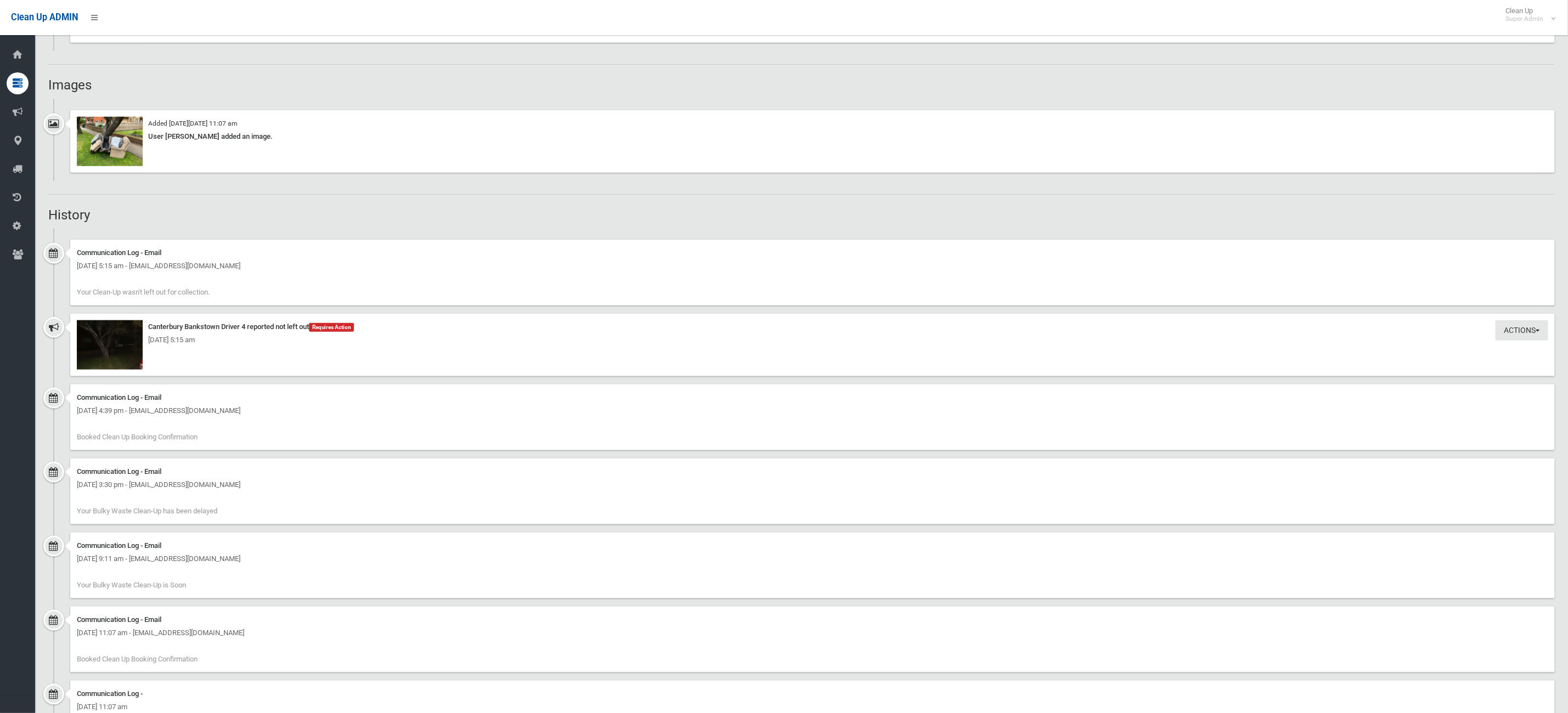
scroll to position [863, 0]
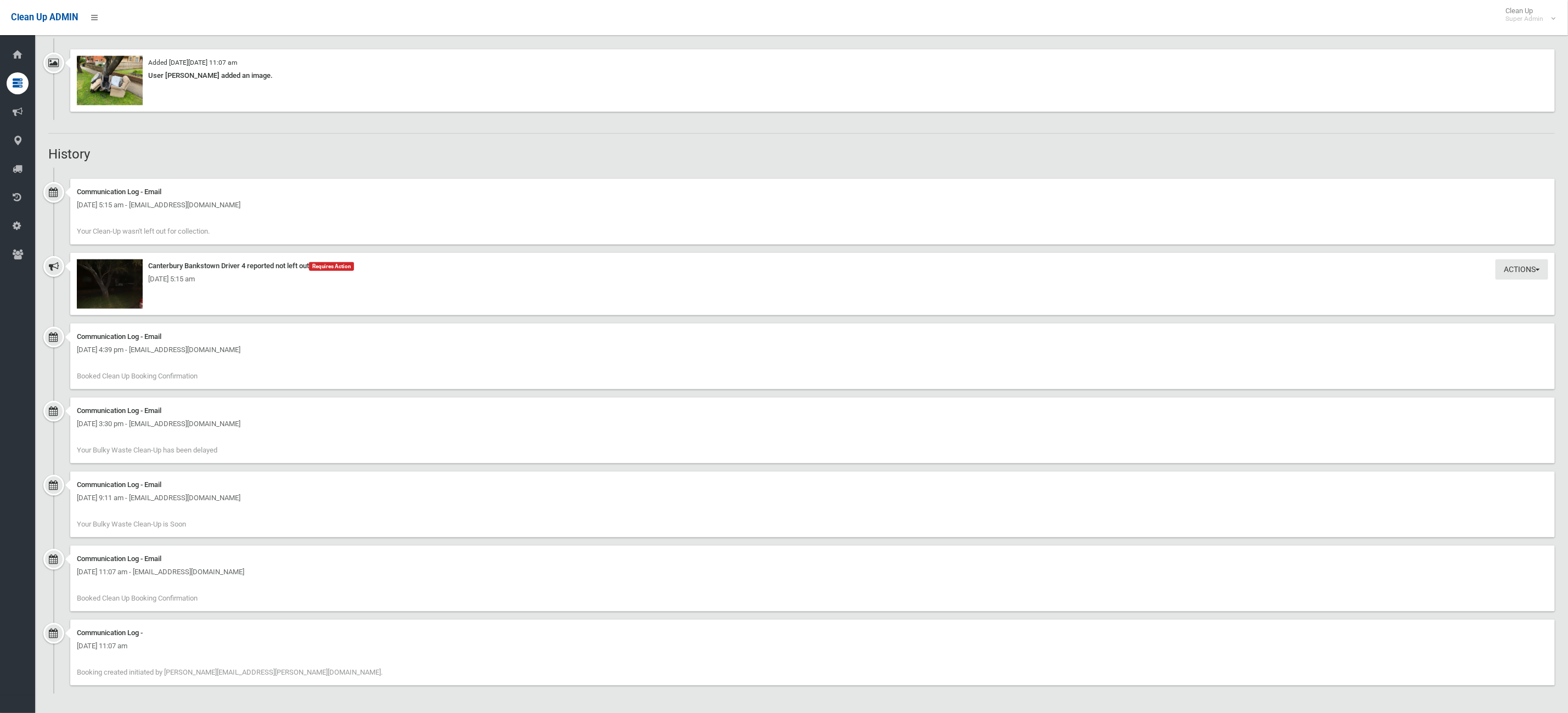
drag, startPoint x: 257, startPoint y: 666, endPoint x: 201, endPoint y: 638, distance: 62.6
click at [201, 638] on div "Communication Log - Wednesday 27th August 2025 - 11:07 am Booking created initi…" at bounding box center [812, 653] width 1485 height 66
click at [212, 588] on div "Communication Log - Email Wednesday 27th August 2025 - 11:07 am - admin@metro-s…" at bounding box center [812, 579] width 1485 height 66
click at [197, 529] on div "Communication Log - Email Friday 29th August 2025 - 9:11 am - admin@metro-strat…" at bounding box center [812, 504] width 1485 height 66
drag, startPoint x: 296, startPoint y: 656, endPoint x: 236, endPoint y: 657, distance: 60.0
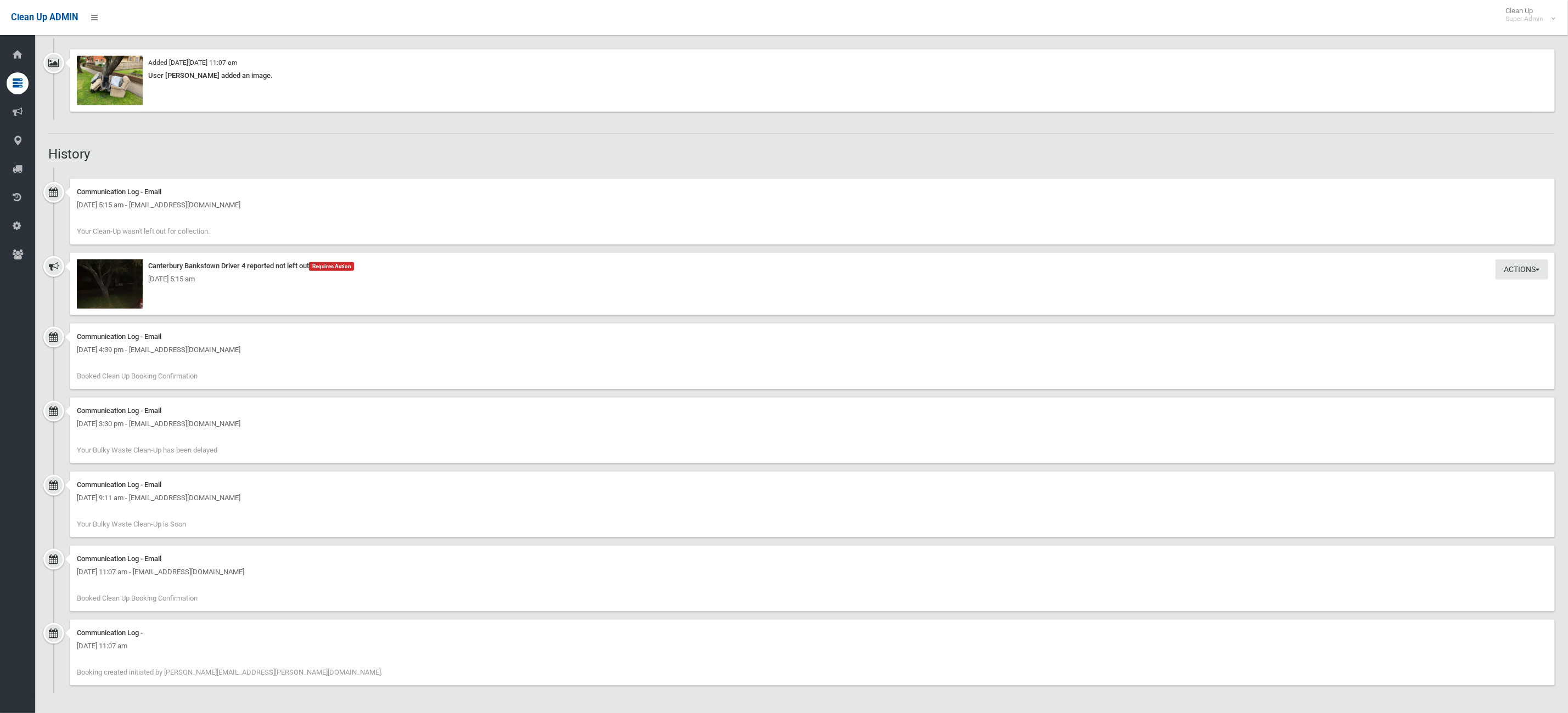
click at [236, 657] on div "Communication Log - Wednesday 27th August 2025 - 11:07 am Booking created initi…" at bounding box center [812, 653] width 1485 height 66
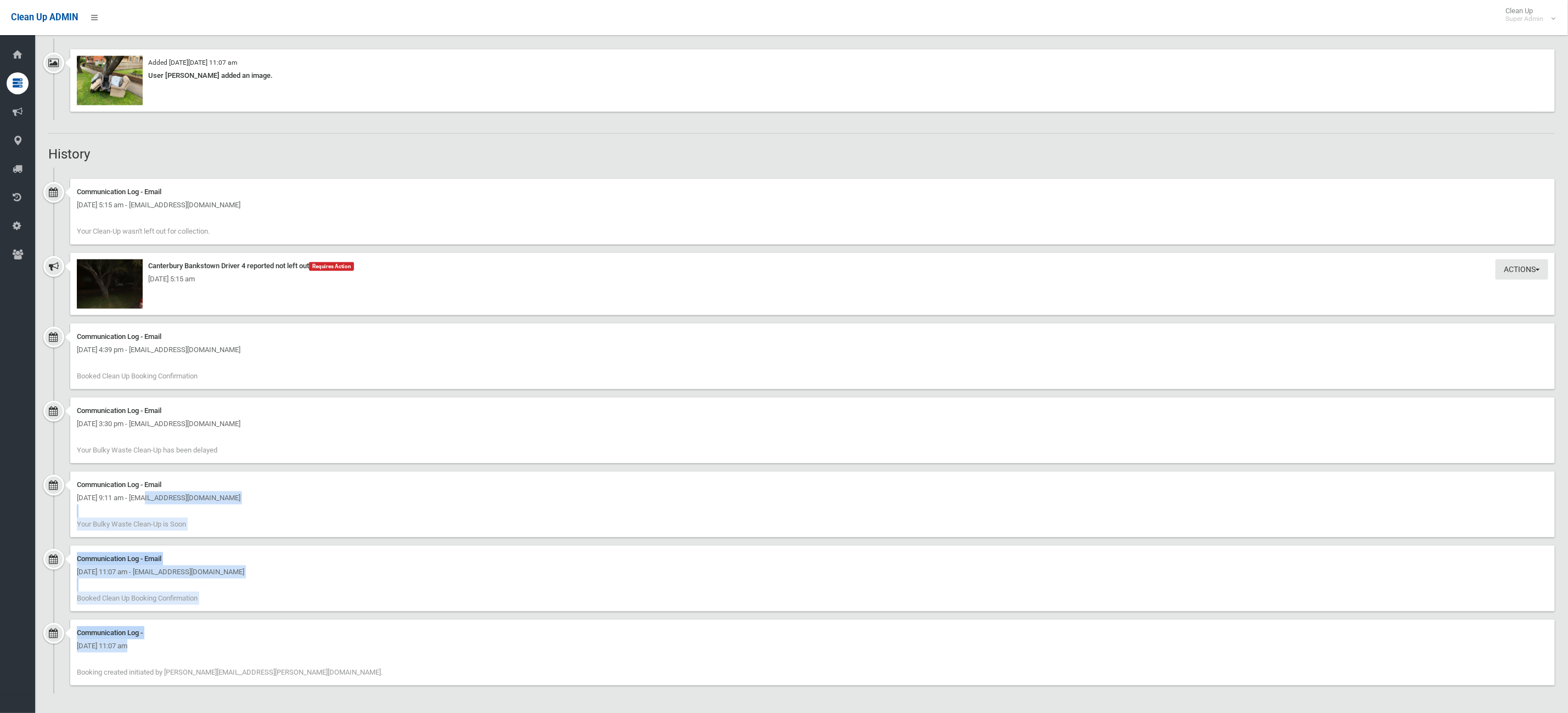
drag, startPoint x: 329, startPoint y: 662, endPoint x: 131, endPoint y: 509, distance: 250.2
click at [69, 499] on ul "Communication Log - Email Thursday 4th September 2025 - 5:15 am - admin@metro-s…" at bounding box center [801, 431] width 1507 height 526
click at [131, 509] on div "Communication Log - Email Friday 29th August 2025 - 9:11 am - admin@metro-strat…" at bounding box center [812, 504] width 1485 height 66
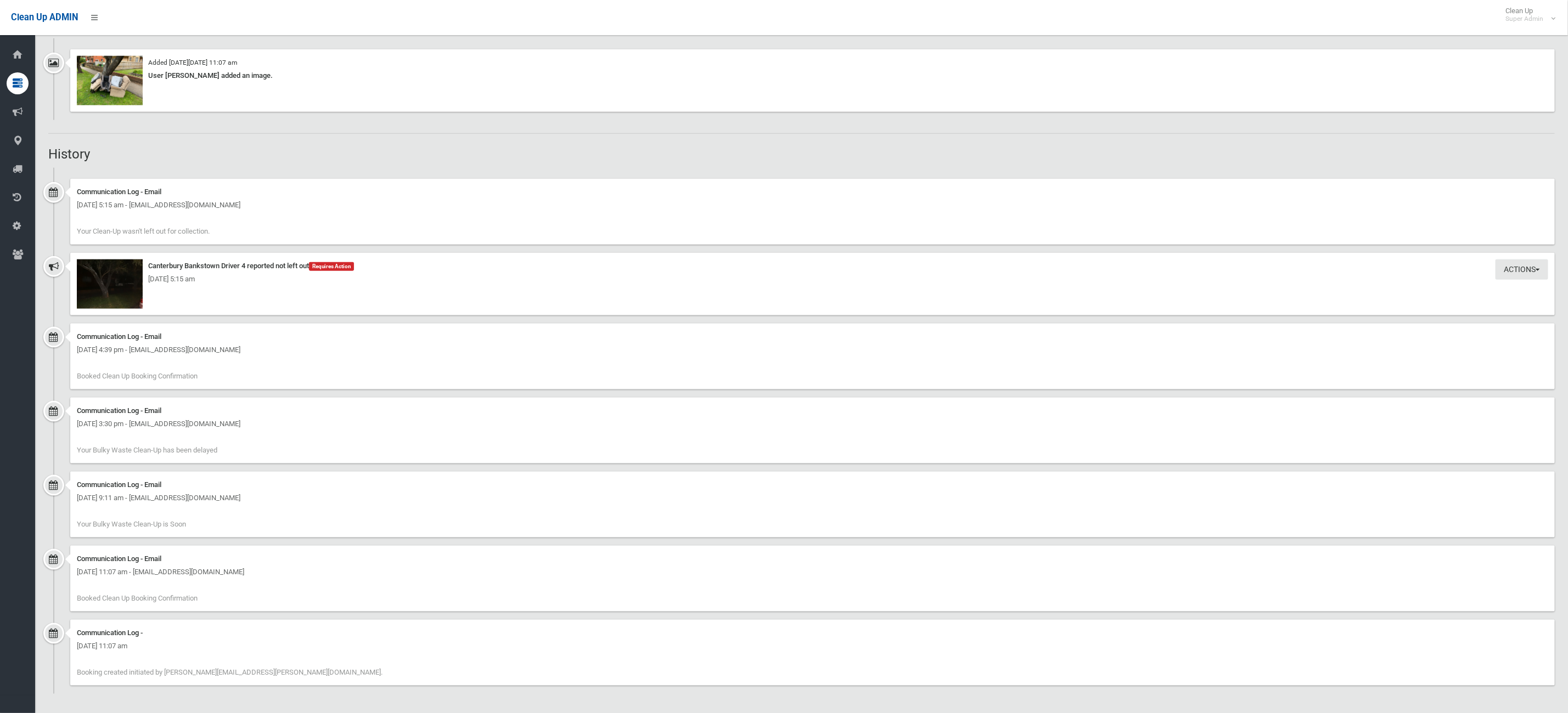
drag, startPoint x: 423, startPoint y: 530, endPoint x: 99, endPoint y: 456, distance: 332.3
click at [99, 456] on ul "Communication Log - Email Thursday 4th September 2025 - 5:15 am - admin@metro-s…" at bounding box center [801, 431] width 1507 height 526
click at [267, 475] on div "Communication Log - Email Friday 29th August 2025 - 9:11 am - admin@metro-strat…" at bounding box center [812, 504] width 1485 height 66
drag, startPoint x: 248, startPoint y: 433, endPoint x: 114, endPoint y: 296, distance: 191.6
click at [114, 307] on ul "Communication Log - Email Thursday 4th September 2025 - 5:15 am - admin@metro-s…" at bounding box center [801, 431] width 1507 height 526
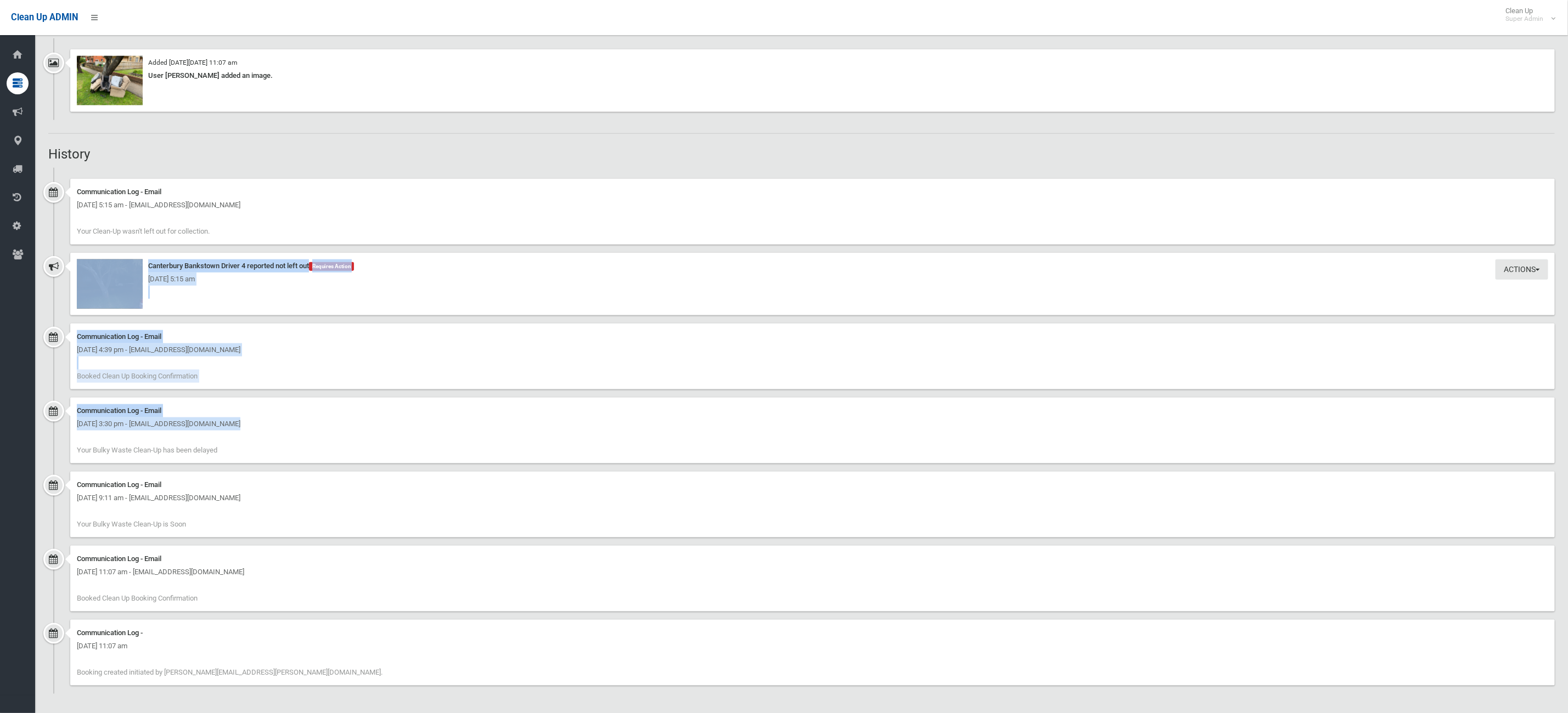
click at [204, 293] on div "Actions Take Action Canterbury Bankstown Driver 4 reported not left out Require…" at bounding box center [812, 284] width 1485 height 63
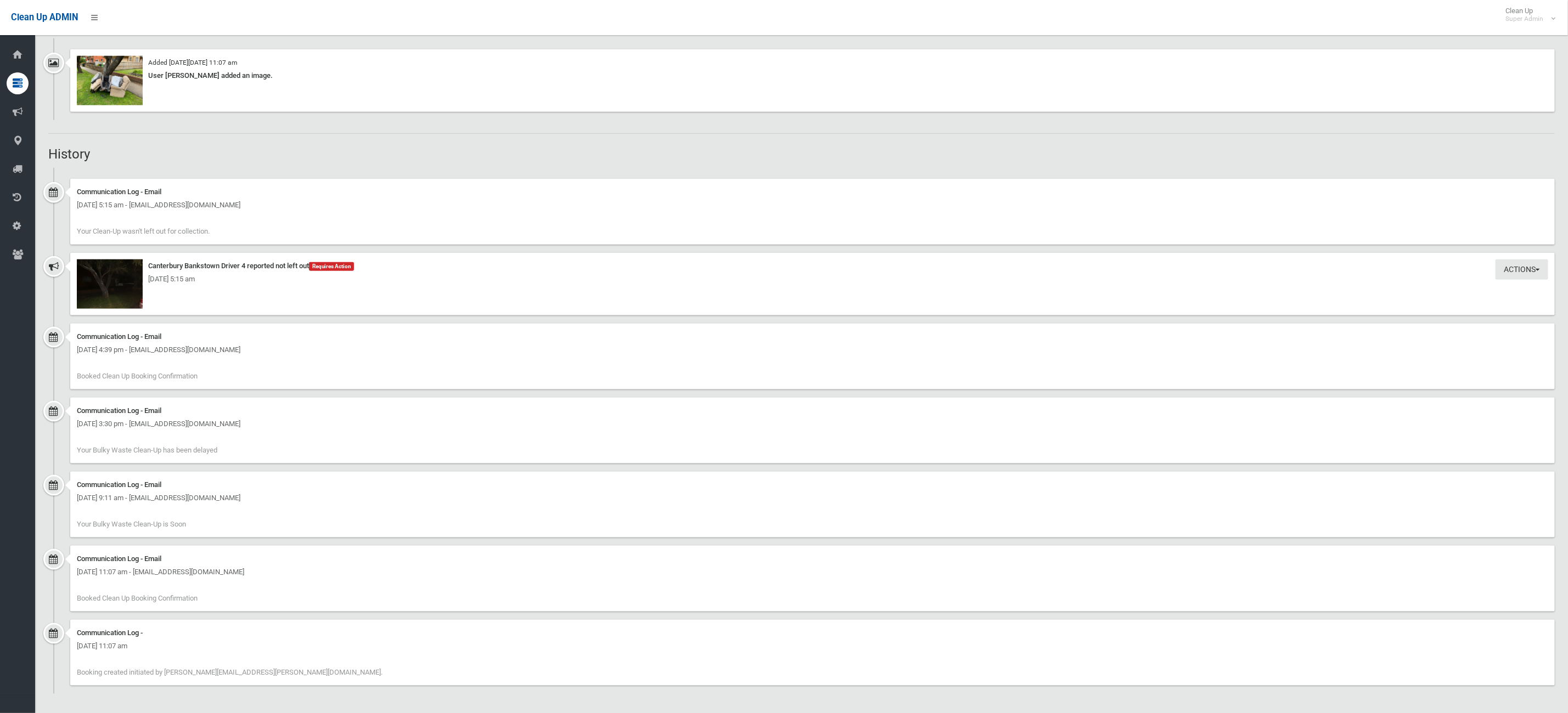
drag, startPoint x: 272, startPoint y: 453, endPoint x: 71, endPoint y: 407, distance: 206.2
click at [71, 407] on div "Communication Log - Email Wednesday 3rd September 2025 - 3:30 pm - admin@metro-…" at bounding box center [812, 431] width 1485 height 66
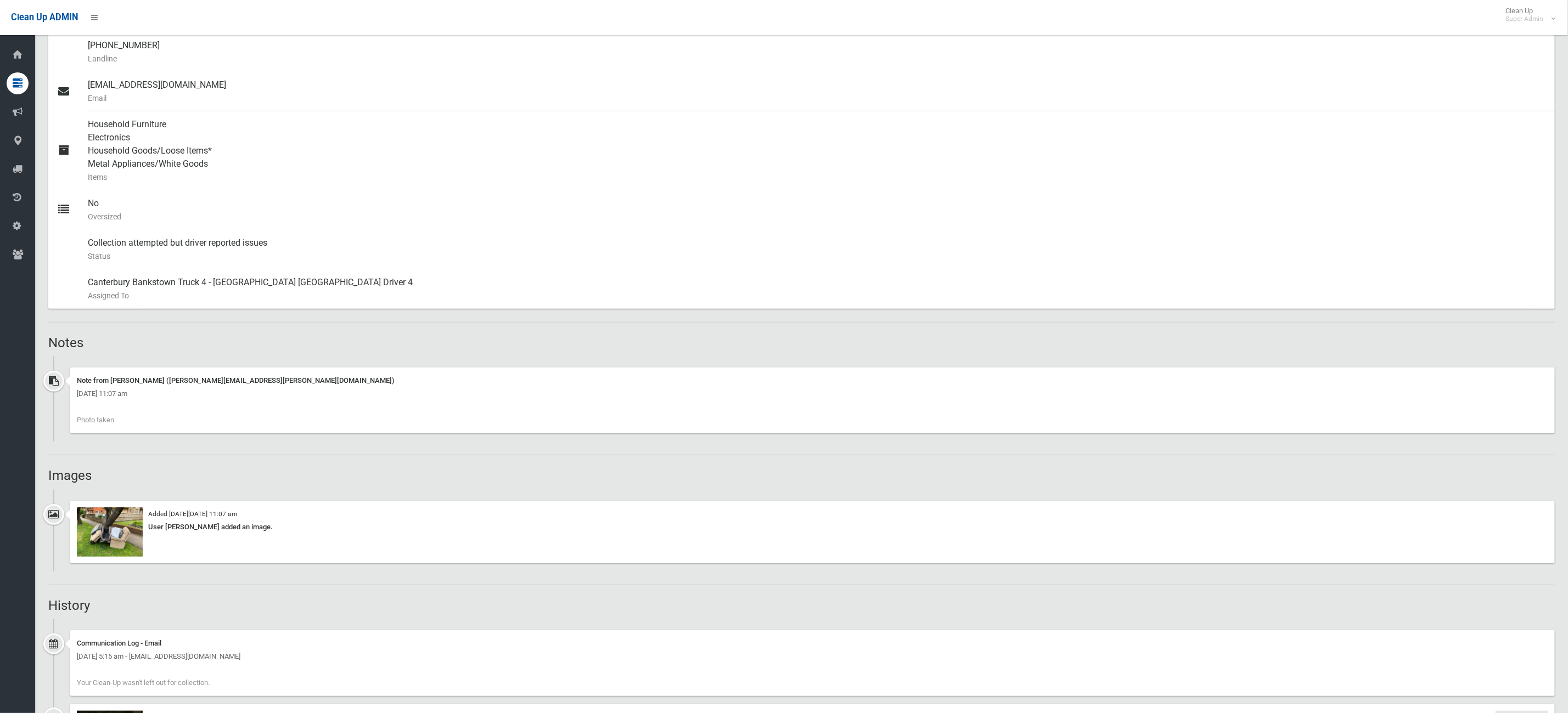
scroll to position [0, 0]
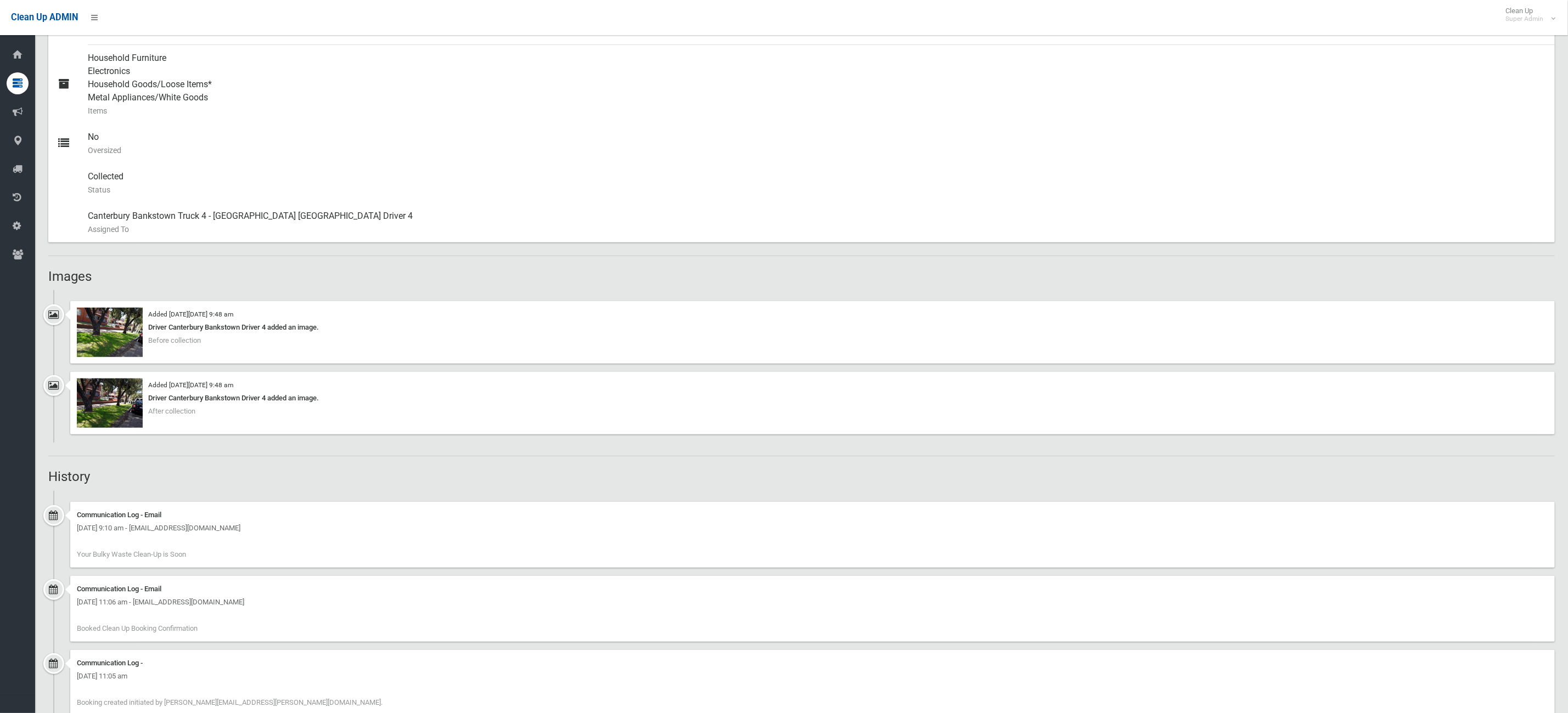
scroll to position [507, 0]
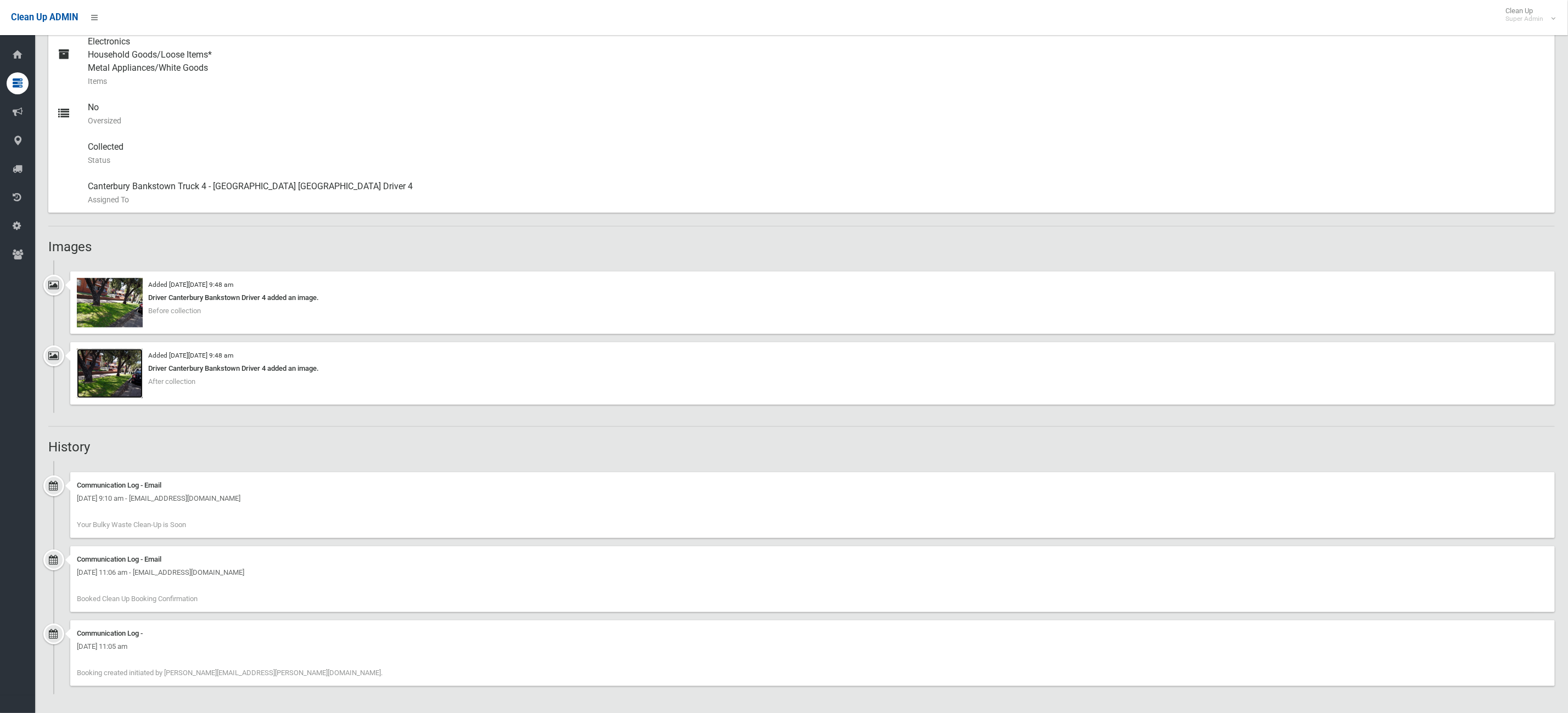
click at [94, 359] on img at bounding box center [110, 373] width 66 height 49
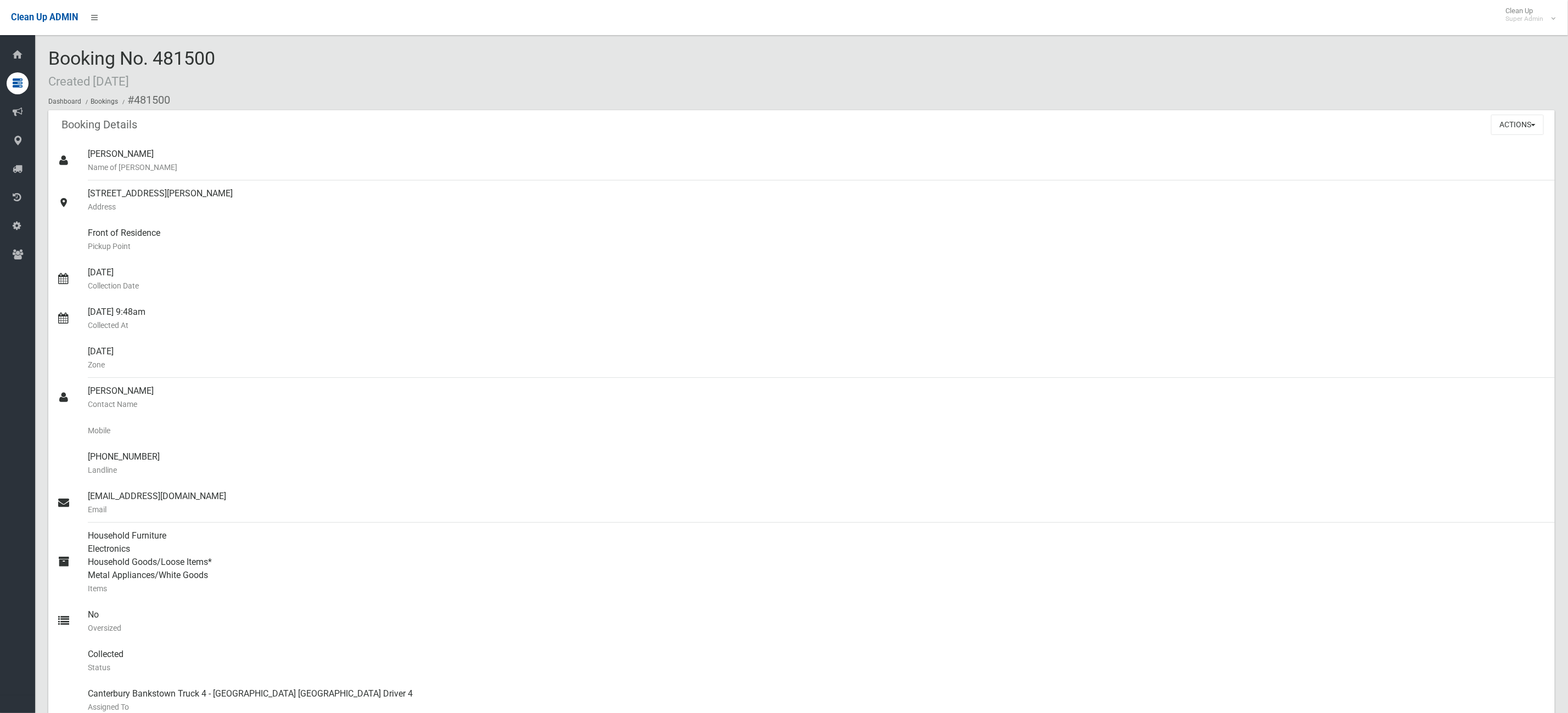
click at [92, 135] on div "Booking Details Actions View Booking Edit Booking Clone Booking Add Booking Ima…" at bounding box center [801, 415] width 1507 height 610
click at [301, 64] on div "Booking No. 481500 Created [DATE] Dashboard Bookings #481500" at bounding box center [801, 79] width 1507 height 62
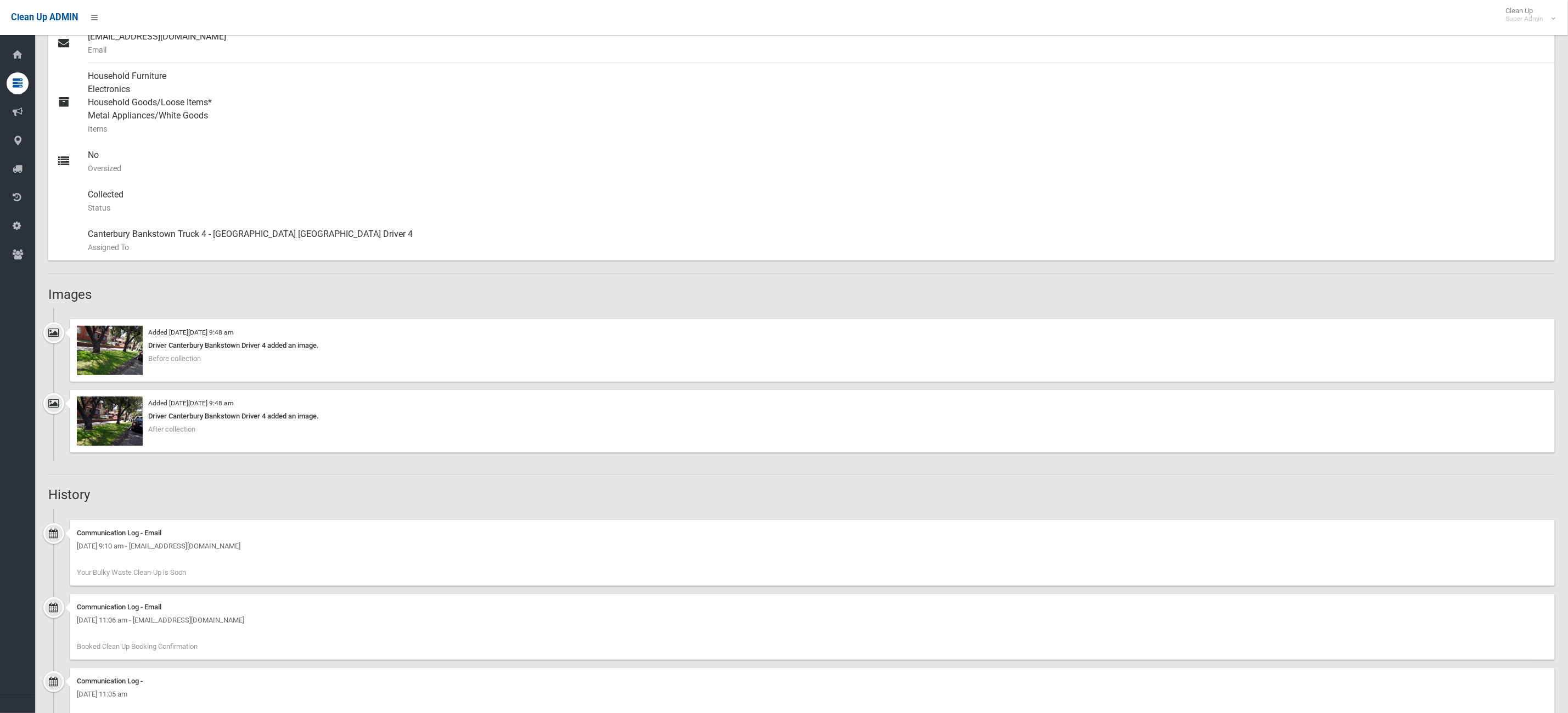
scroll to position [507, 0]
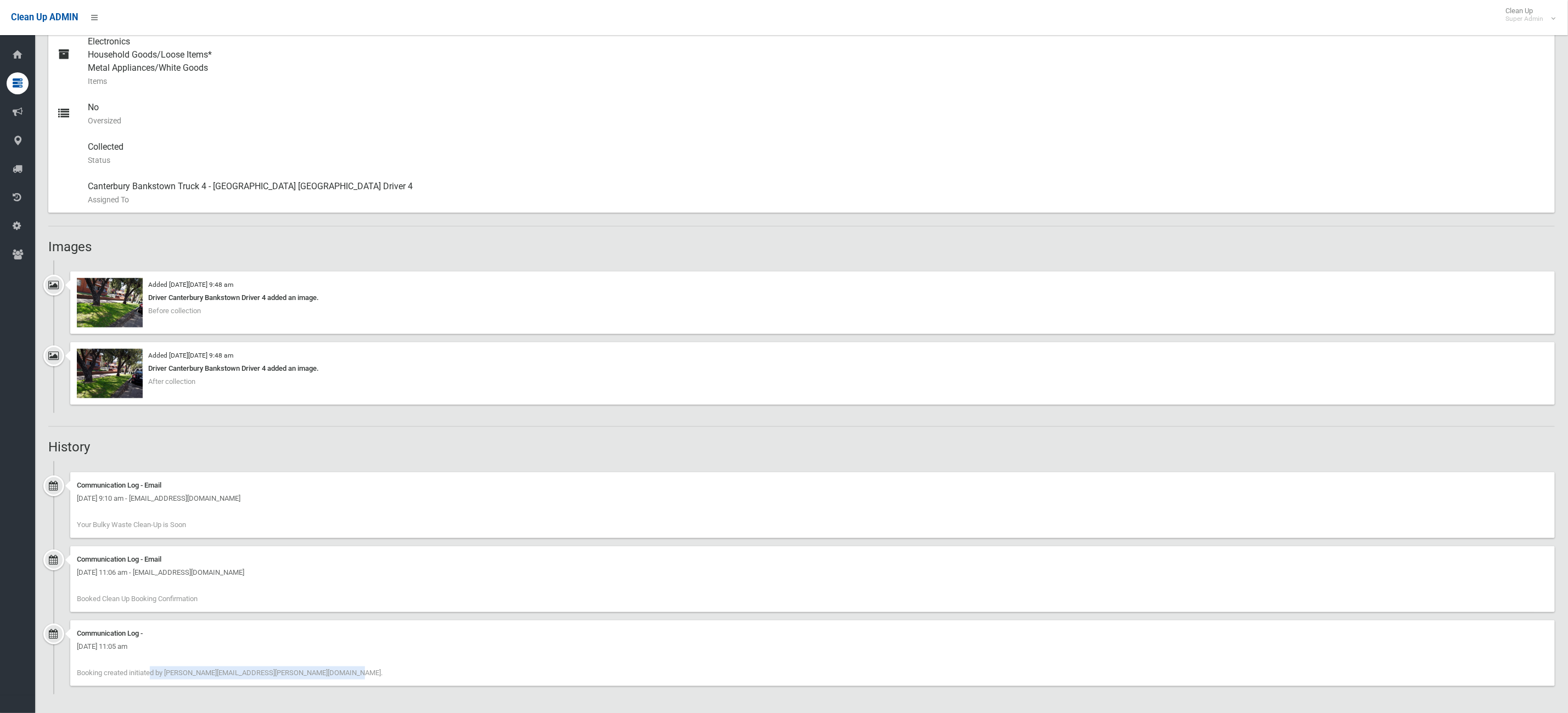
drag, startPoint x: 89, startPoint y: 672, endPoint x: 308, endPoint y: 689, distance: 219.7
click at [308, 689] on div "Communication Log - [DATE] 11:05 am Booking created initiated by [PERSON_NAME][…" at bounding box center [801, 658] width 1507 height 74
drag, startPoint x: 140, startPoint y: 653, endPoint x: 160, endPoint y: 647, distance: 20.9
click at [149, 650] on div "Communication Log - Wednesday 27th August 2025 - 11:05 am Booking created initi…" at bounding box center [812, 653] width 1485 height 66
click at [178, 645] on div "Wednesday 27th August 2025 - 11:05 am" at bounding box center [812, 647] width 1471 height 13
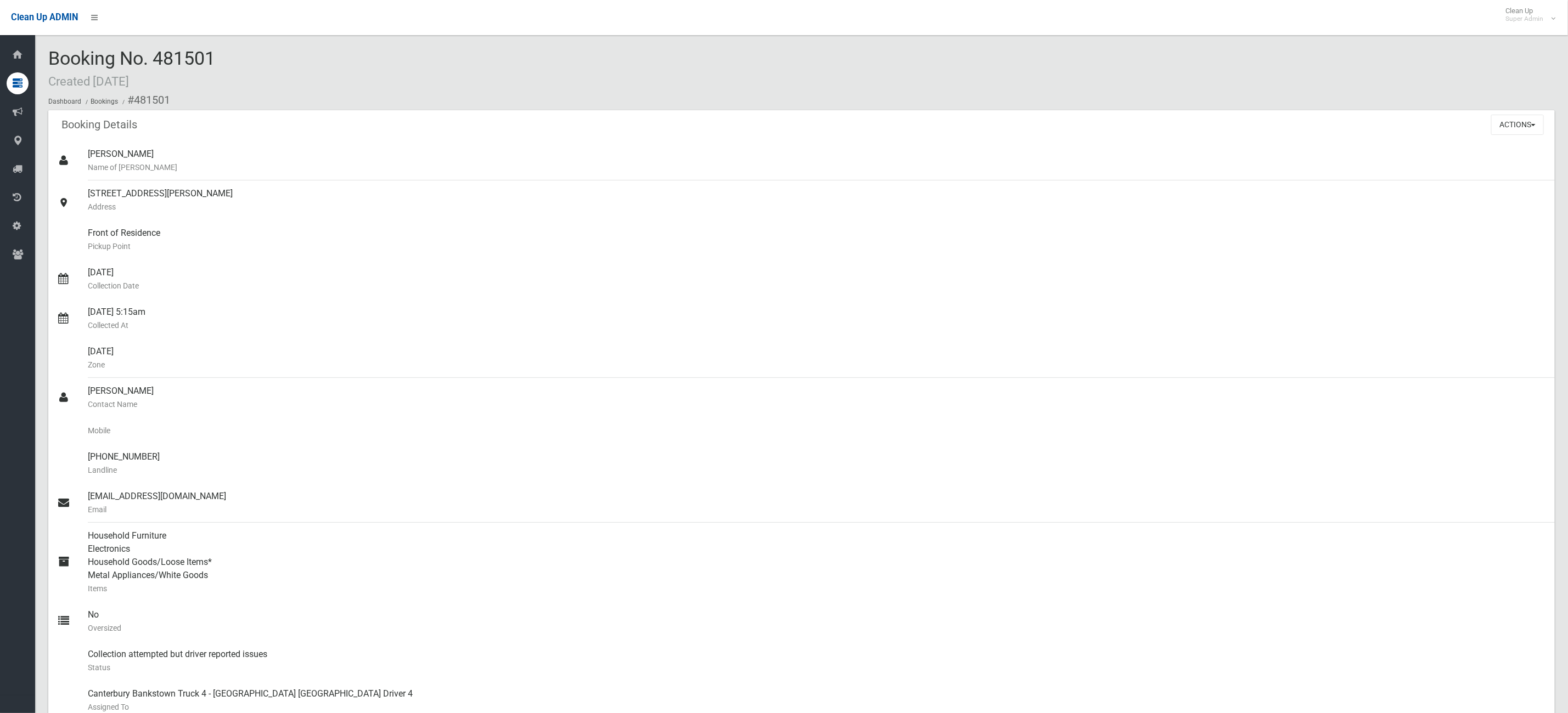
click at [75, 129] on div "Booking Details Actions View Booking Edit Booking Clone Booking Add Booking Ima…" at bounding box center [801, 415] width 1507 height 610
click at [225, 80] on div "Booking No. 481501 Created 27/08/2025 Dashboard Bookings #481501" at bounding box center [801, 79] width 1507 height 62
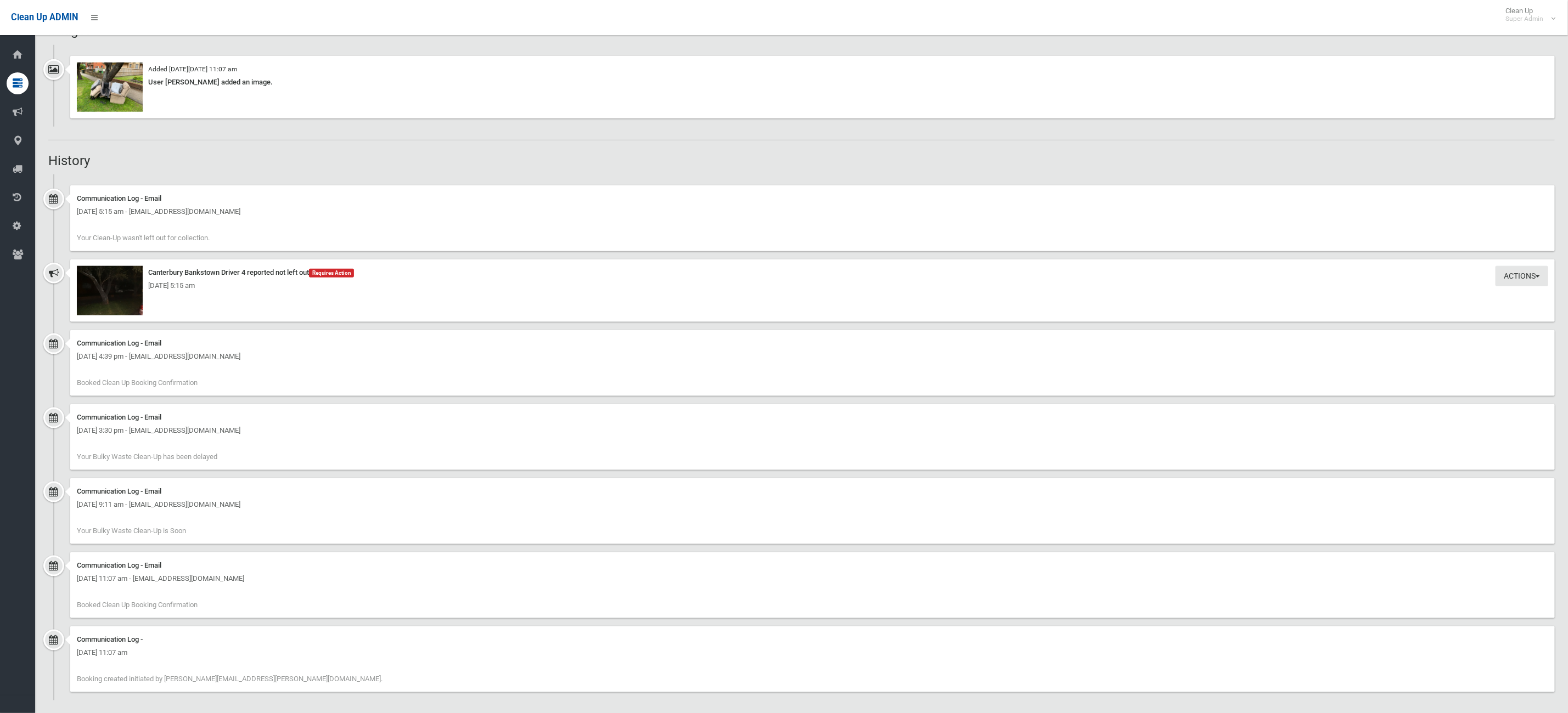
scroll to position [863, 0]
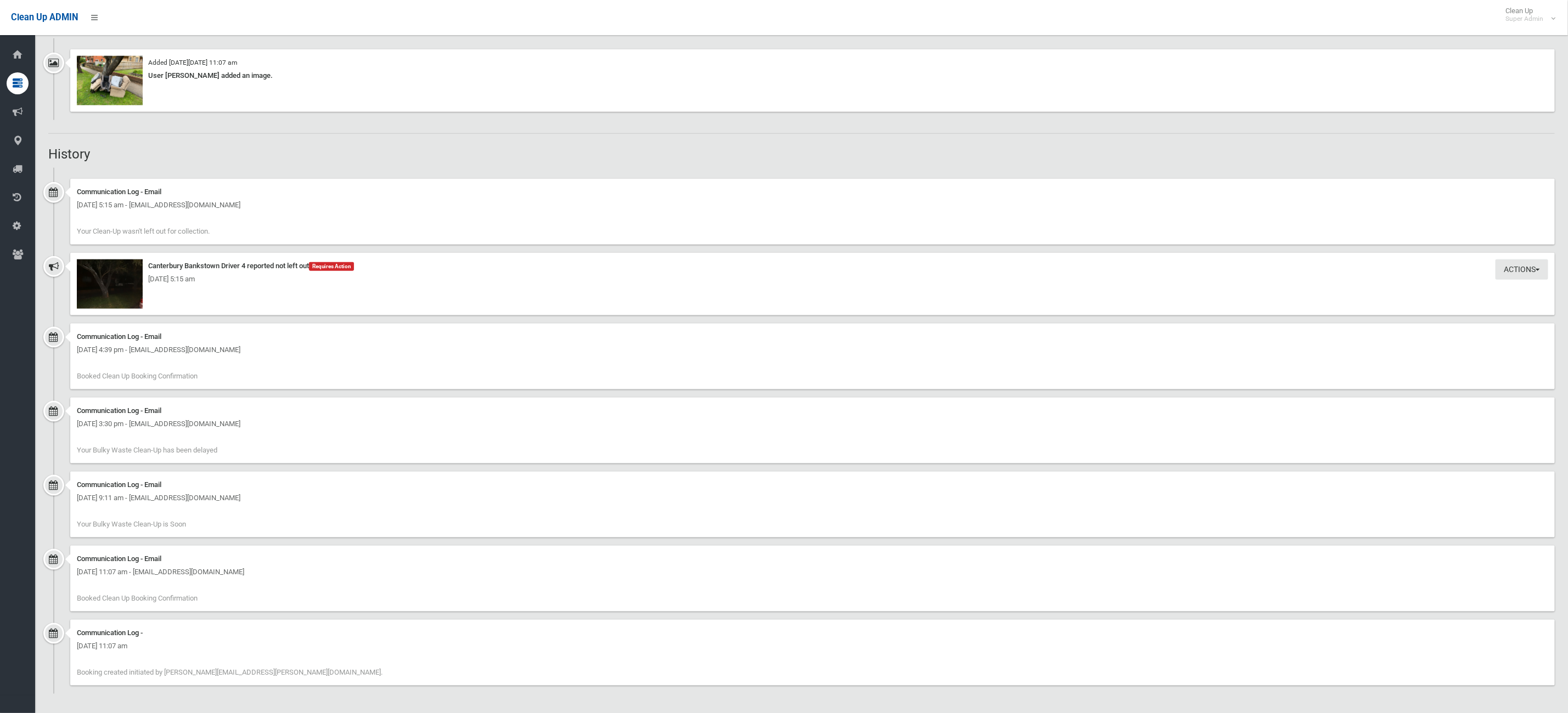
drag, startPoint x: 211, startPoint y: 639, endPoint x: 226, endPoint y: 645, distance: 16.2
click at [226, 641] on div "[DATE] 11:07 am" at bounding box center [812, 646] width 1471 height 13
click at [224, 652] on div "[DATE] 11:07 am" at bounding box center [812, 646] width 1471 height 13
drag, startPoint x: 224, startPoint y: 645, endPoint x: 181, endPoint y: 644, distance: 43.0
click at [181, 644] on div "Wednesday 27th August 2025 - 11:07 am" at bounding box center [812, 646] width 1471 height 13
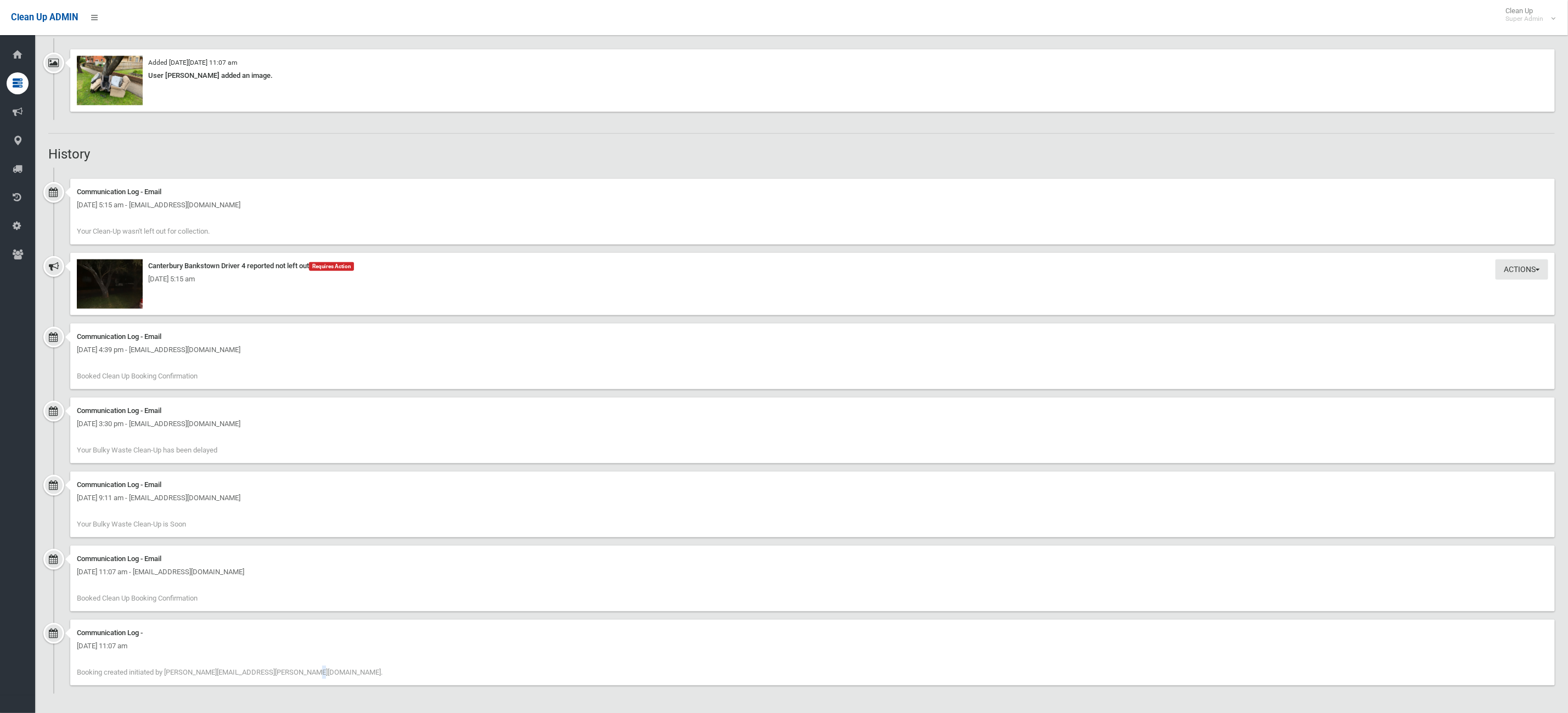
click at [226, 692] on div "Communication Log - Wednesday 27th August 2025 - 11:07 am Booking created initi…" at bounding box center [801, 657] width 1507 height 74
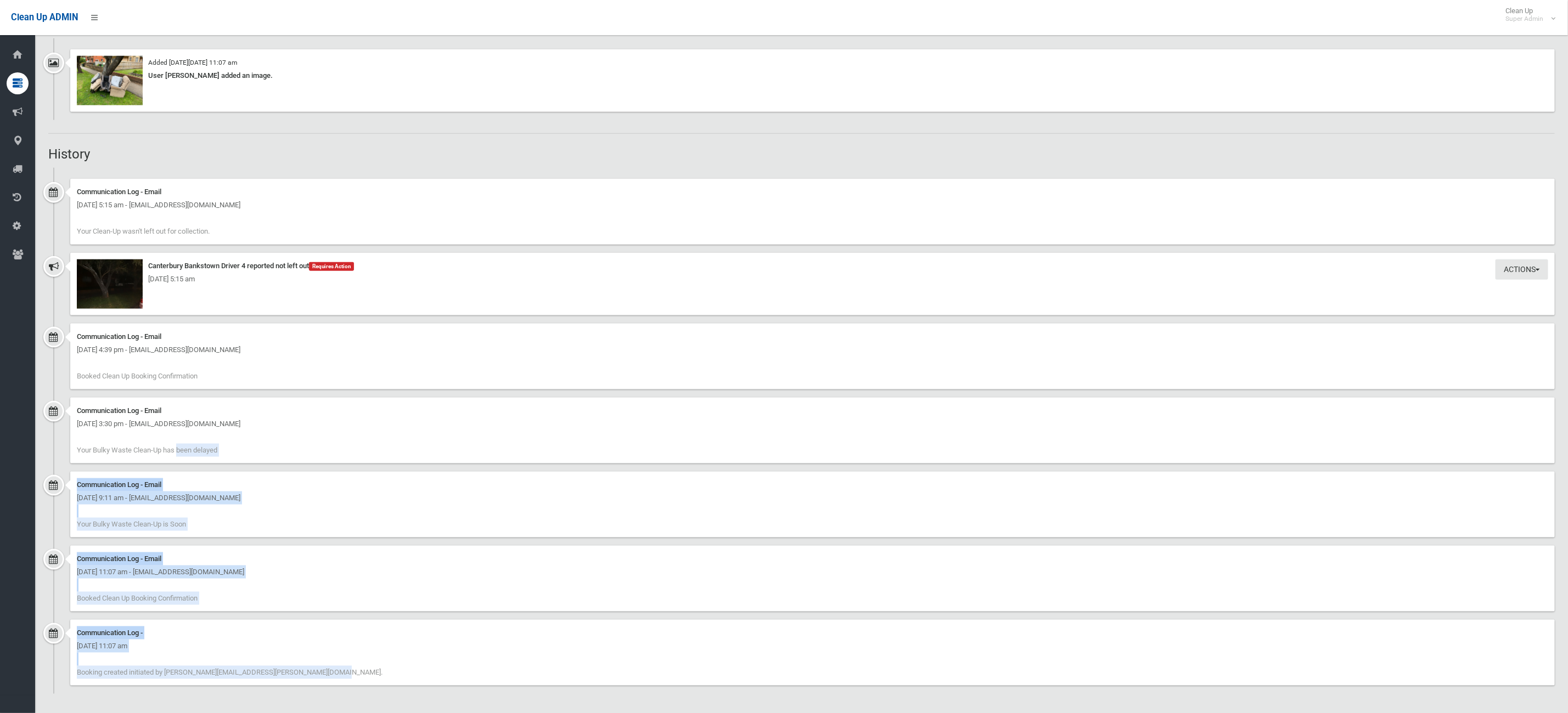
drag, startPoint x: 252, startPoint y: 666, endPoint x: 105, endPoint y: 461, distance: 252.3
click at [105, 461] on ul "Communication Log - Email Thursday 4th September 2025 - 5:15 am - admin@metro-s…" at bounding box center [801, 431] width 1507 height 526
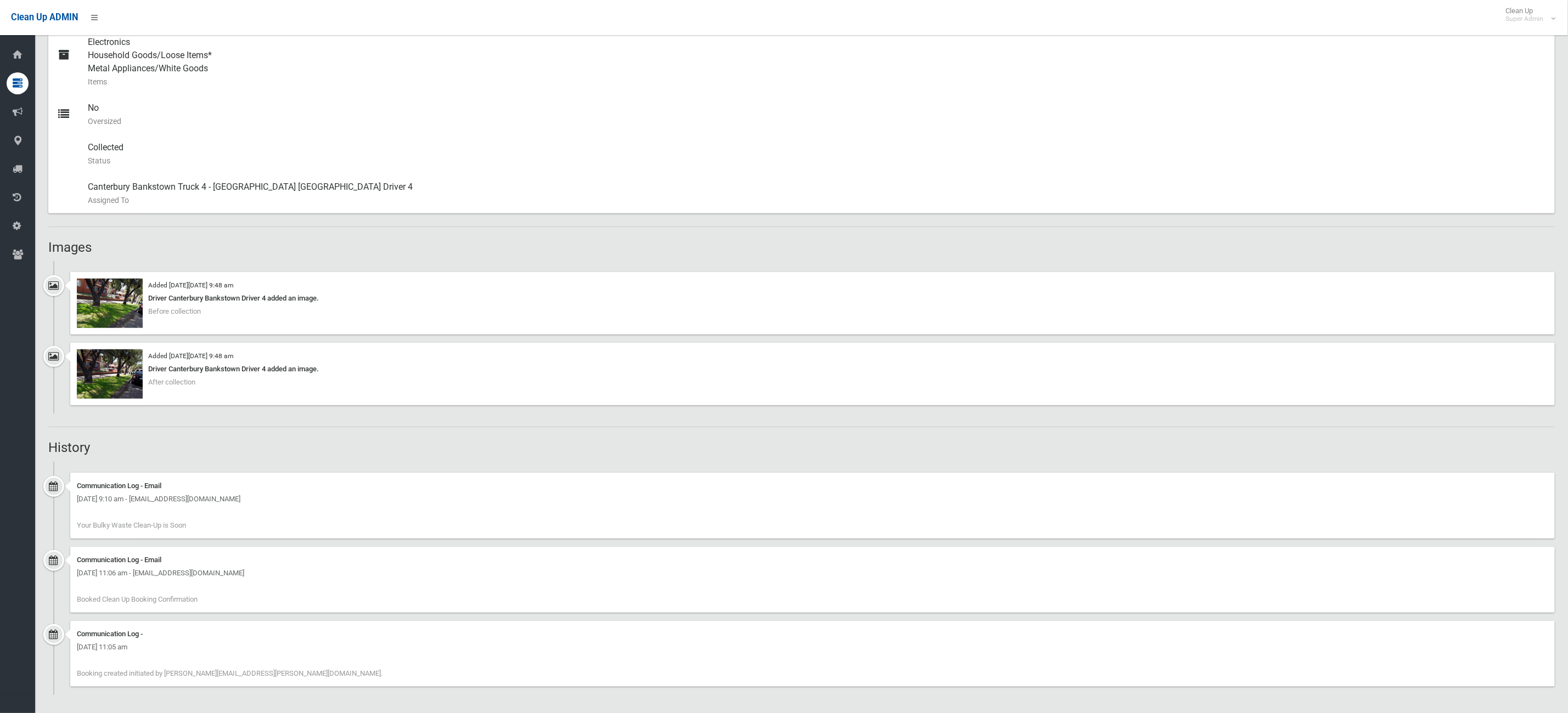
scroll to position [507, 0]
click at [108, 293] on img at bounding box center [110, 302] width 66 height 49
click at [135, 382] on img at bounding box center [110, 373] width 66 height 49
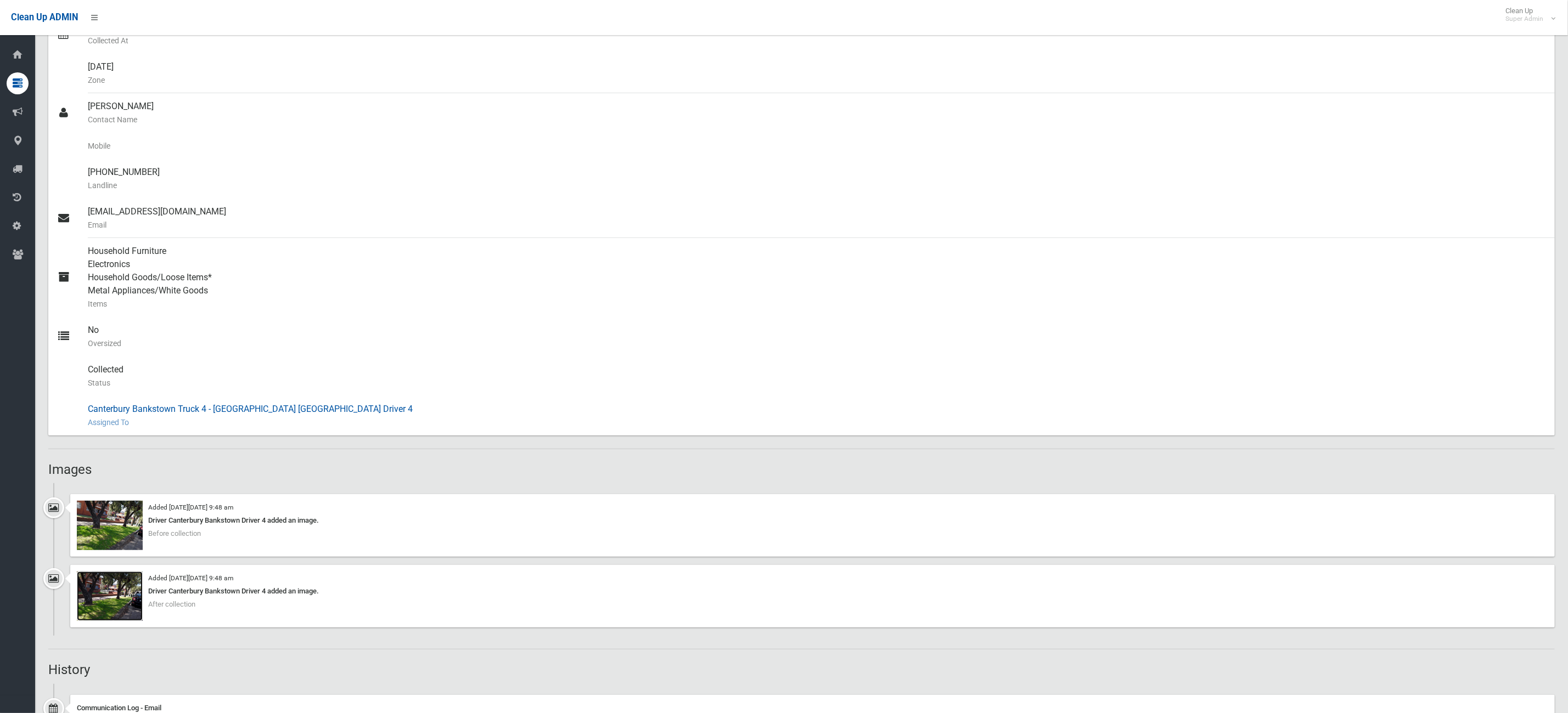
scroll to position [260, 0]
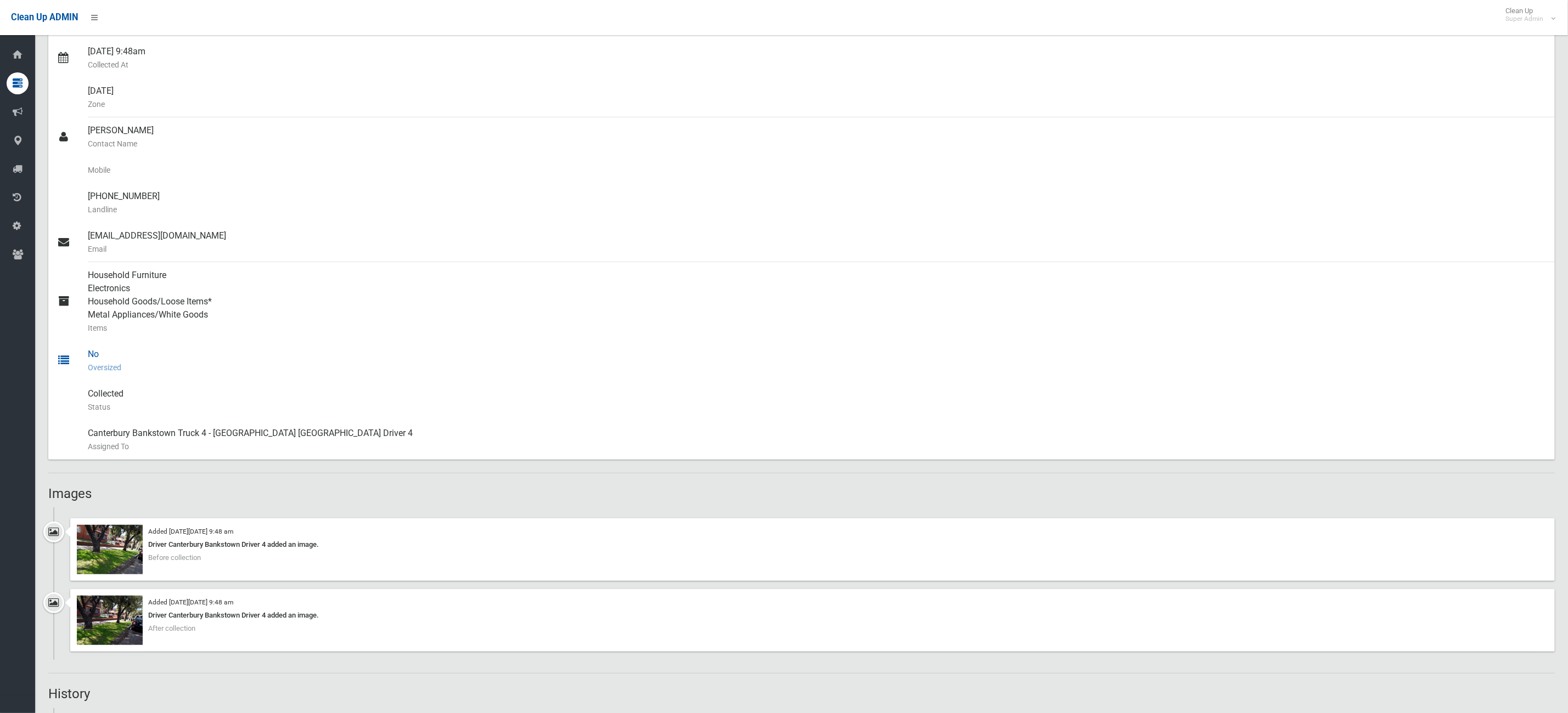
drag, startPoint x: 162, startPoint y: 392, endPoint x: 66, endPoint y: 377, distance: 97.2
click at [66, 377] on ul "[PERSON_NAME] Name of [PERSON_NAME] [STREET_ADDRESS][PERSON_NAME] Address Front…" at bounding box center [801, 170] width 1507 height 579
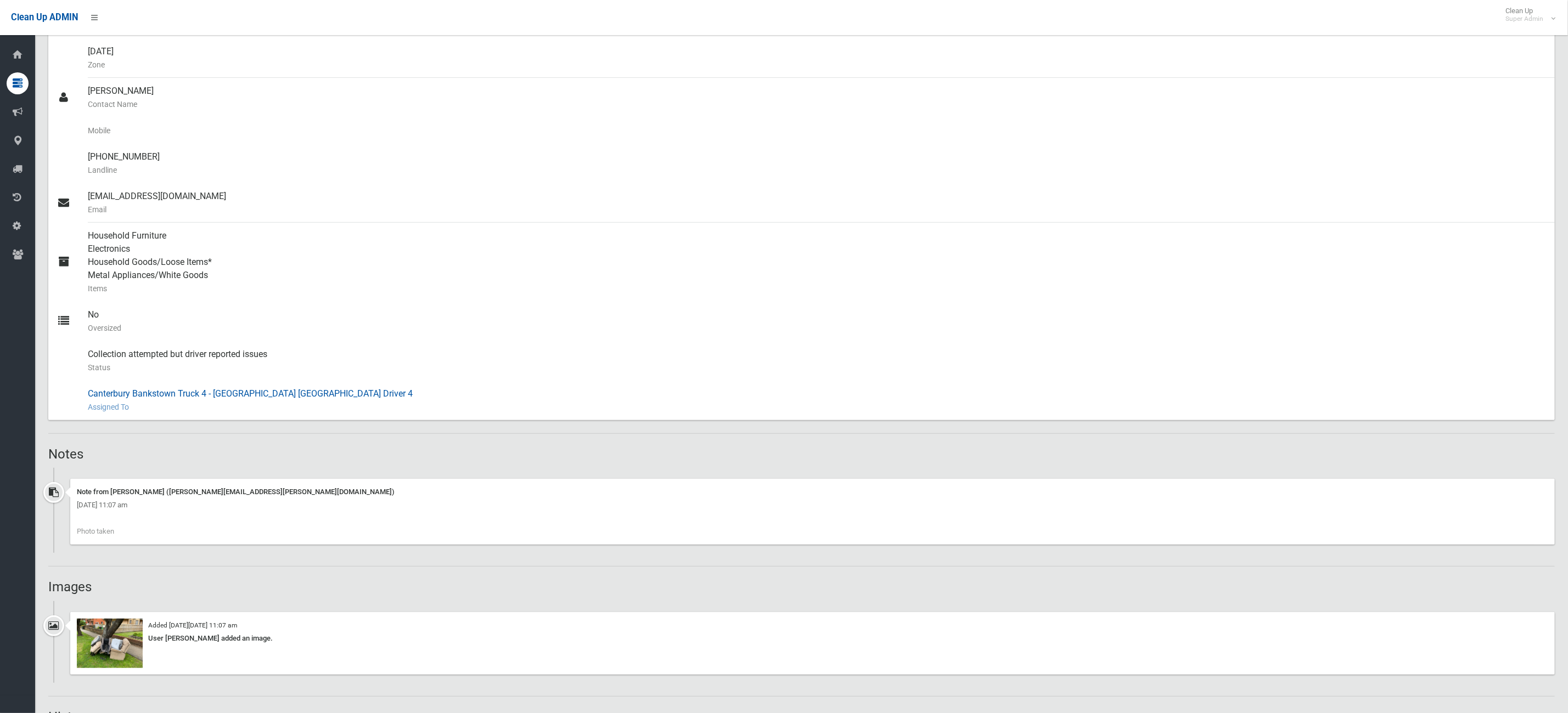
scroll to position [329, 0]
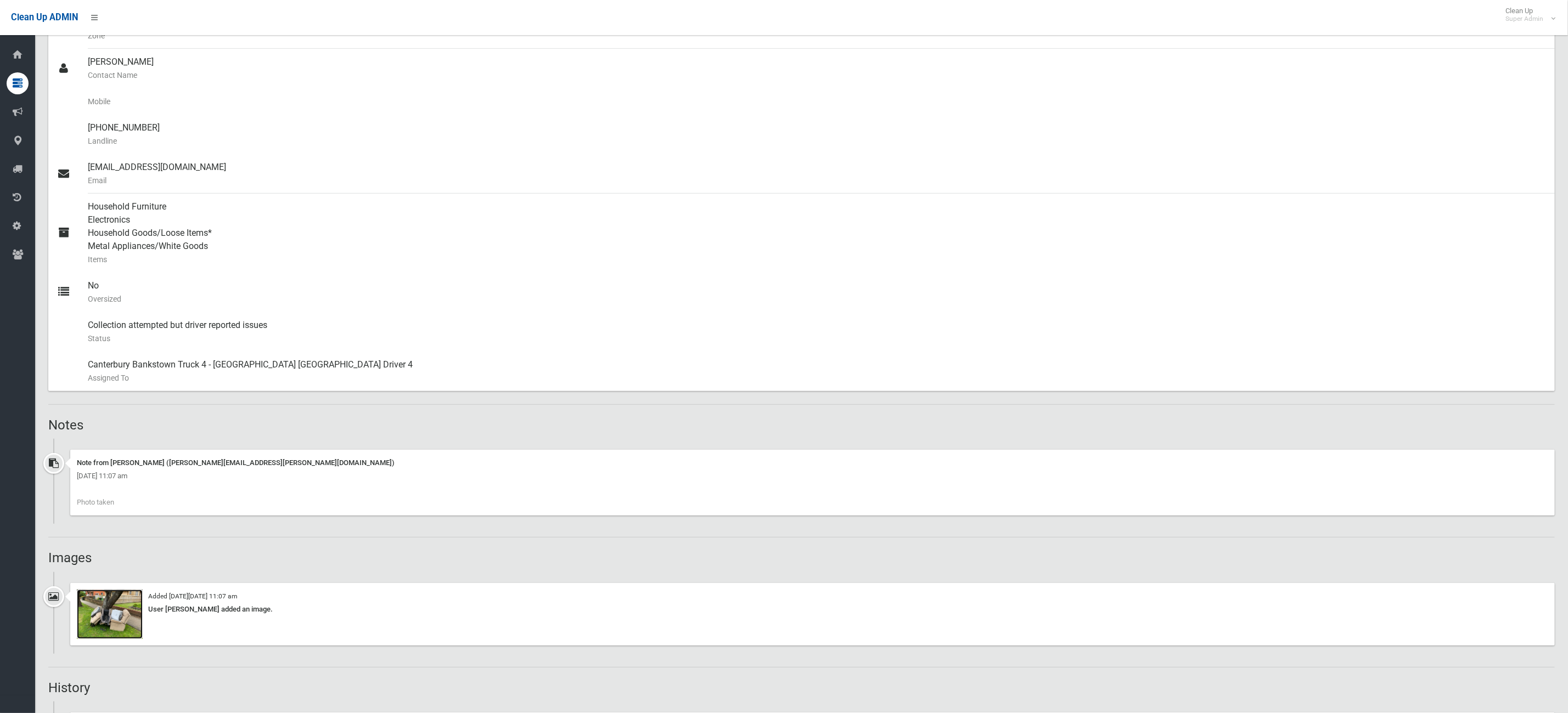
click at [119, 613] on img at bounding box center [110, 614] width 66 height 49
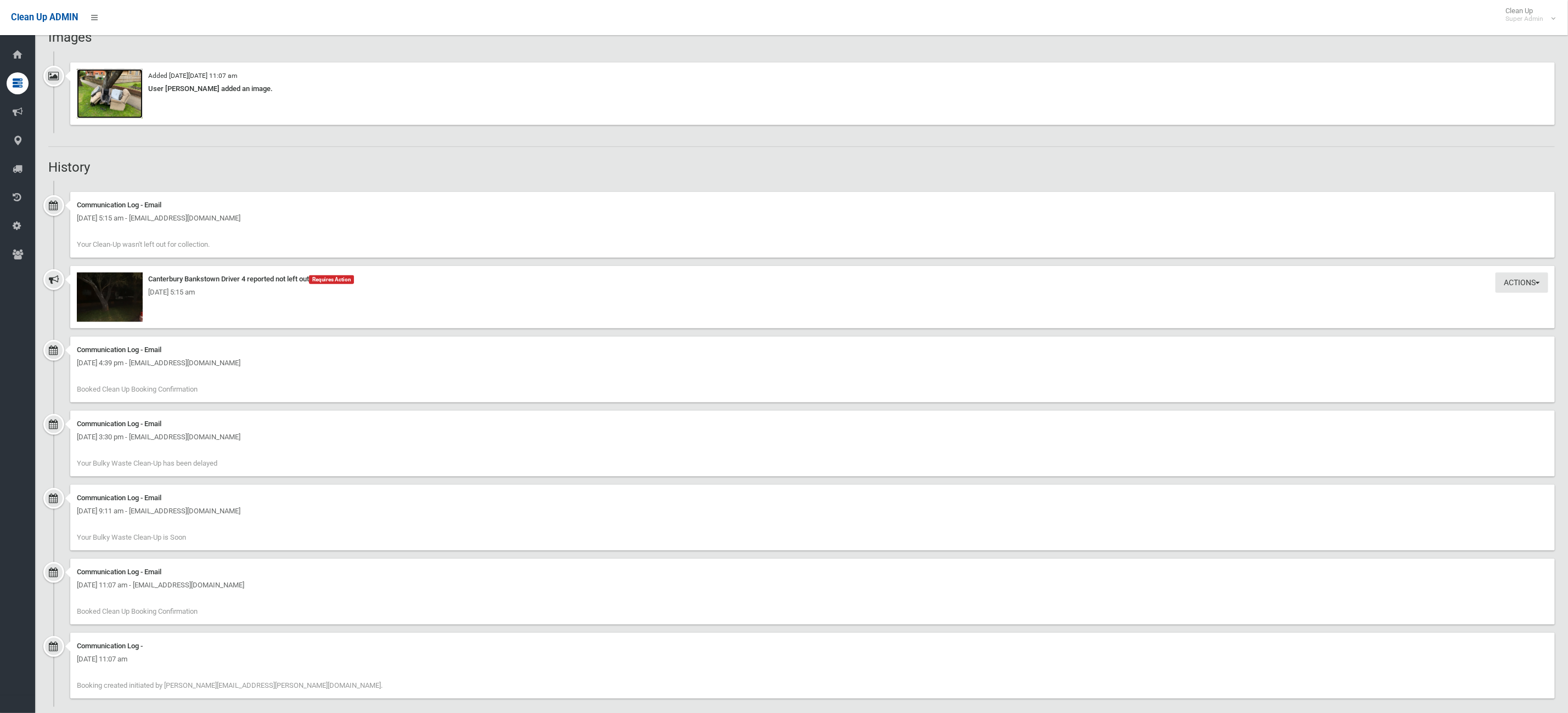
scroll to position [863, 0]
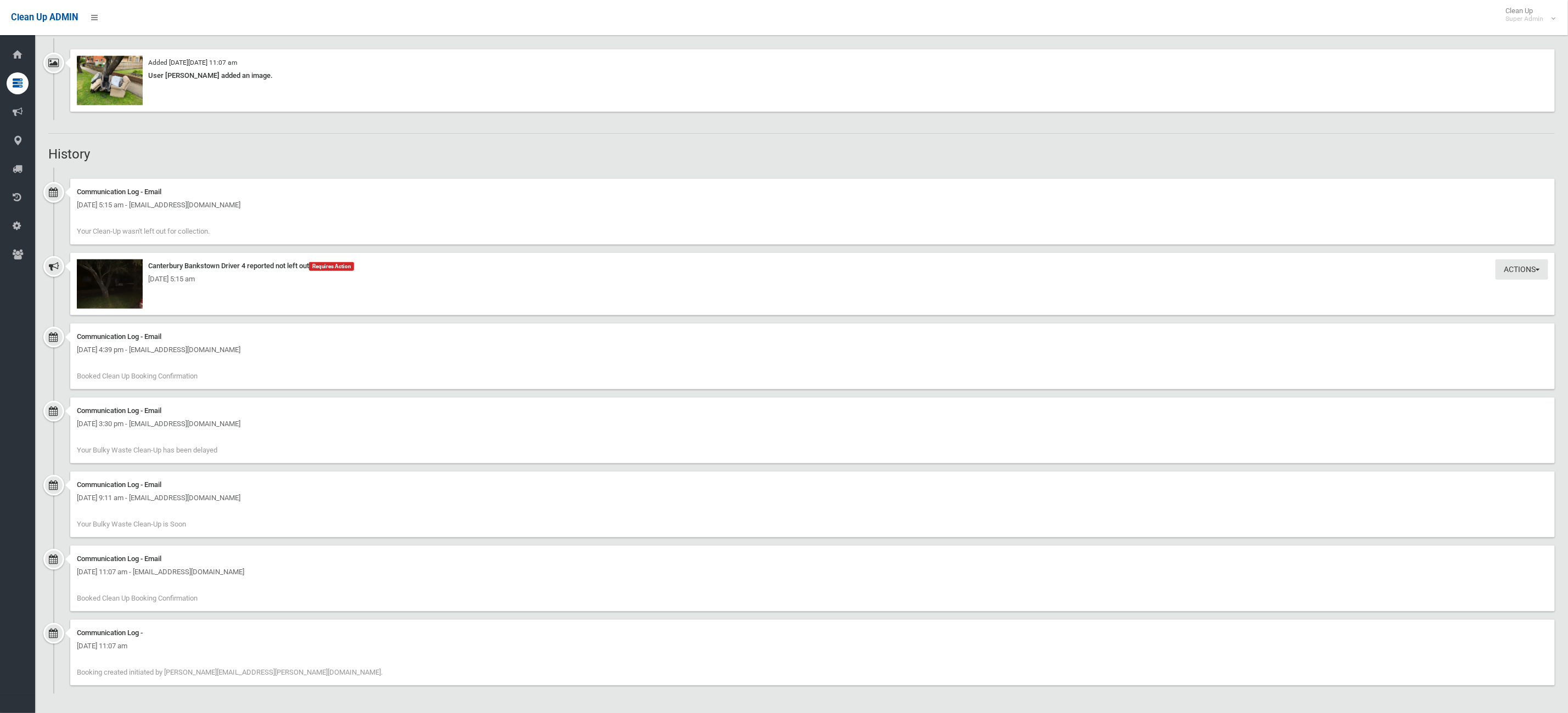
drag, startPoint x: 192, startPoint y: 282, endPoint x: 569, endPoint y: 270, distance: 377.2
click at [569, 270] on div "Actions Take Action Canterbury Bankstown Driver 4 reported not left out Require…" at bounding box center [812, 284] width 1485 height 63
click at [137, 287] on img at bounding box center [110, 283] width 66 height 49
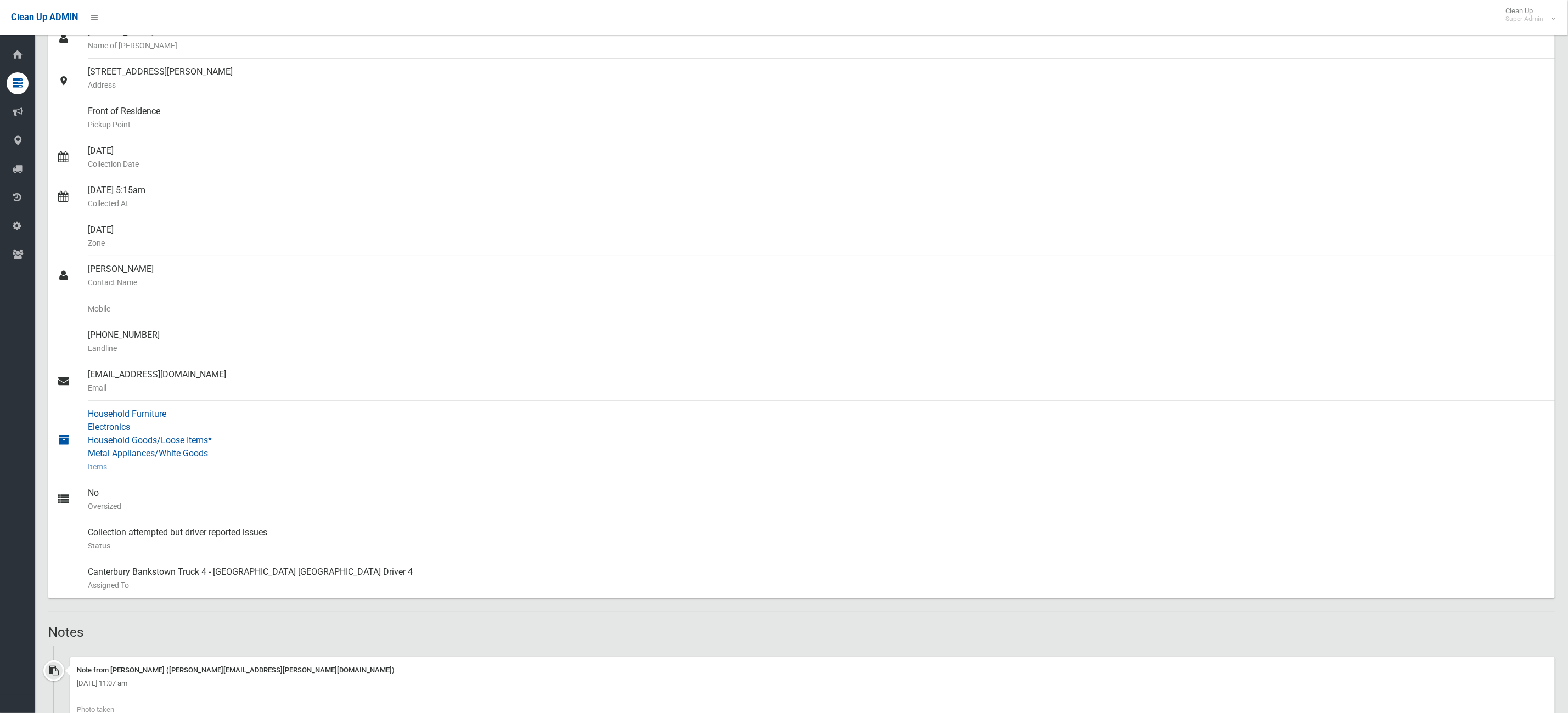
scroll to position [0, 0]
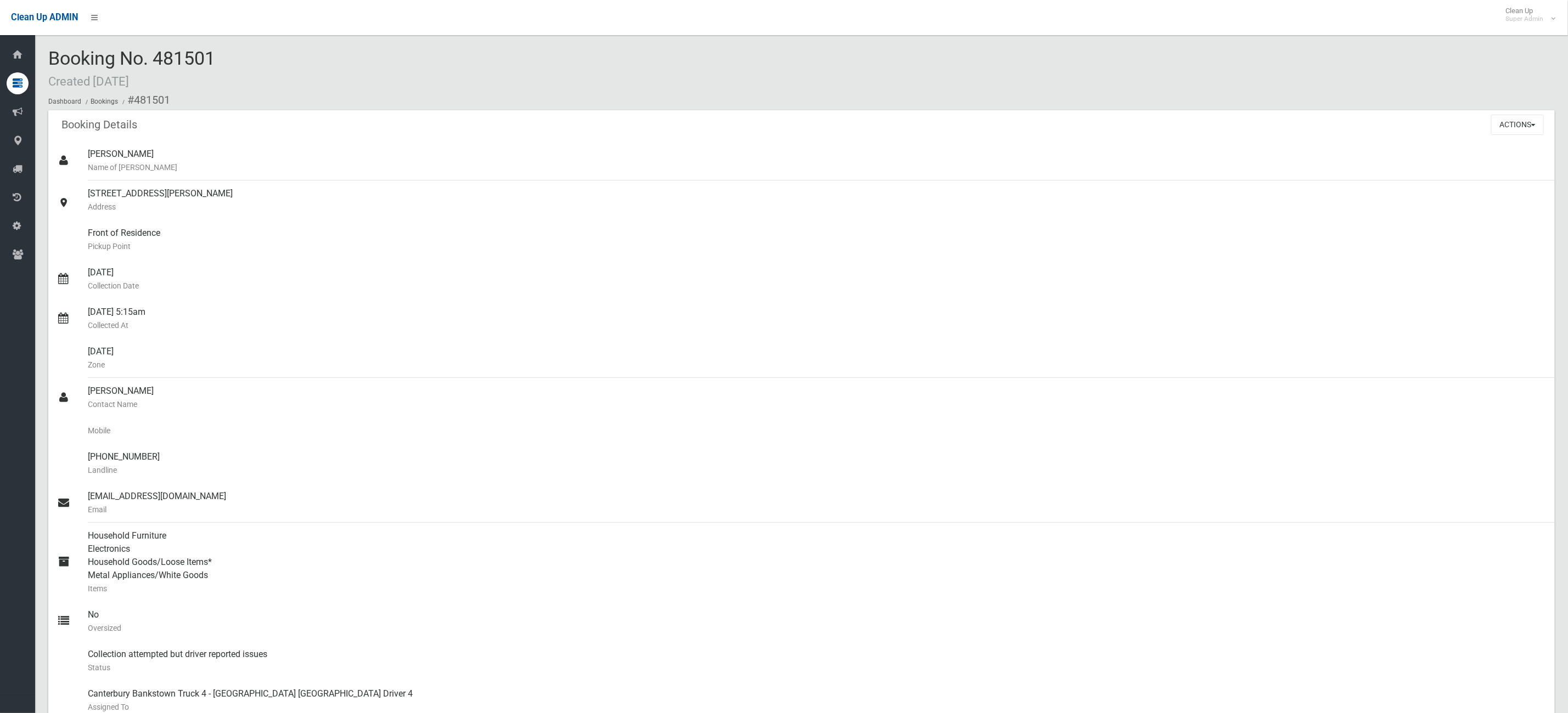
drag, startPoint x: 1, startPoint y: 30, endPoint x: -55, endPoint y: 31, distance: 56.0
click at [0, 31] on html "Clean Up ADMIN Clean Up Super Admin Logout Booking No. 481501 Created 27/08/202…" at bounding box center [784, 356] width 1568 height 713
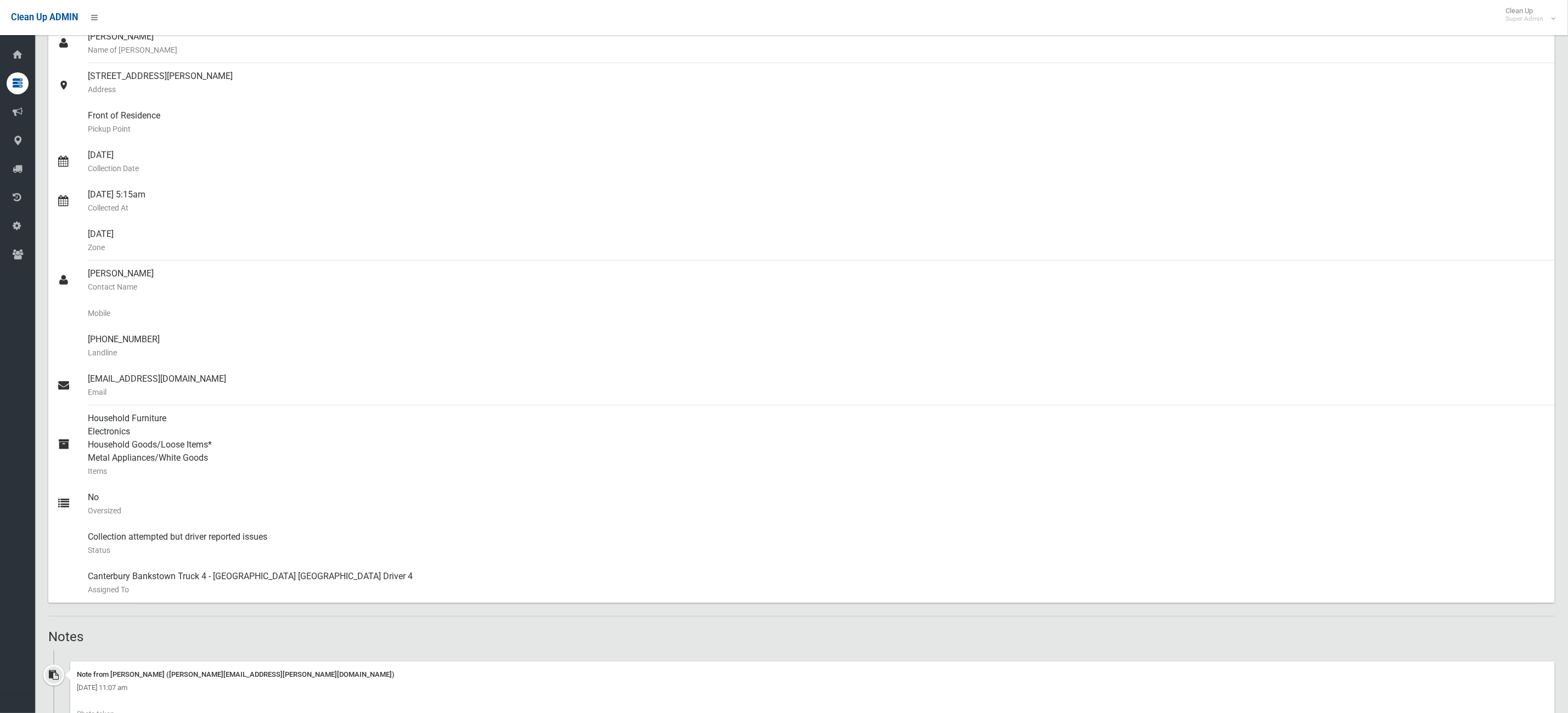
scroll to position [329, 0]
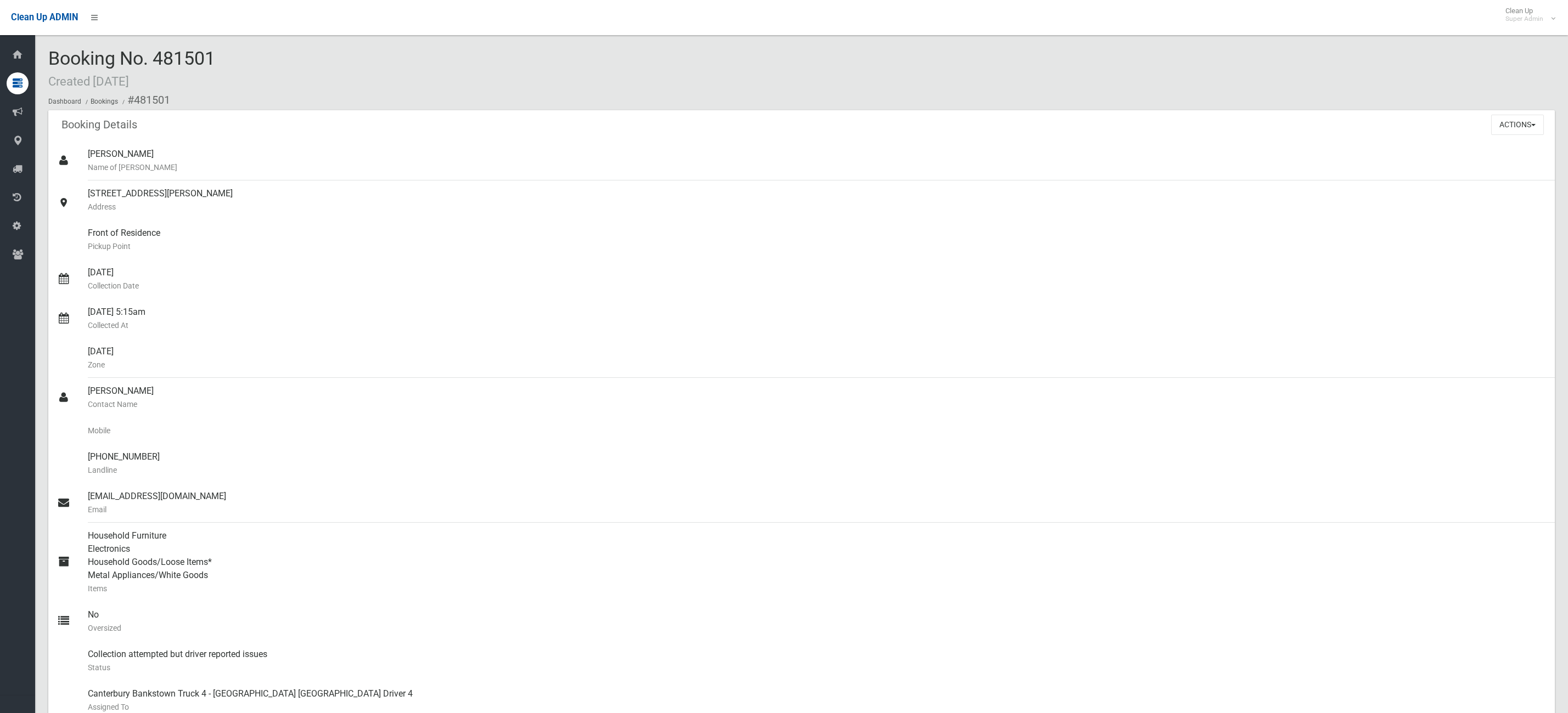
scroll to position [823, 0]
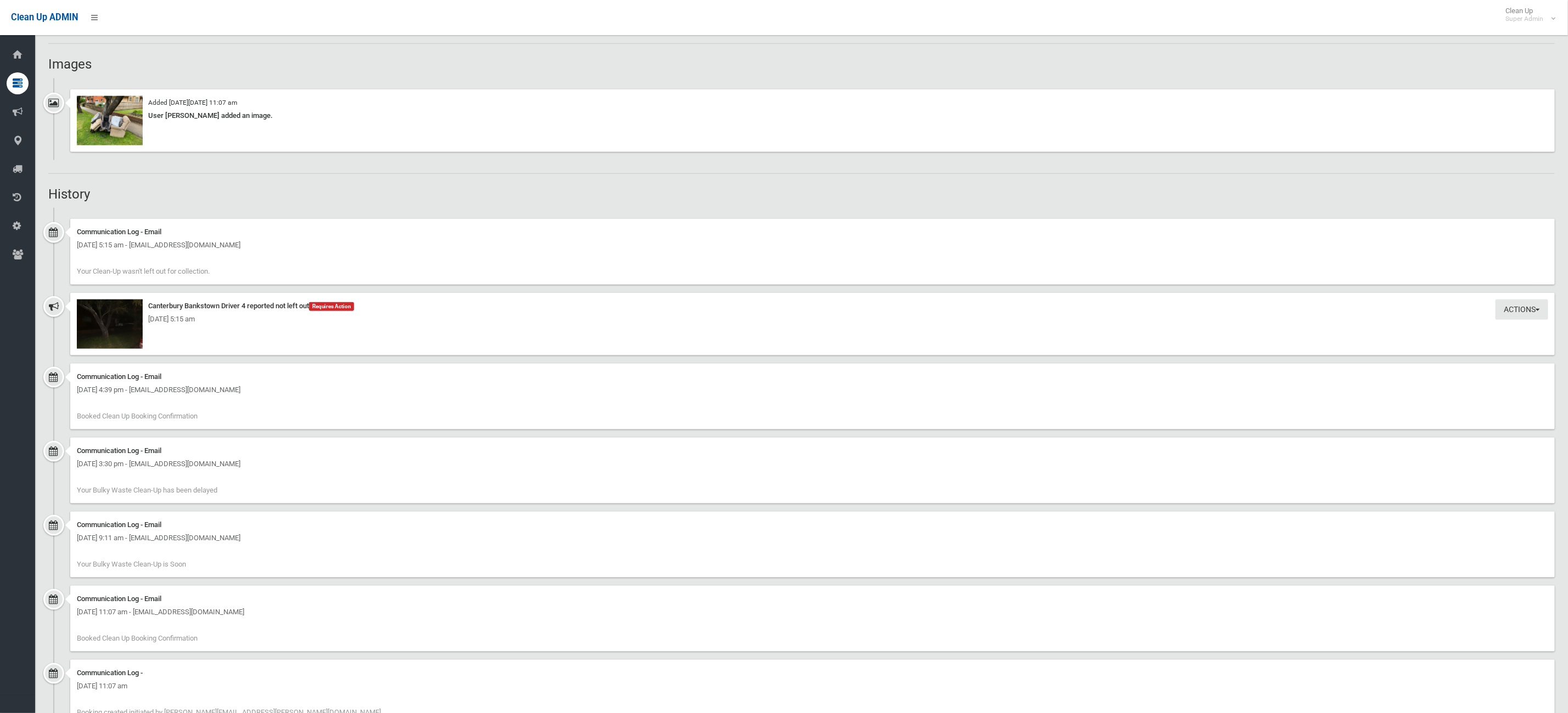
click at [117, 315] on div "[DATE] 5:15 am" at bounding box center [812, 319] width 1471 height 13
click at [107, 316] on div "[DATE] 5:15 am" at bounding box center [812, 319] width 1471 height 13
click at [109, 341] on img at bounding box center [110, 324] width 66 height 49
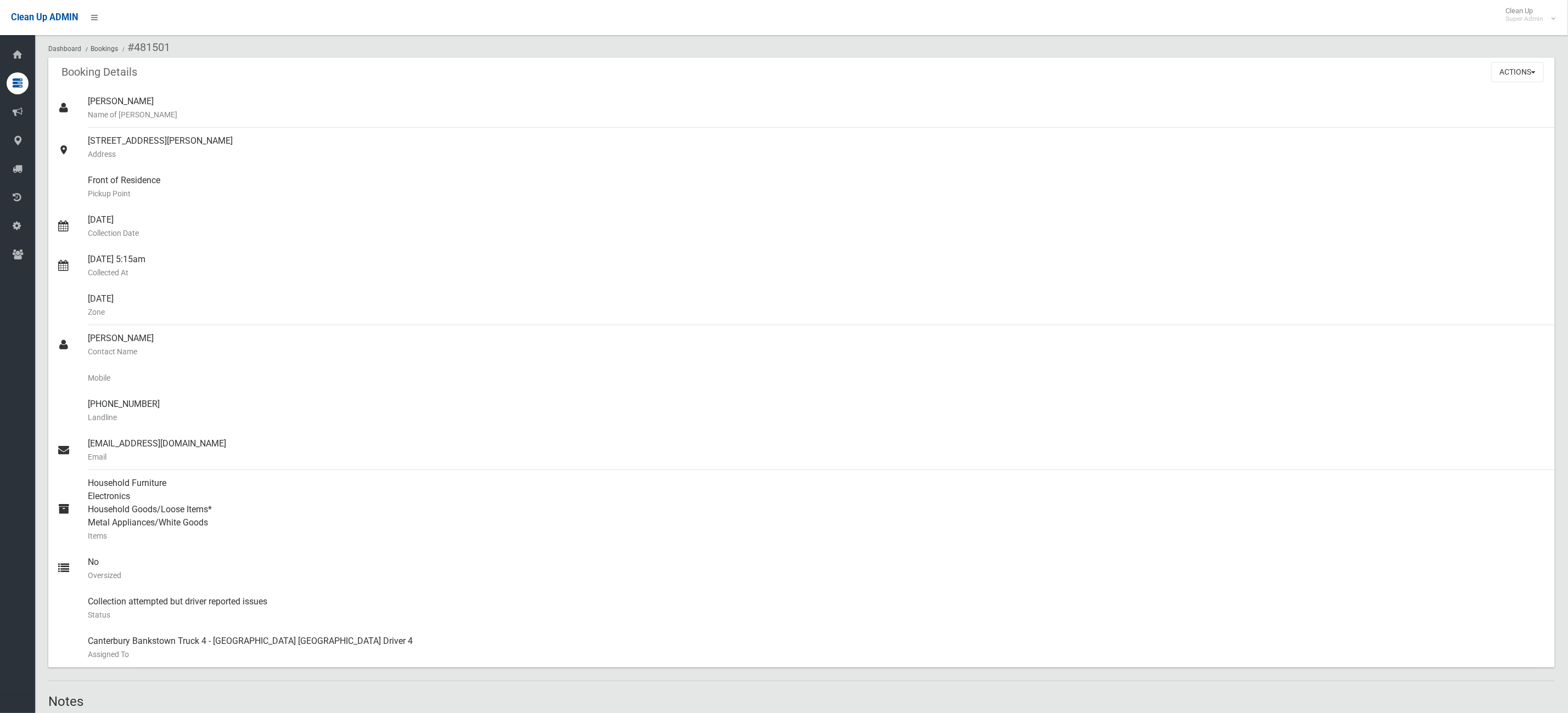
scroll to position [82, 0]
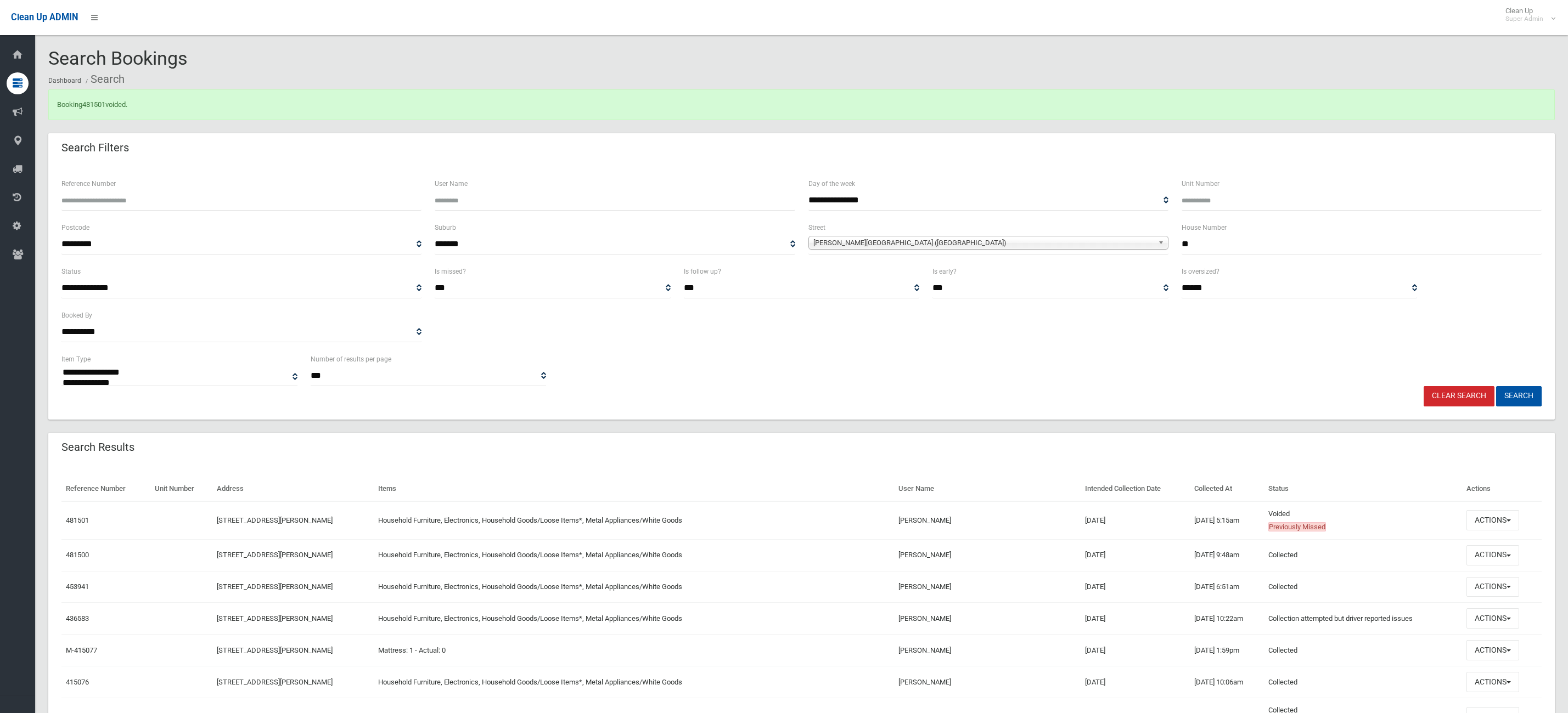
select select
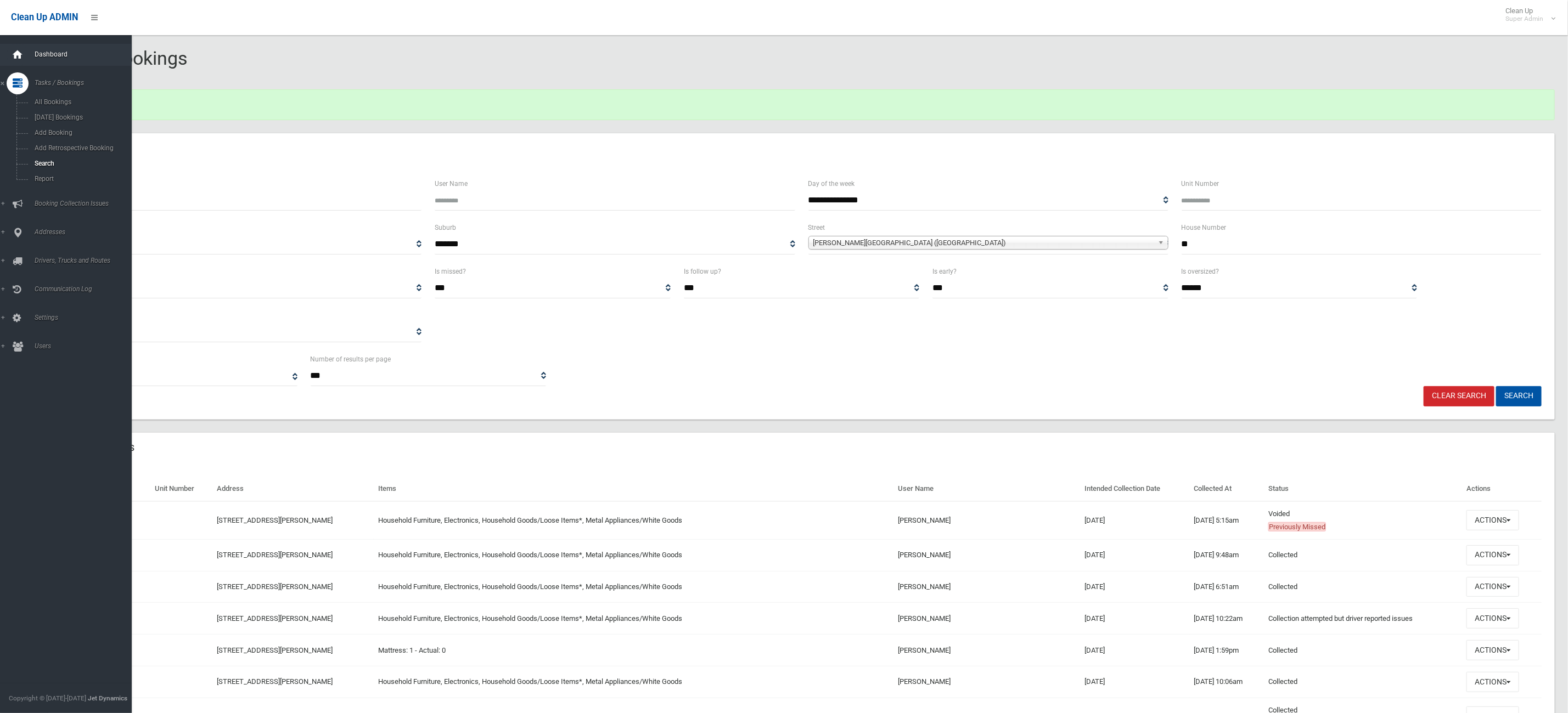
click at [19, 52] on icon at bounding box center [18, 55] width 12 height 22
